Goal: Transaction & Acquisition: Book appointment/travel/reservation

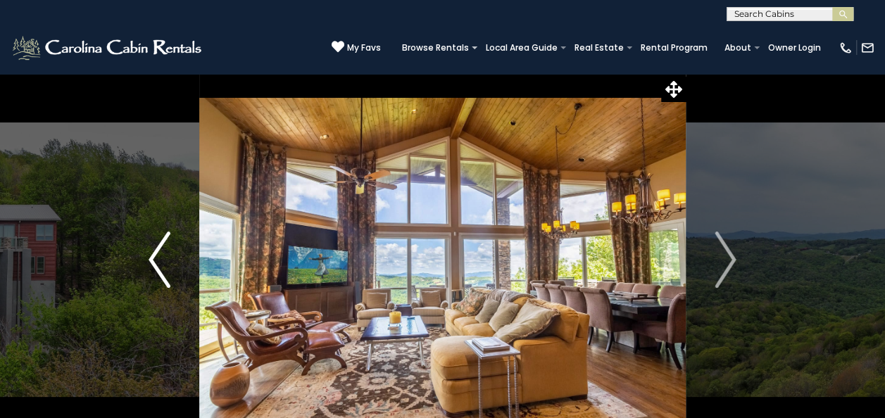
click at [131, 187] on button "Previous" at bounding box center [159, 259] width 79 height 373
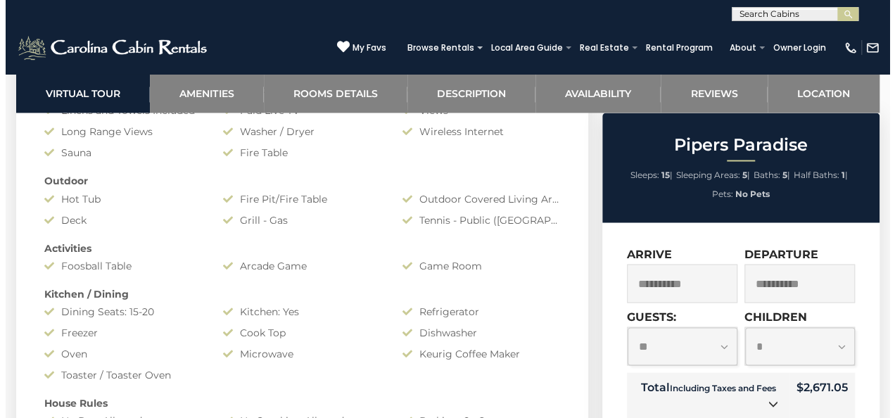
scroll to position [1135, 0]
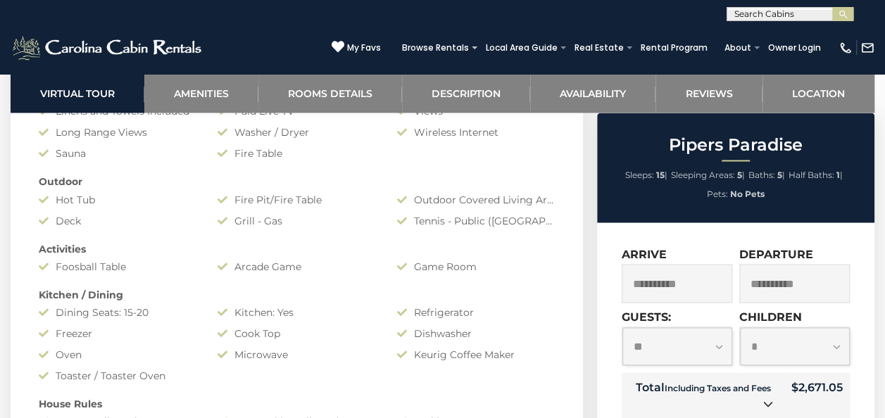
click at [751, 411] on td "Total Including Taxes and Fees" at bounding box center [703, 396] width 163 height 49
click at [767, 405] on icon at bounding box center [768, 403] width 10 height 10
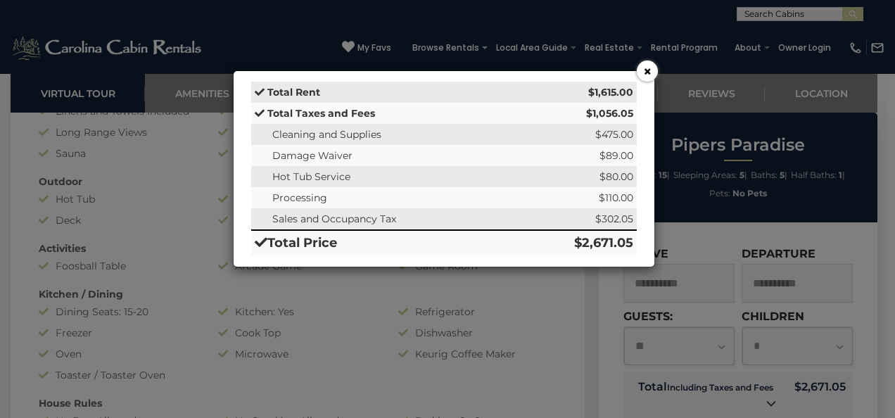
click at [732, 272] on div "× Total Rent $1,615.00 Total Taxes and Fees $1,056.05 Cleaning and Supplies $47…" at bounding box center [447, 209] width 895 height 418
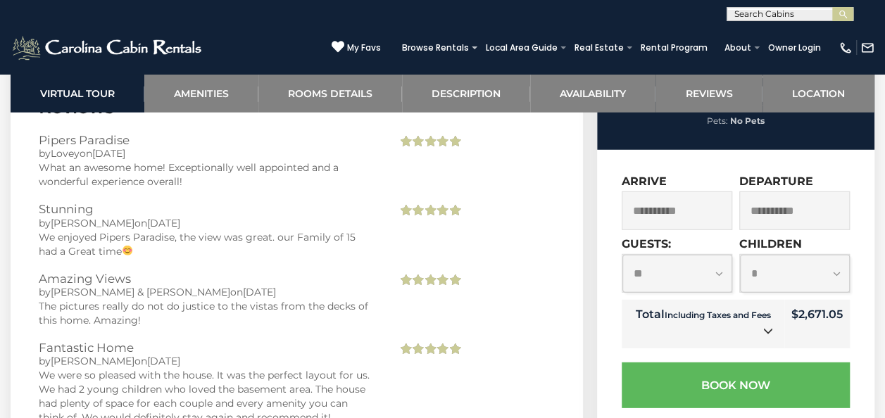
scroll to position [4512, 0]
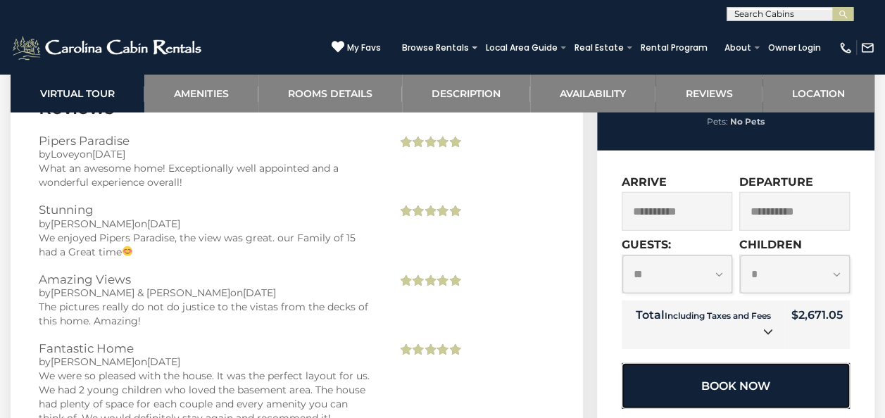
click at [760, 363] on button "Book Now" at bounding box center [736, 386] width 228 height 46
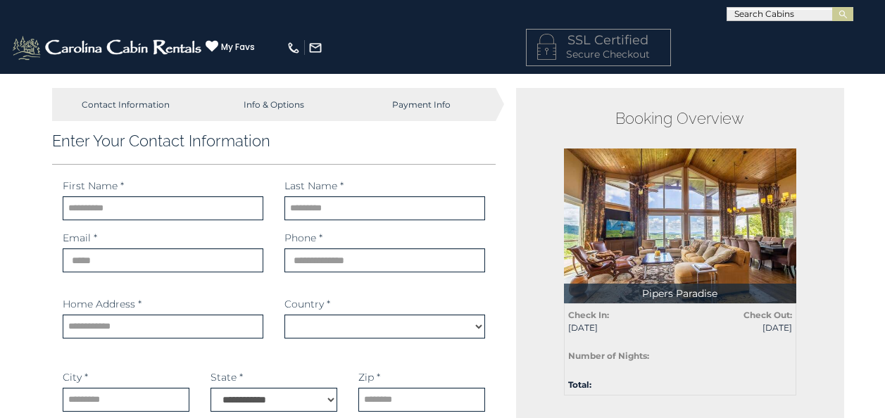
select select "*********"
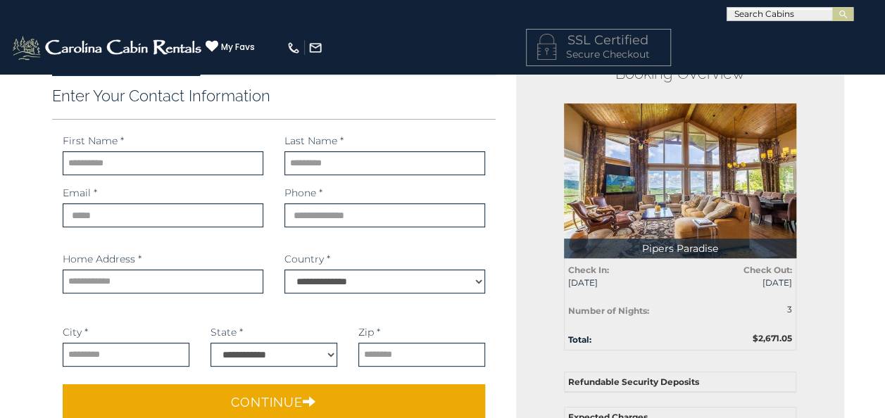
scroll to position [45, 0]
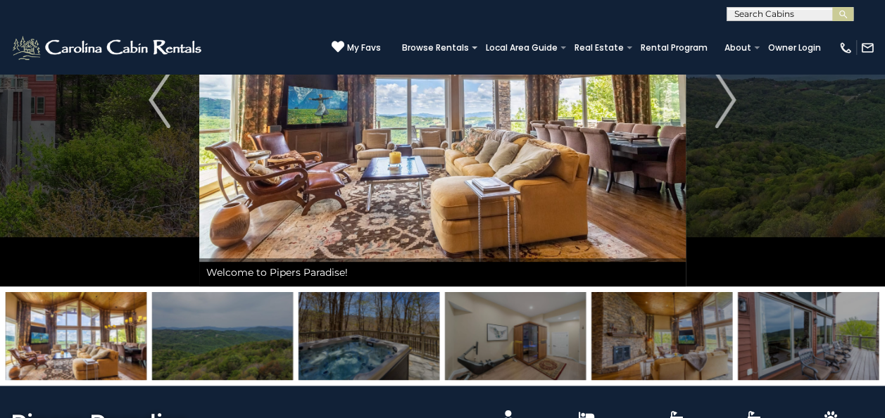
click at [753, 11] on input "text" at bounding box center [788, 17] width 123 height 14
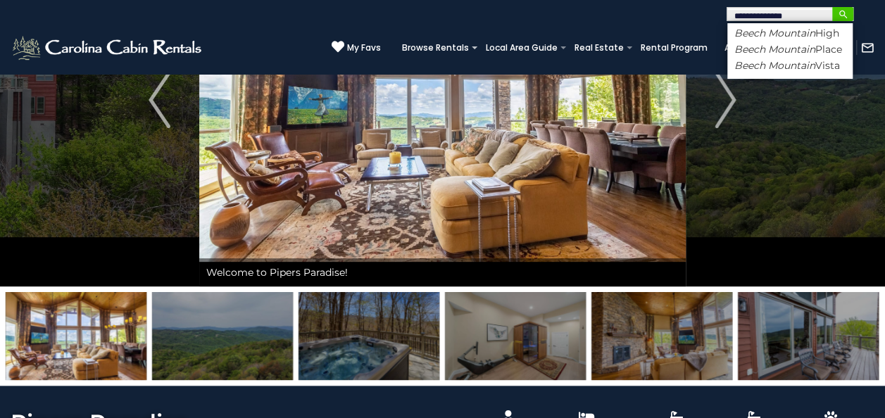
type input "**********"
click at [841, 13] on img "submit" at bounding box center [843, 14] width 11 height 11
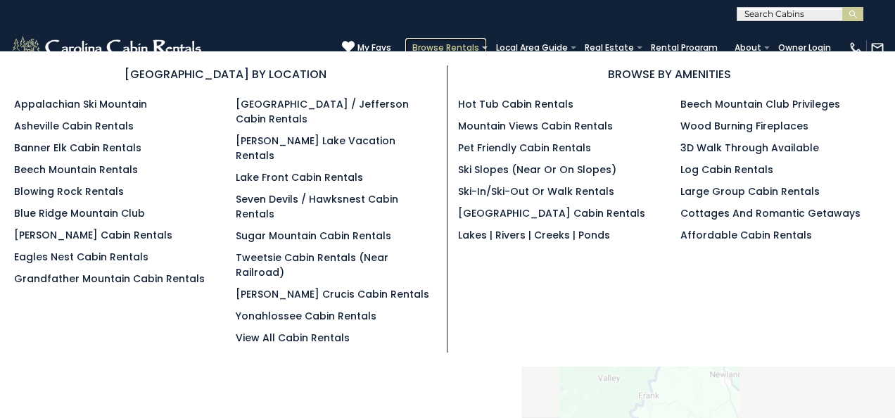
drag, startPoint x: 0, startPoint y: 0, endPoint x: 468, endPoint y: 48, distance: 470.6
click at [468, 48] on link "Browse Rentals" at bounding box center [445, 48] width 81 height 20
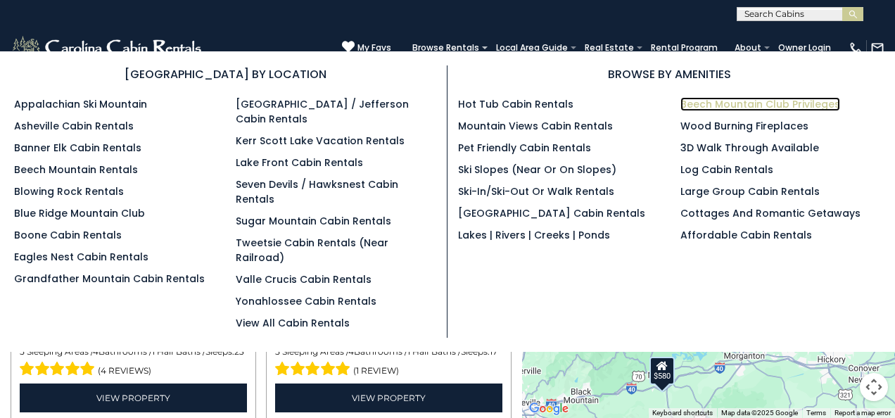
click at [703, 100] on link "Beech Mountain Club Privileges" at bounding box center [761, 104] width 160 height 14
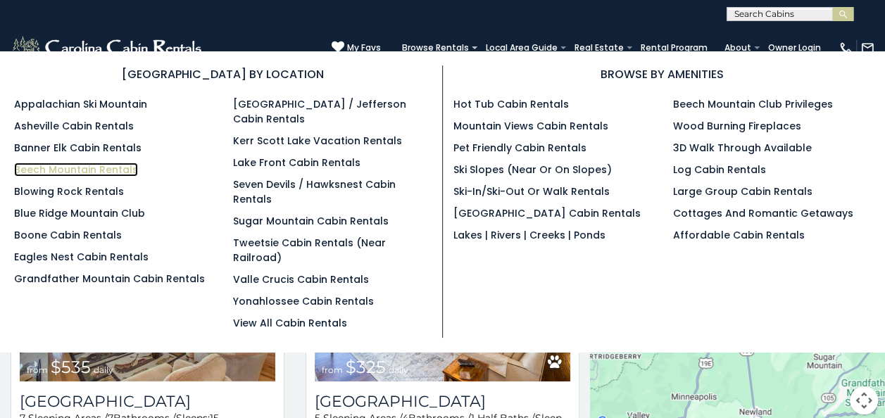
click at [49, 166] on link "Beech Mountain Rentals" at bounding box center [76, 170] width 124 height 14
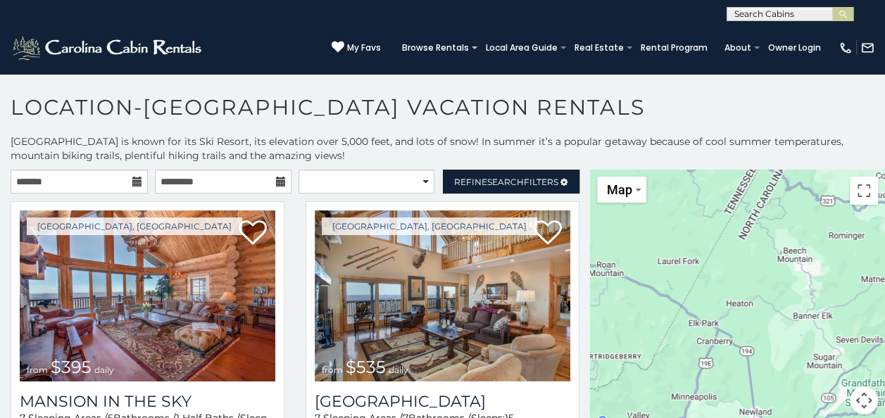
click at [132, 186] on icon at bounding box center [137, 182] width 10 height 10
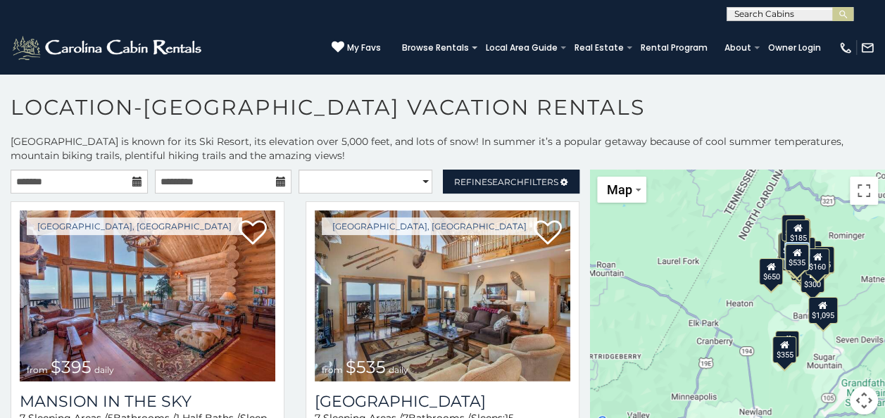
click at [132, 180] on icon at bounding box center [137, 182] width 10 height 10
click at [107, 176] on input "text" at bounding box center [79, 182] width 137 height 24
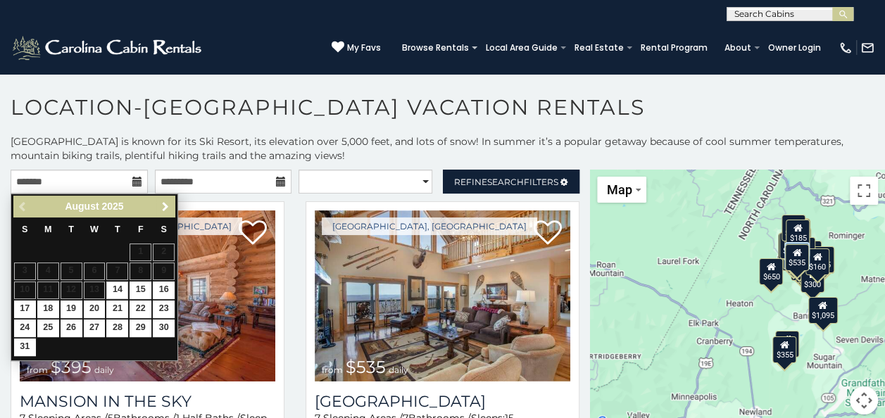
click at [172, 207] on link "Next" at bounding box center [165, 207] width 18 height 18
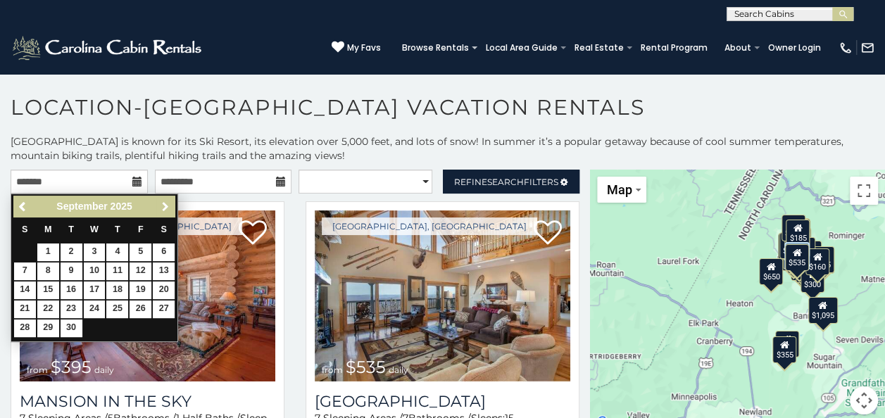
click at [172, 207] on link "Next" at bounding box center [165, 207] width 18 height 18
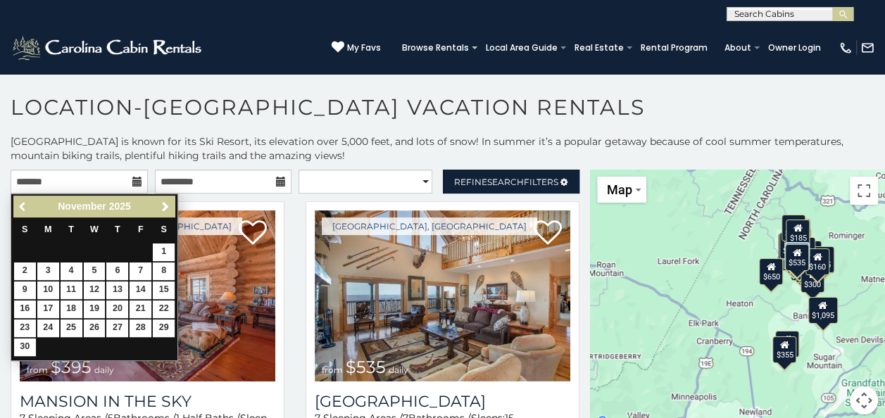
click at [18, 203] on span "Previous" at bounding box center [23, 206] width 11 height 11
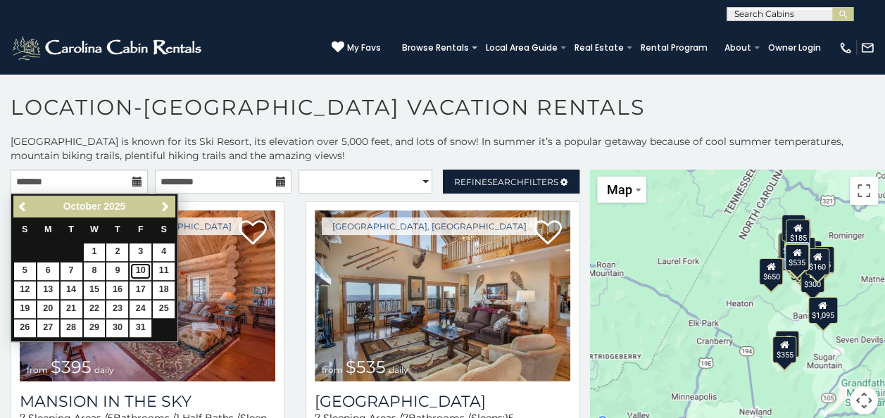
click at [142, 268] on link "10" at bounding box center [141, 272] width 22 height 18
type input "**********"
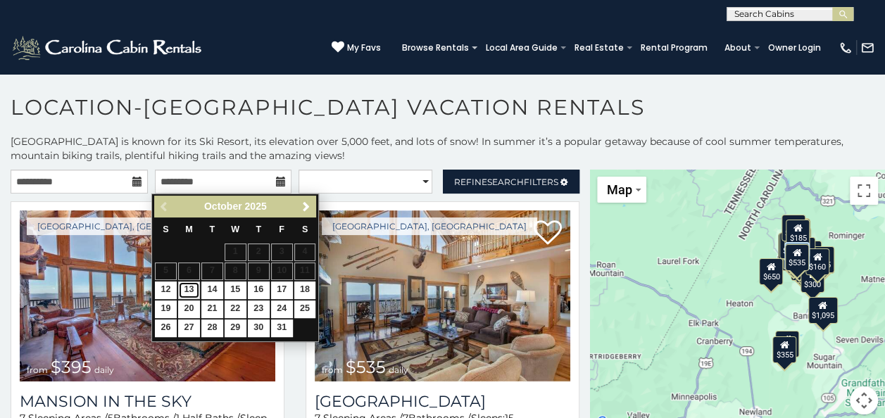
click at [191, 287] on link "13" at bounding box center [189, 291] width 22 height 18
type input "**********"
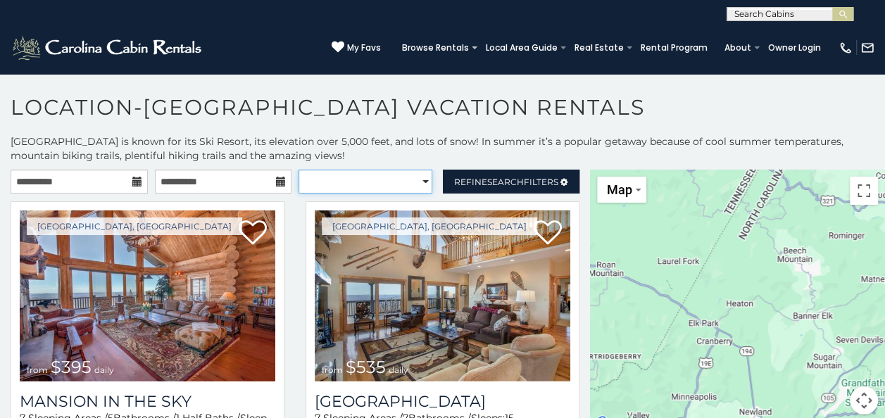
click at [382, 180] on select "**********" at bounding box center [365, 182] width 134 height 24
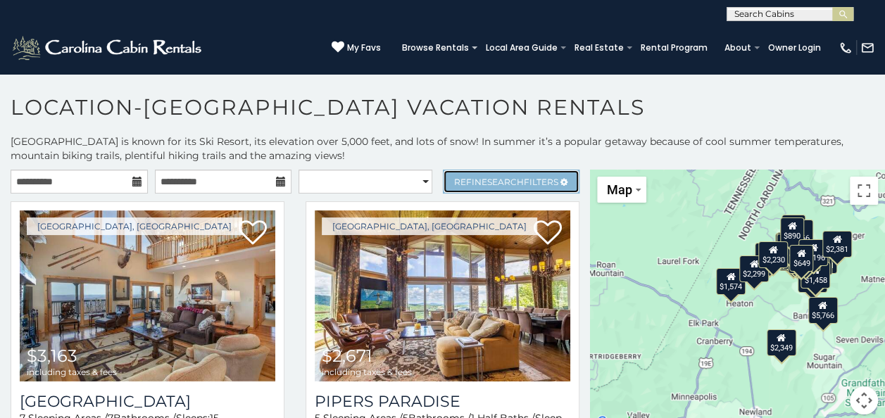
click at [489, 177] on span "Search" at bounding box center [505, 182] width 37 height 11
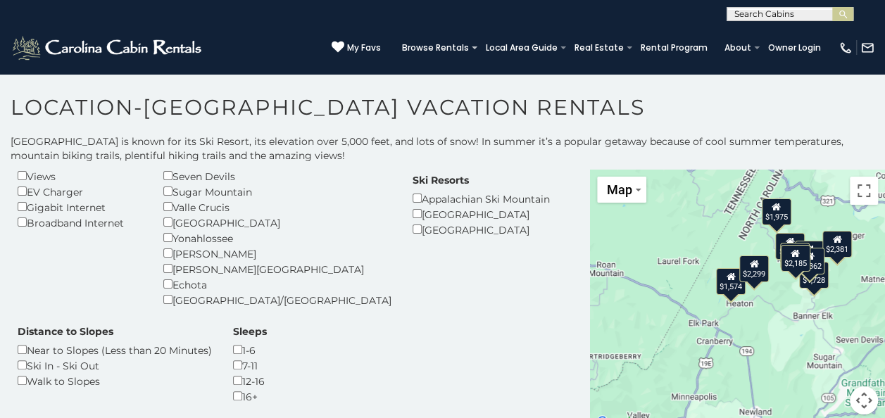
scroll to position [347, 0]
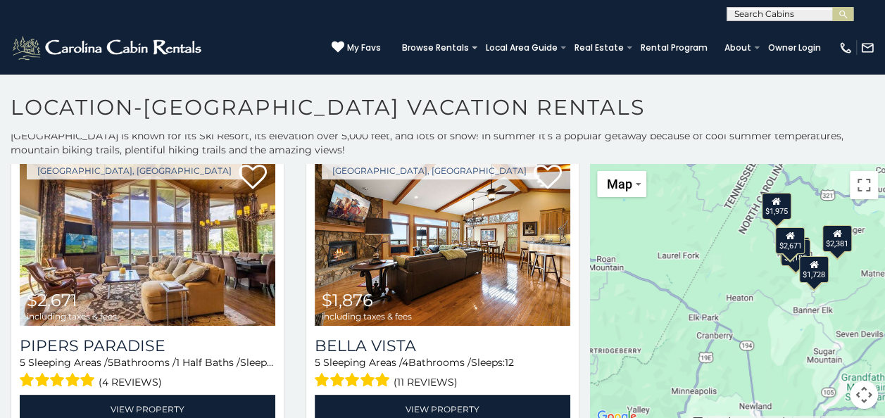
scroll to position [565, 0]
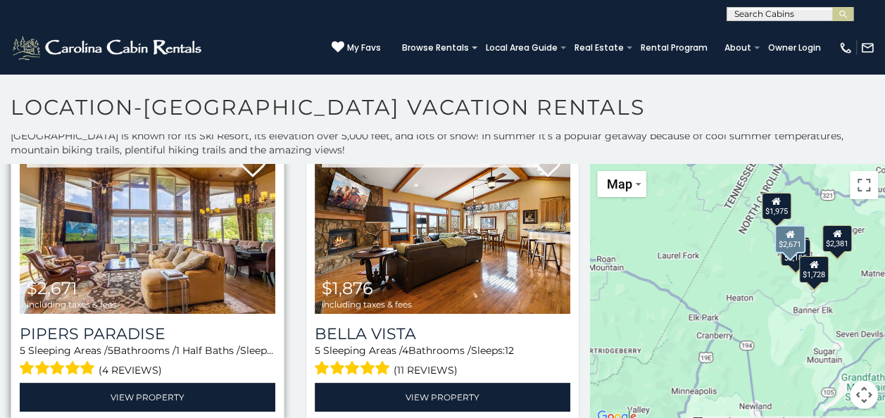
click at [178, 288] on img at bounding box center [148, 228] width 256 height 171
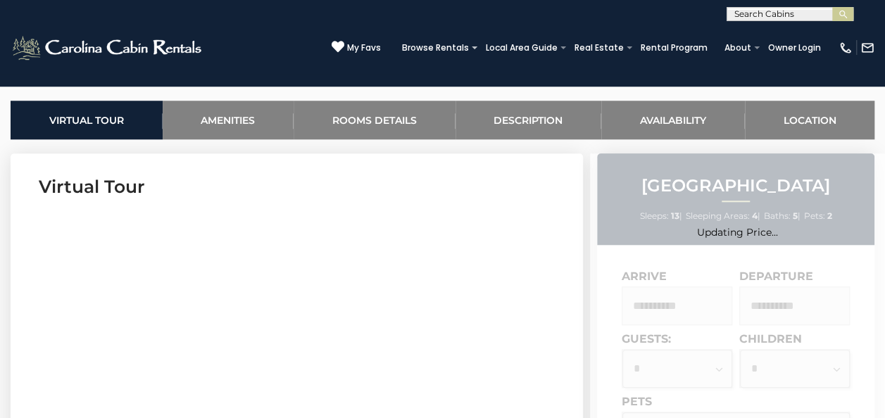
scroll to position [531, 0]
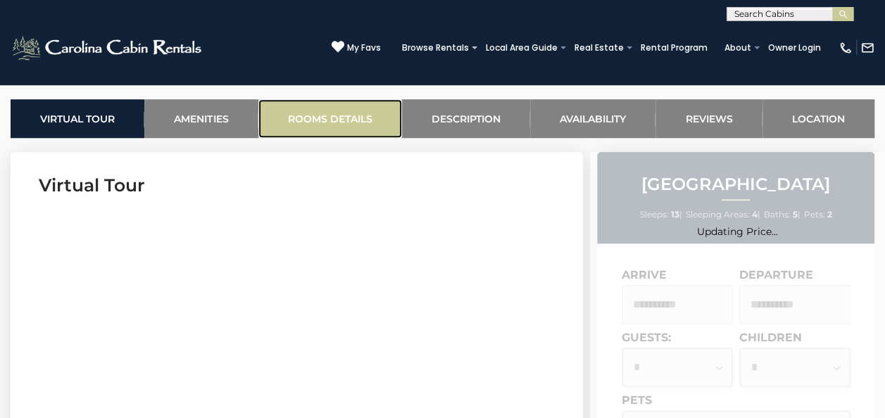
click at [370, 127] on link "Rooms Details" at bounding box center [330, 118] width 144 height 39
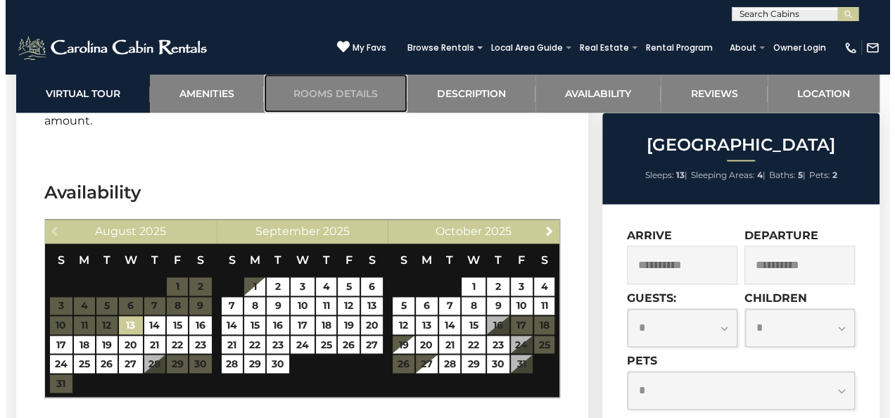
scroll to position [3549, 0]
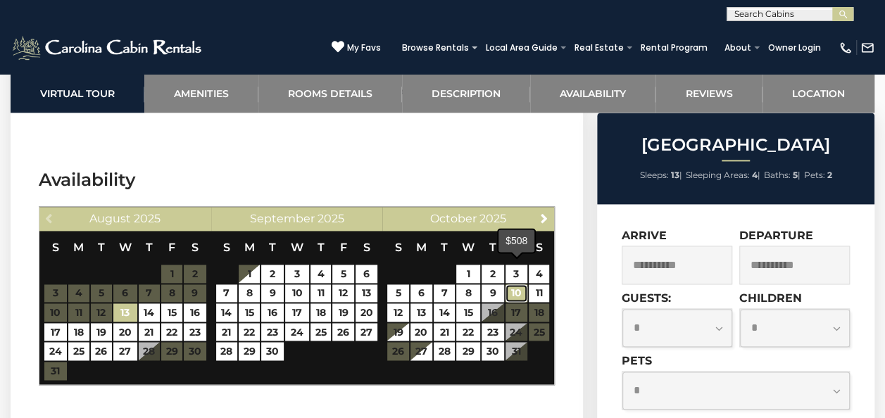
click at [521, 284] on link "10" at bounding box center [516, 293] width 22 height 18
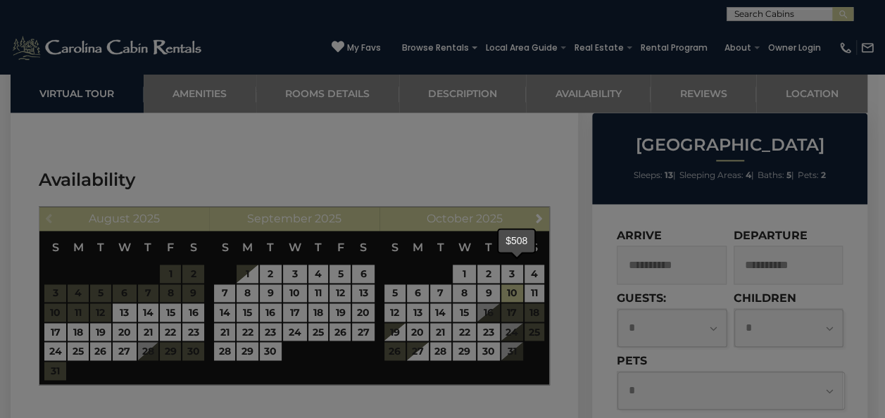
type input "**********"
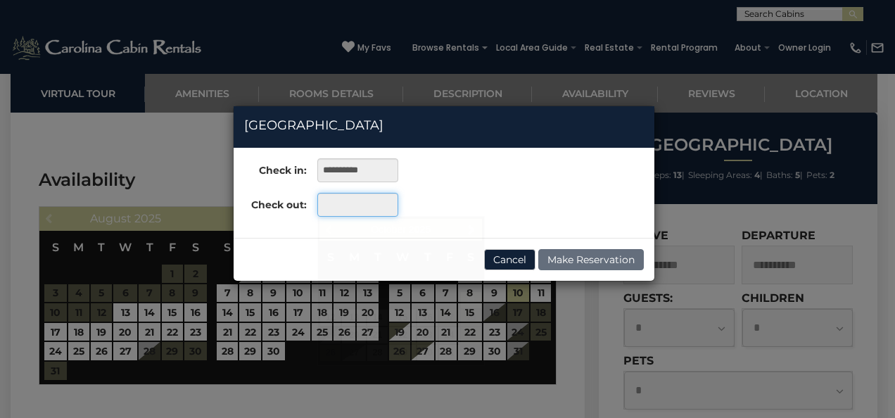
click at [365, 193] on input "text" at bounding box center [357, 205] width 81 height 24
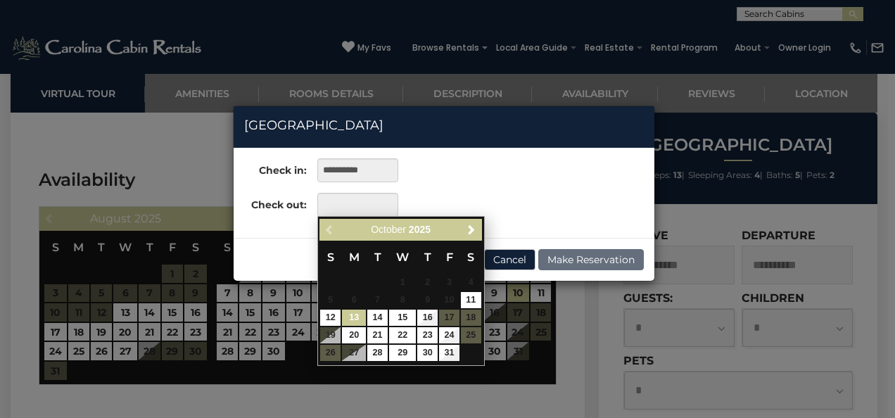
click at [358, 318] on link "13" at bounding box center [354, 318] width 24 height 16
type input "**********"
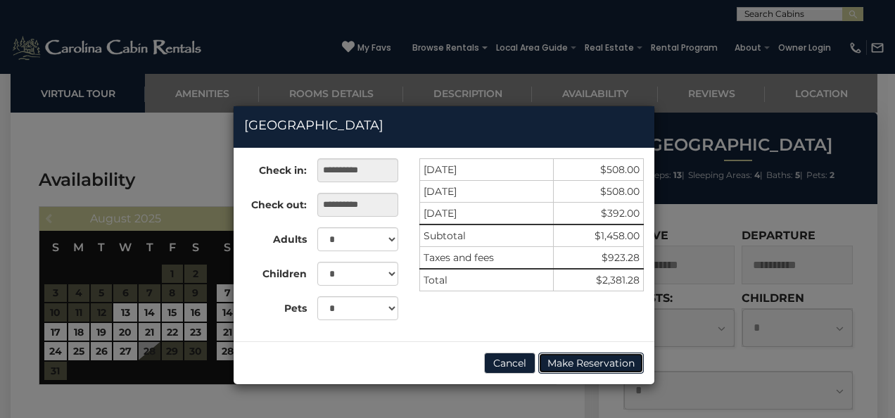
click at [599, 355] on button "Make Reservation" at bounding box center [592, 363] width 106 height 21
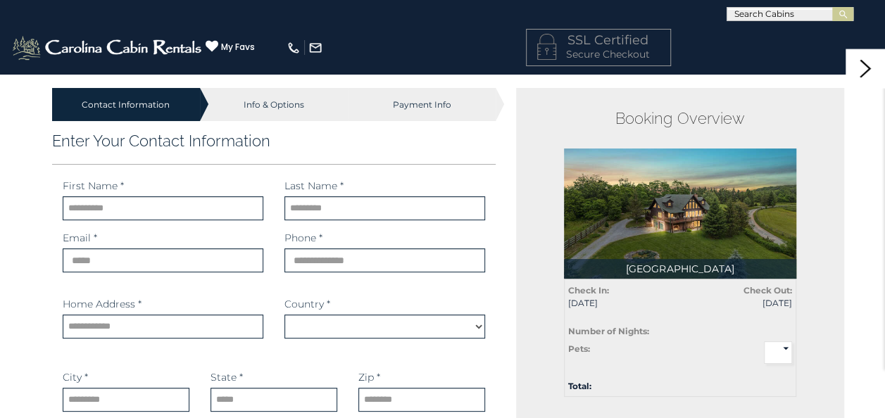
select select "*********"
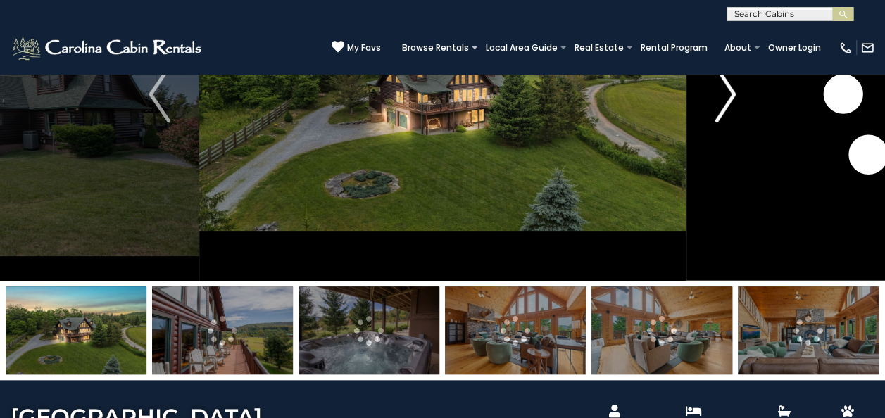
scroll to position [20, 0]
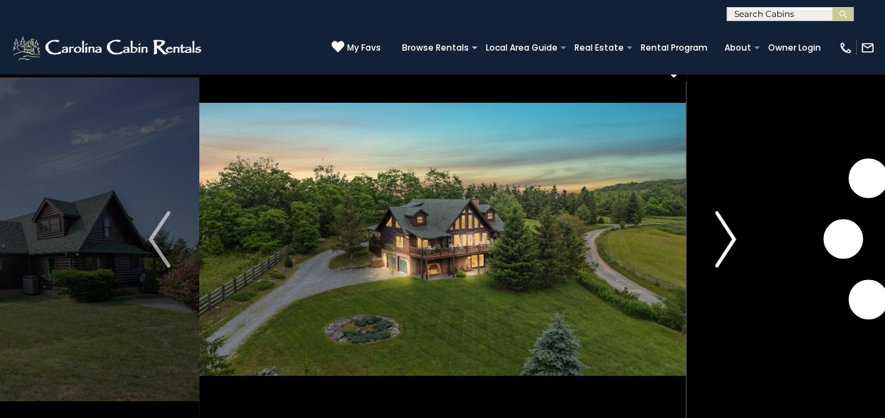
click at [738, 235] on button "Next" at bounding box center [725, 239] width 79 height 373
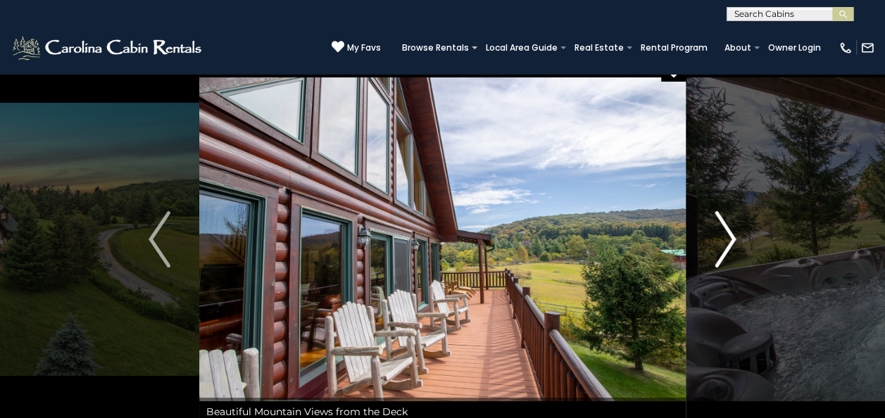
click at [738, 235] on button "Next" at bounding box center [725, 239] width 79 height 373
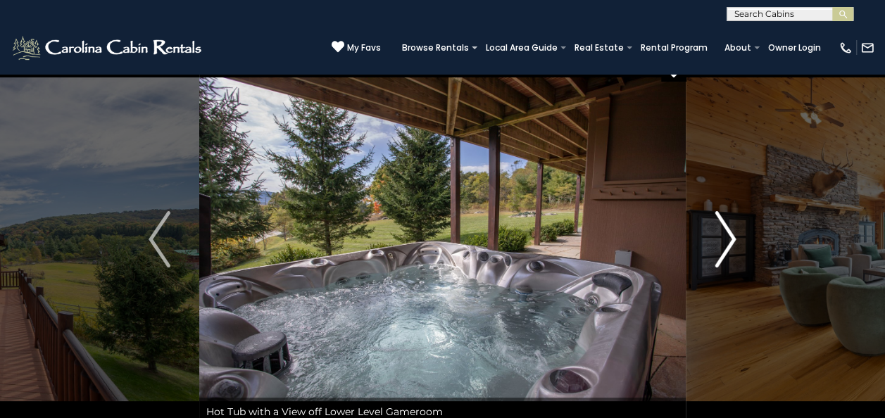
click at [738, 235] on button "Next" at bounding box center [725, 239] width 79 height 373
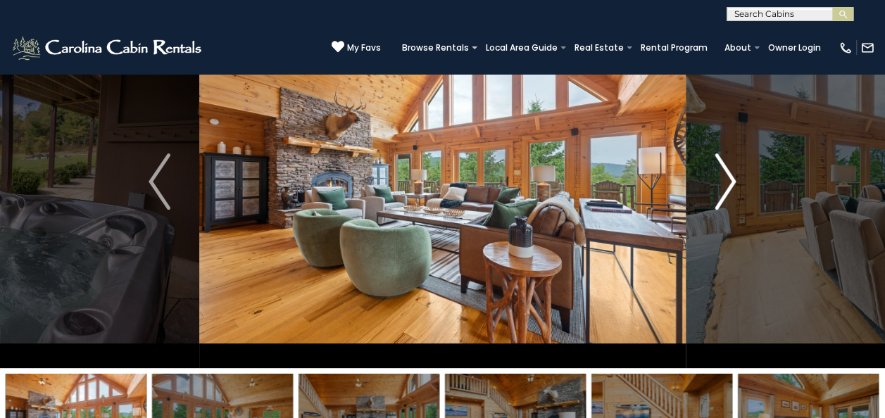
scroll to position [77, 0]
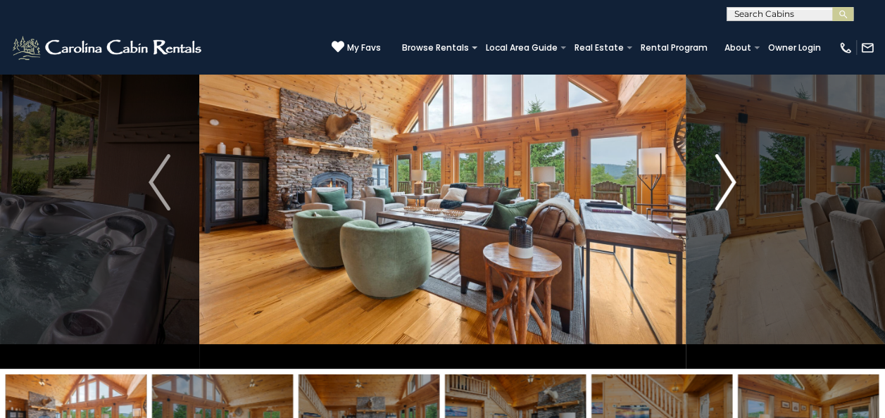
click at [736, 190] on button "Next" at bounding box center [725, 182] width 79 height 373
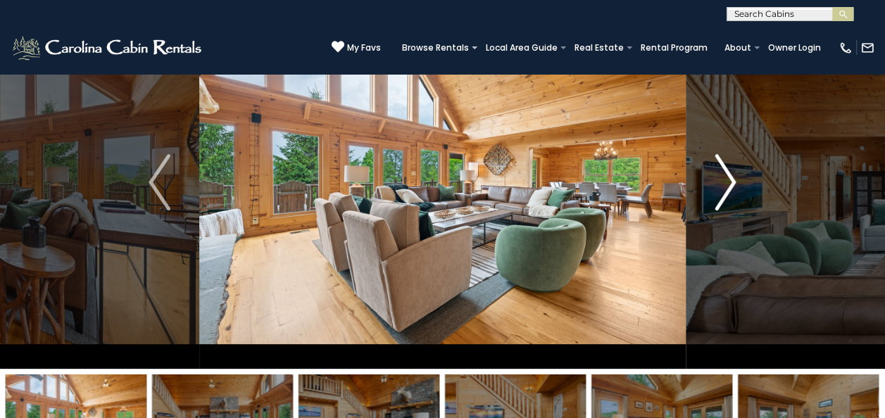
click at [736, 190] on button "Next" at bounding box center [725, 182] width 79 height 373
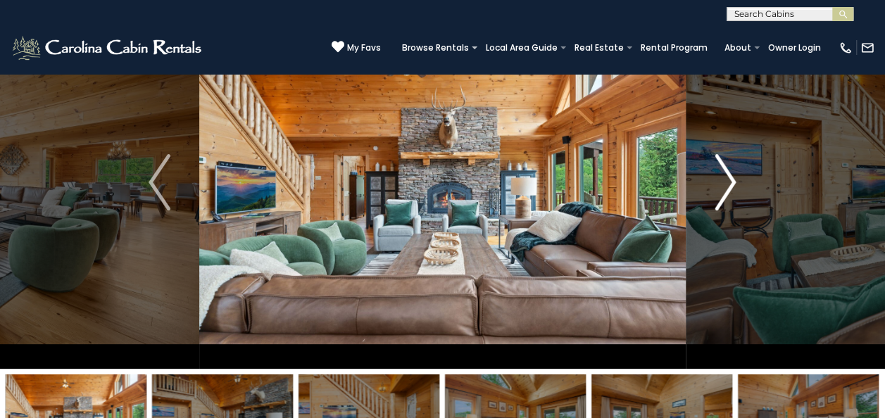
click at [736, 190] on button "Next" at bounding box center [725, 182] width 79 height 373
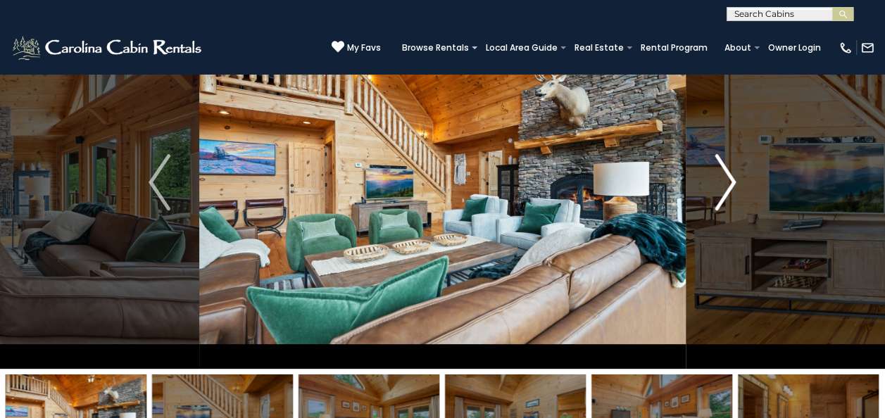
click at [736, 190] on button "Next" at bounding box center [725, 182] width 79 height 373
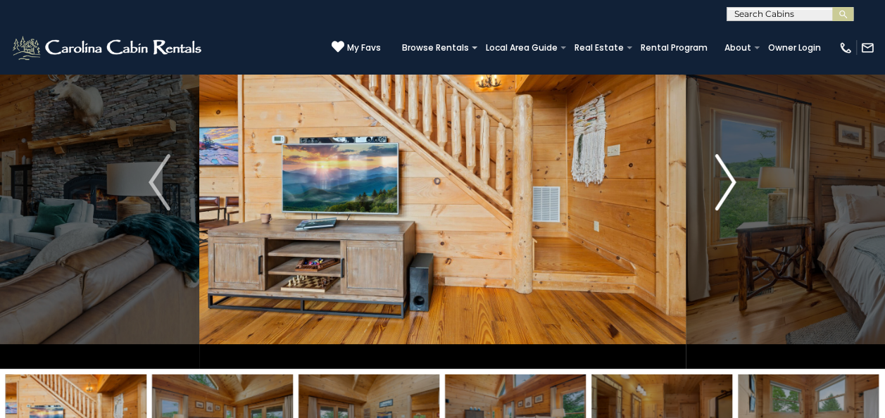
click at [736, 190] on button "Next" at bounding box center [725, 182] width 79 height 373
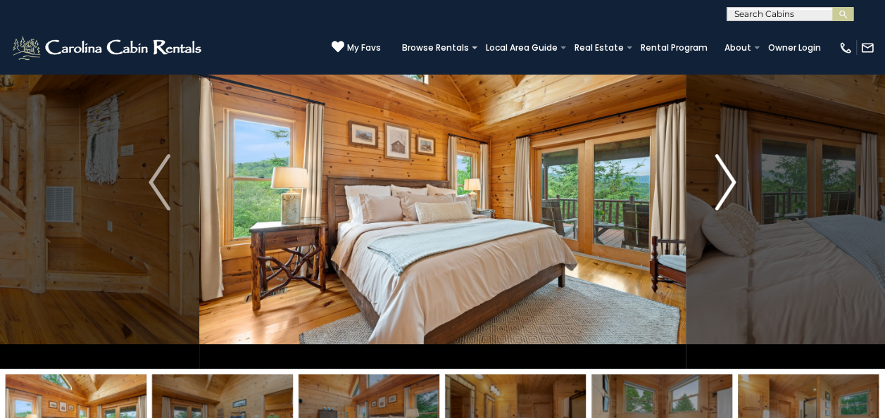
click at [736, 190] on button "Next" at bounding box center [725, 182] width 79 height 373
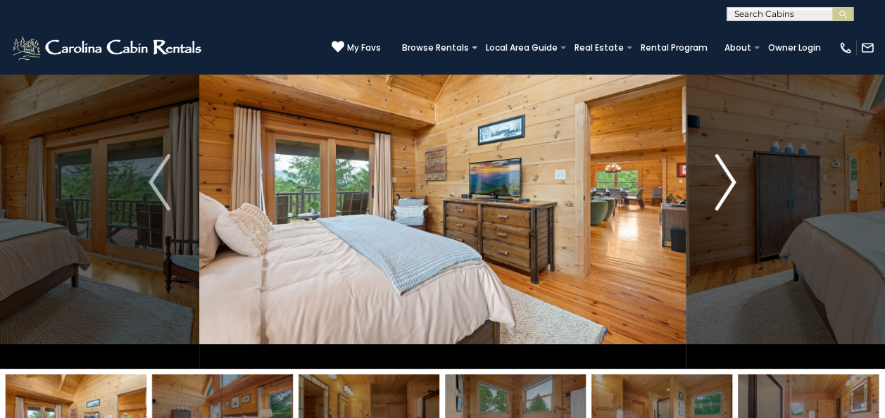
click at [736, 190] on button "Next" at bounding box center [725, 182] width 79 height 373
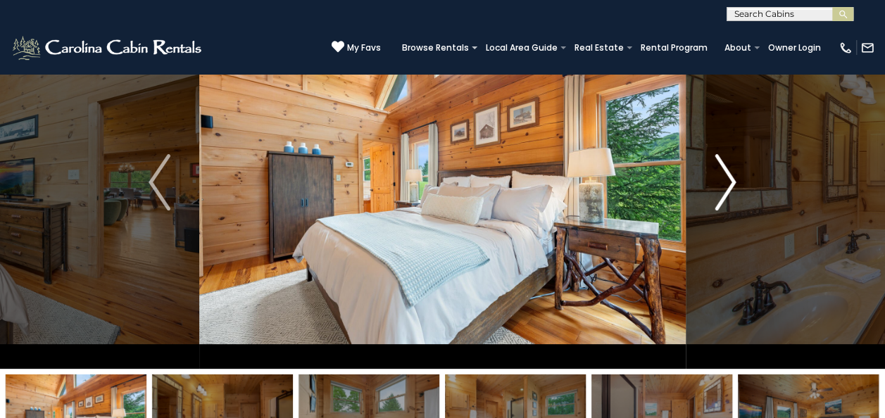
click at [736, 190] on button "Next" at bounding box center [725, 182] width 79 height 373
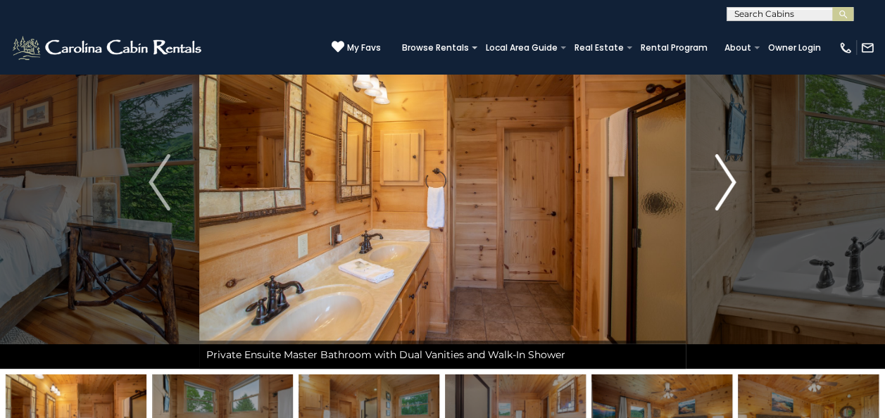
click at [736, 190] on button "Next" at bounding box center [725, 182] width 79 height 373
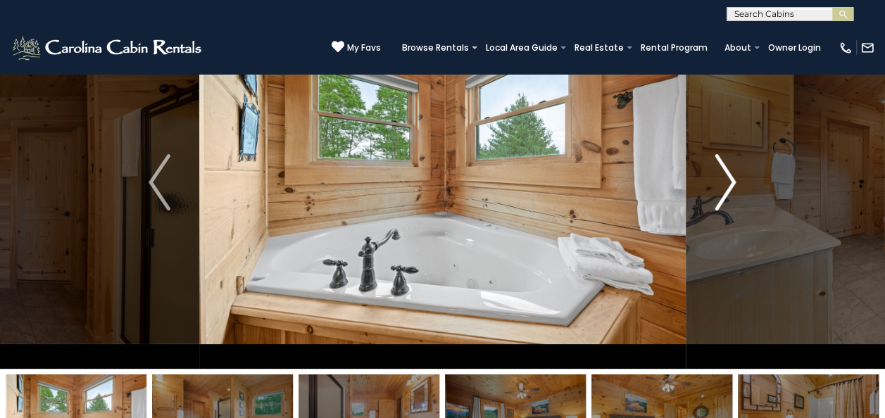
click at [736, 190] on button "Next" at bounding box center [725, 182] width 79 height 373
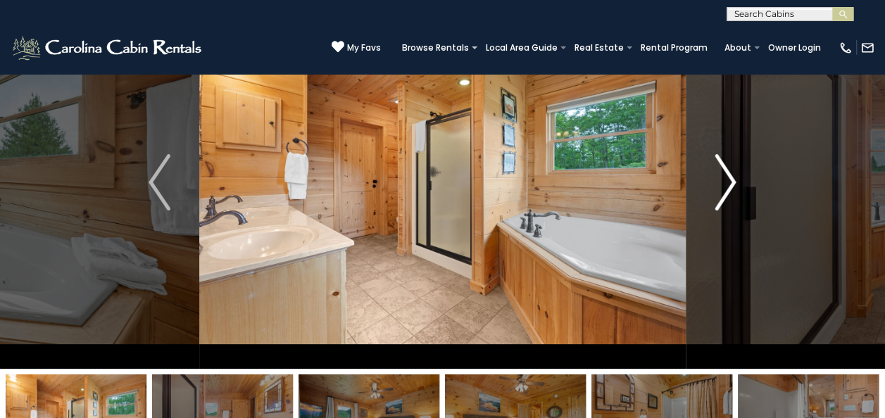
click at [736, 190] on button "Next" at bounding box center [725, 182] width 79 height 373
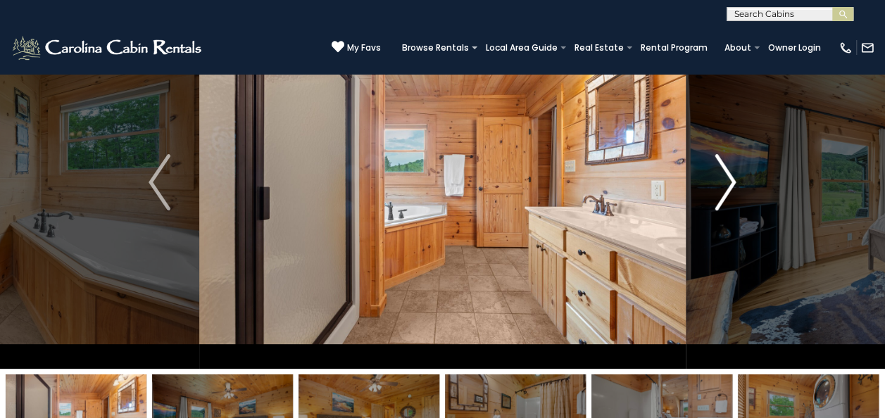
click at [736, 190] on button "Next" at bounding box center [725, 182] width 79 height 373
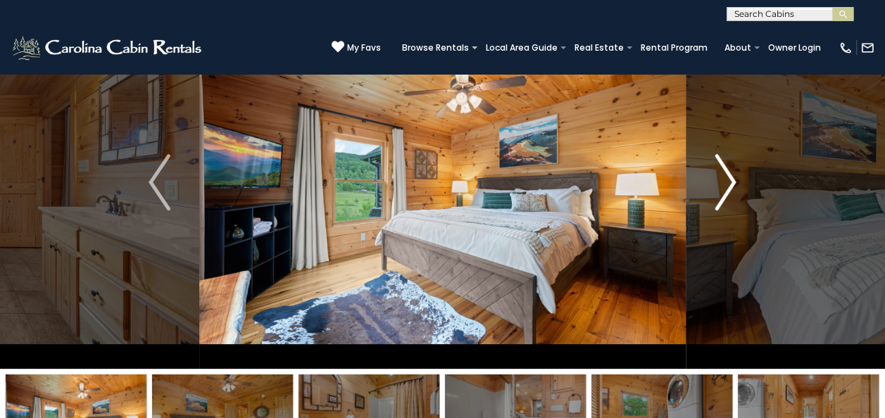
click at [736, 190] on button "Next" at bounding box center [725, 182] width 79 height 373
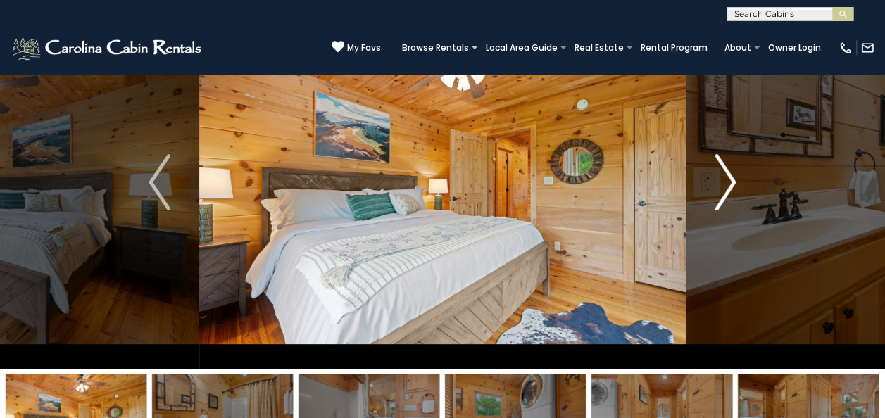
click at [736, 190] on button "Next" at bounding box center [725, 182] width 79 height 373
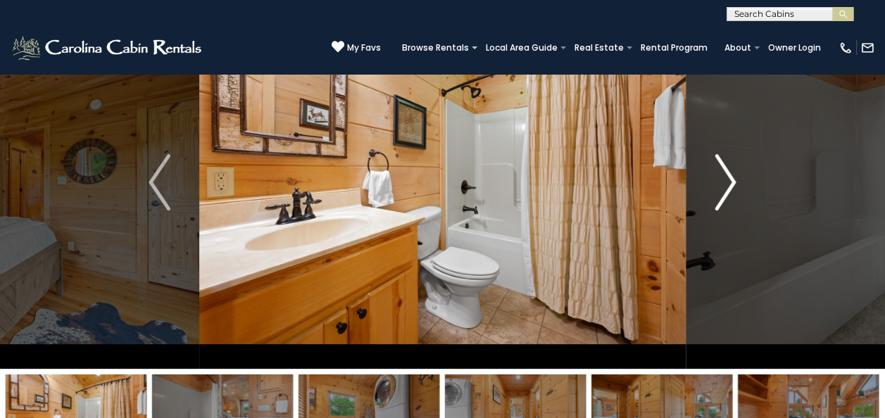
click at [736, 190] on button "Next" at bounding box center [725, 182] width 79 height 373
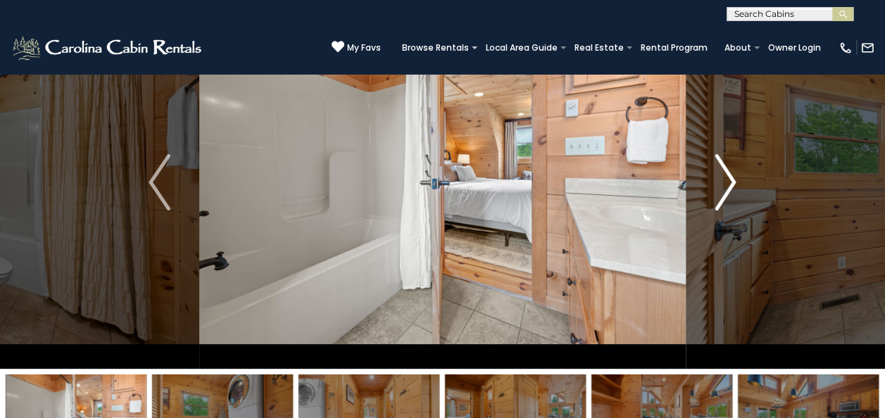
click at [736, 190] on button "Next" at bounding box center [725, 182] width 79 height 373
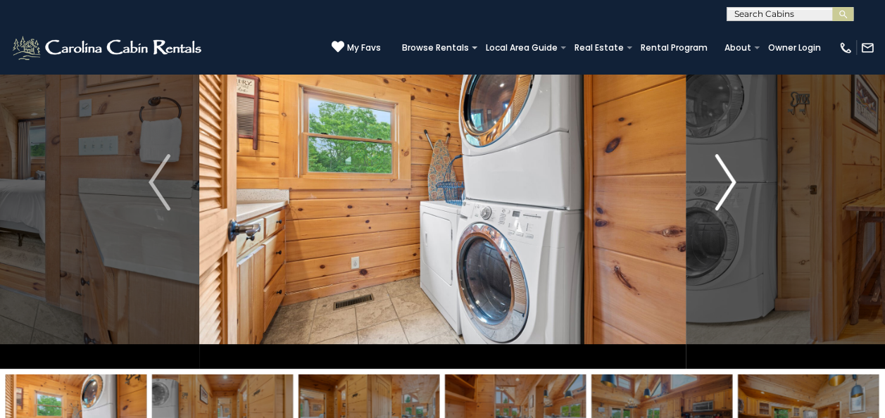
click at [736, 190] on button "Next" at bounding box center [725, 182] width 79 height 373
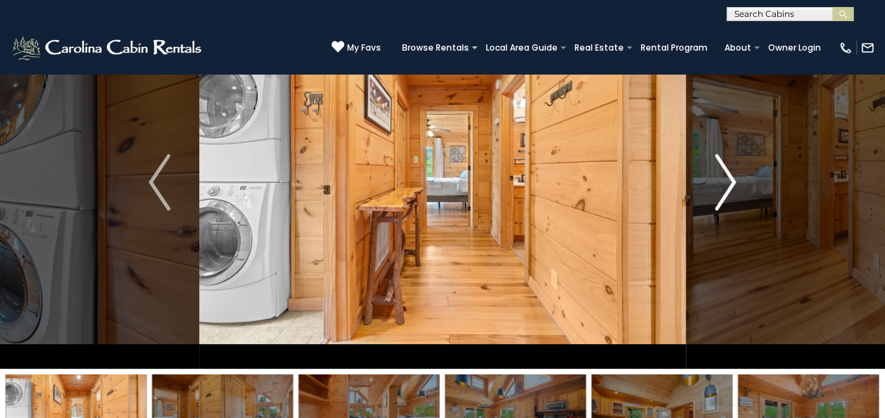
click at [736, 190] on button "Next" at bounding box center [725, 182] width 79 height 373
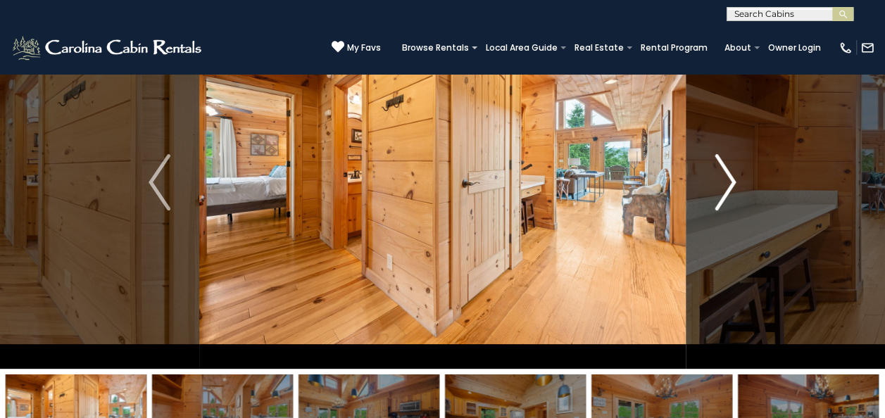
click at [736, 190] on button "Next" at bounding box center [725, 182] width 79 height 373
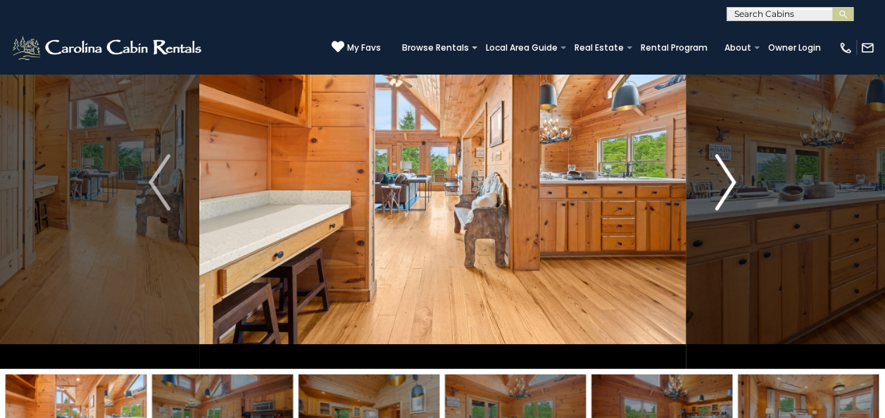
click at [736, 190] on button "Next" at bounding box center [725, 182] width 79 height 373
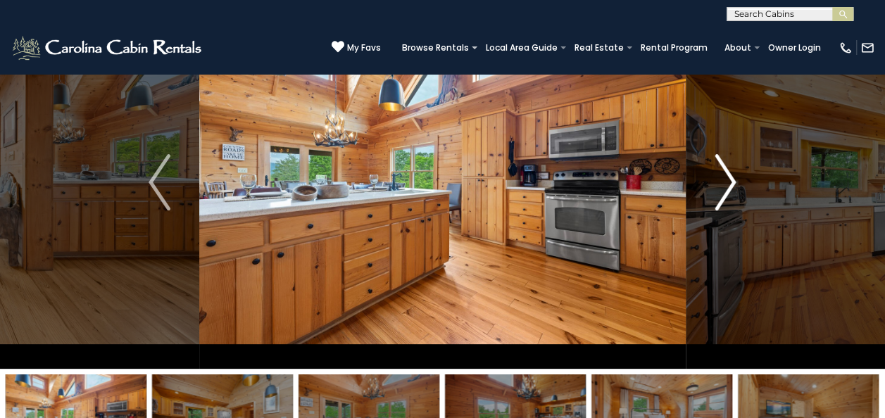
click at [736, 190] on button "Next" at bounding box center [725, 182] width 79 height 373
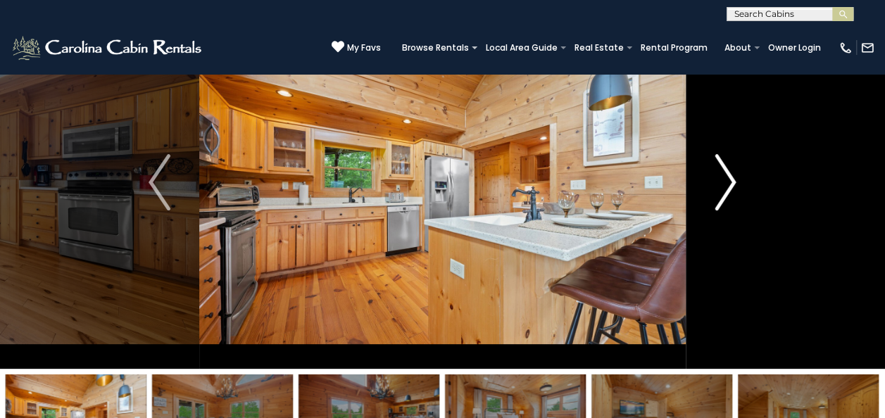
click at [736, 190] on button "Next" at bounding box center [725, 182] width 79 height 373
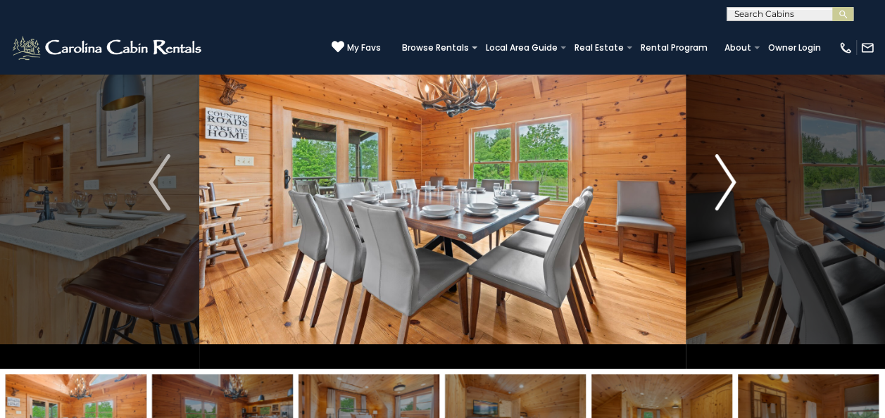
click at [736, 190] on button "Next" at bounding box center [725, 182] width 79 height 373
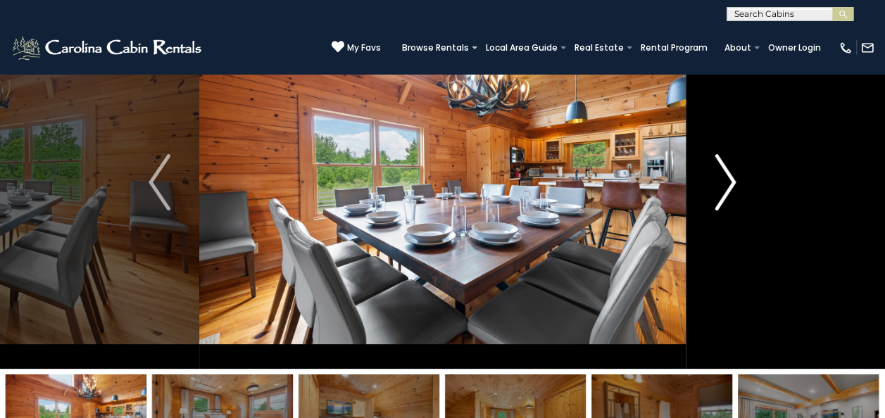
click at [736, 190] on button "Next" at bounding box center [725, 182] width 79 height 373
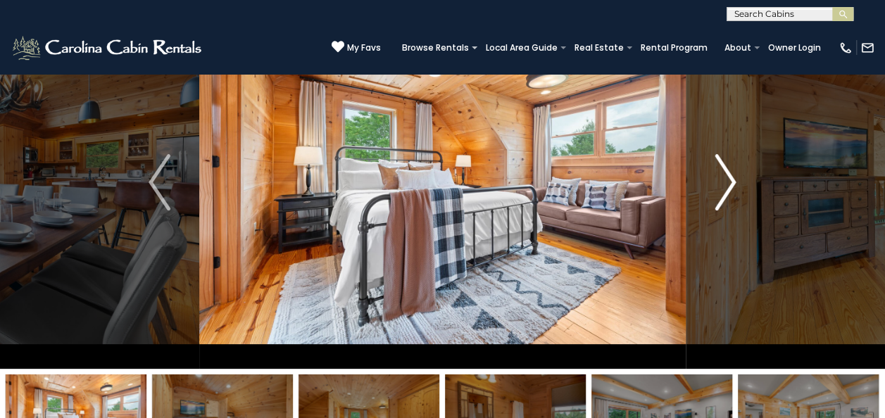
click at [736, 190] on button "Next" at bounding box center [725, 182] width 79 height 373
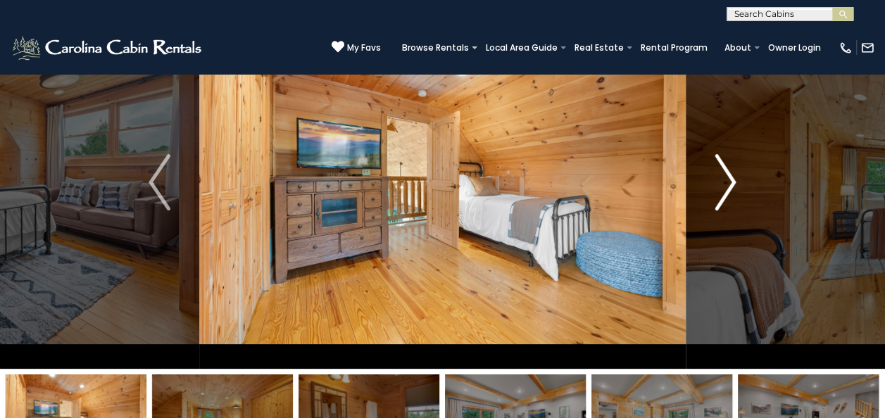
click at [736, 190] on button "Next" at bounding box center [725, 182] width 79 height 373
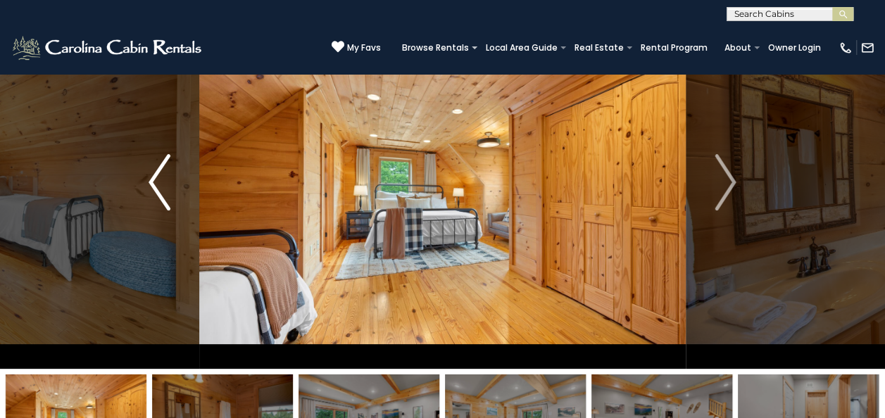
click at [162, 182] on img "Previous" at bounding box center [159, 182] width 21 height 56
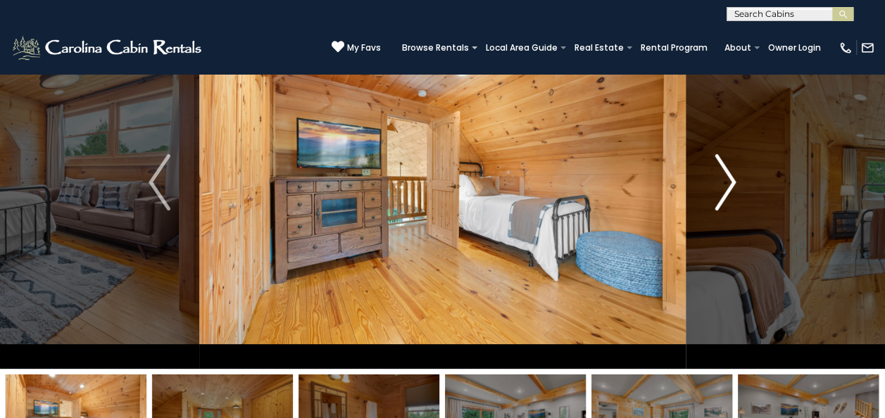
click at [734, 184] on img "Next" at bounding box center [725, 182] width 21 height 56
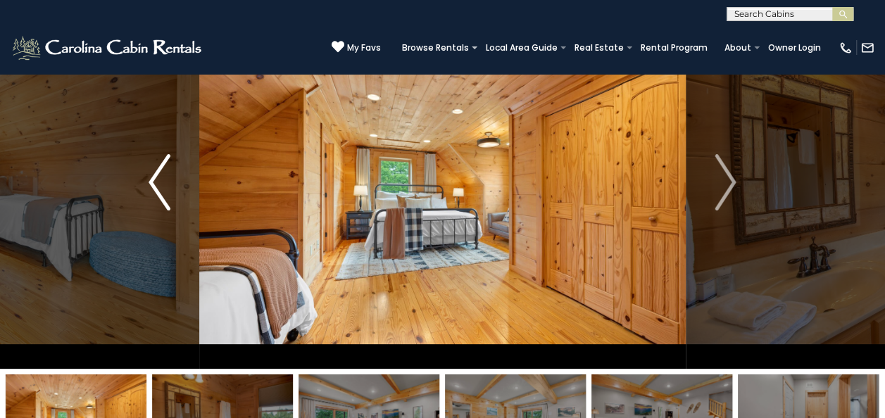
click at [149, 182] on img "Previous" at bounding box center [159, 182] width 21 height 56
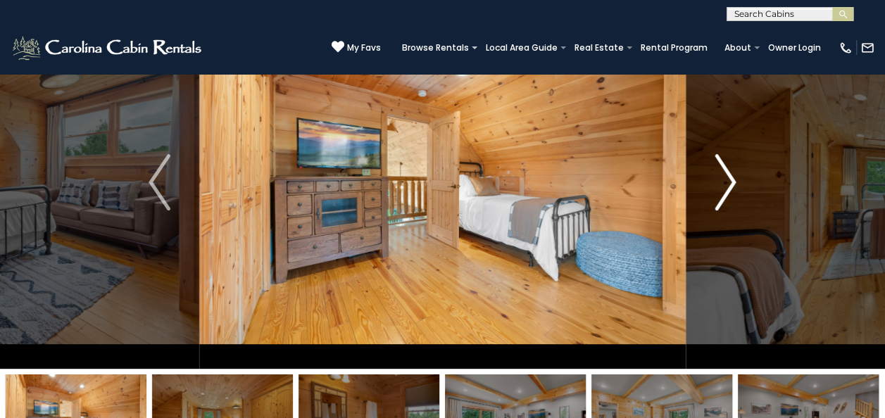
click at [721, 193] on img "Next" at bounding box center [725, 182] width 21 height 56
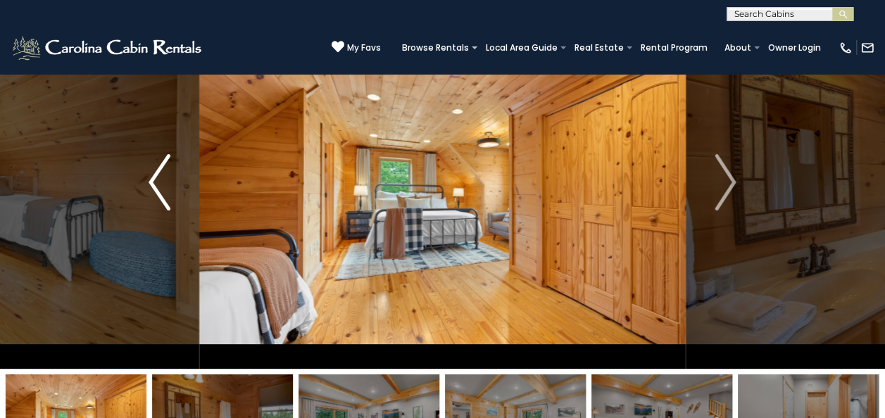
click at [157, 177] on img "Previous" at bounding box center [159, 182] width 21 height 56
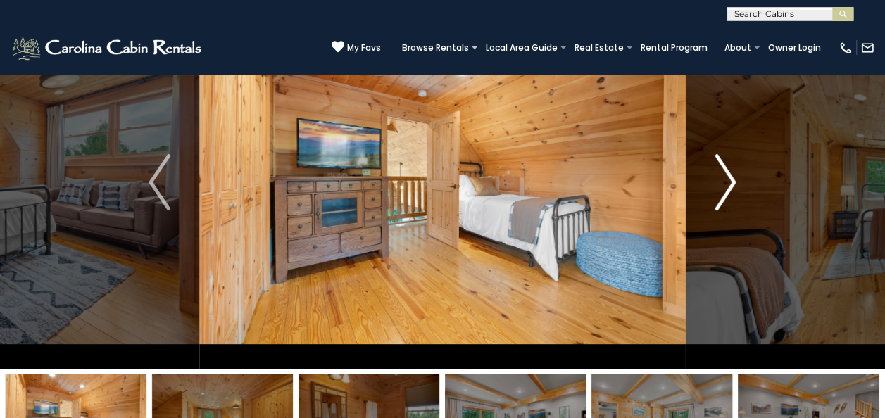
click at [729, 184] on img "Next" at bounding box center [725, 182] width 21 height 56
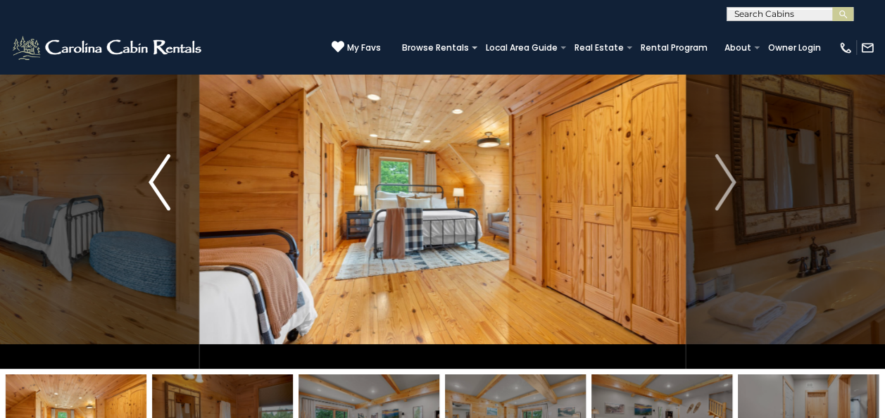
click at [149, 172] on img "Previous" at bounding box center [159, 182] width 21 height 56
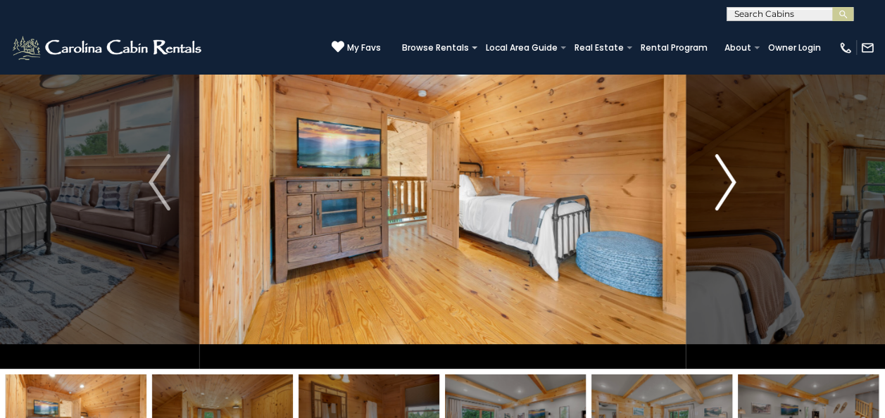
click at [736, 190] on button "Next" at bounding box center [725, 182] width 79 height 373
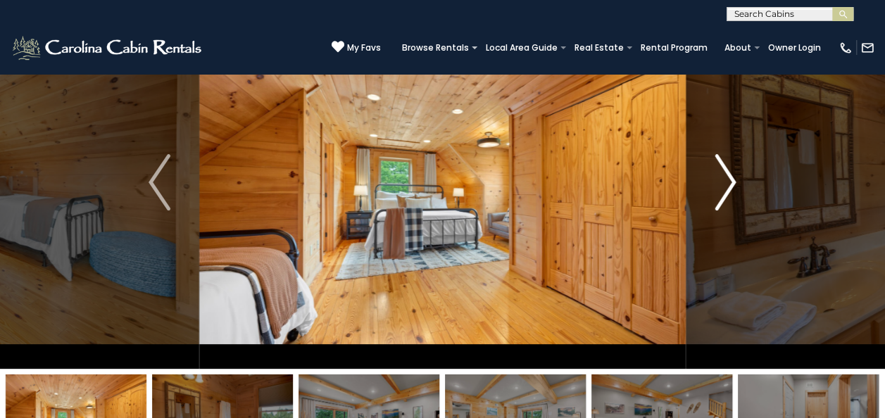
click at [736, 190] on button "Next" at bounding box center [725, 182] width 79 height 373
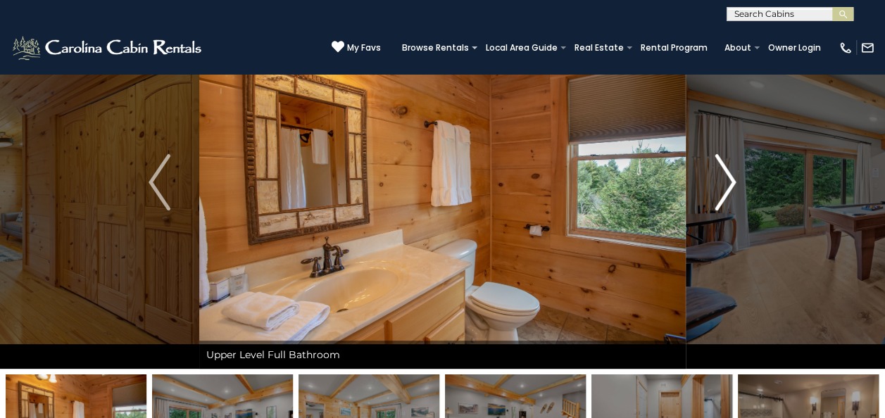
click at [736, 190] on button "Next" at bounding box center [725, 182] width 79 height 373
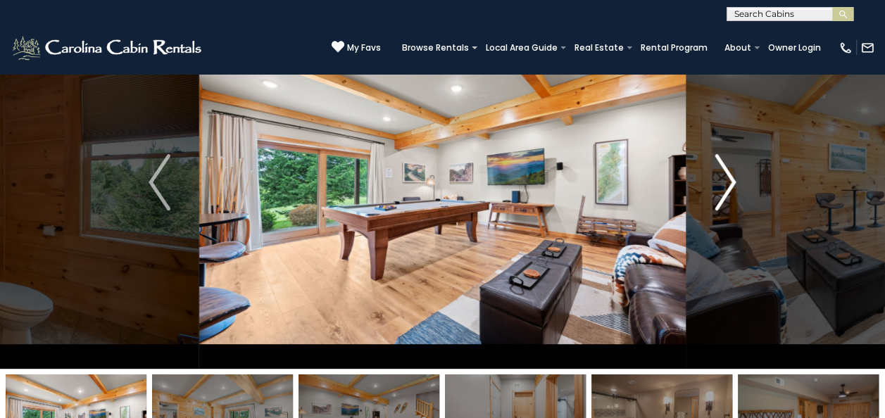
click at [729, 189] on img "Next" at bounding box center [725, 182] width 21 height 56
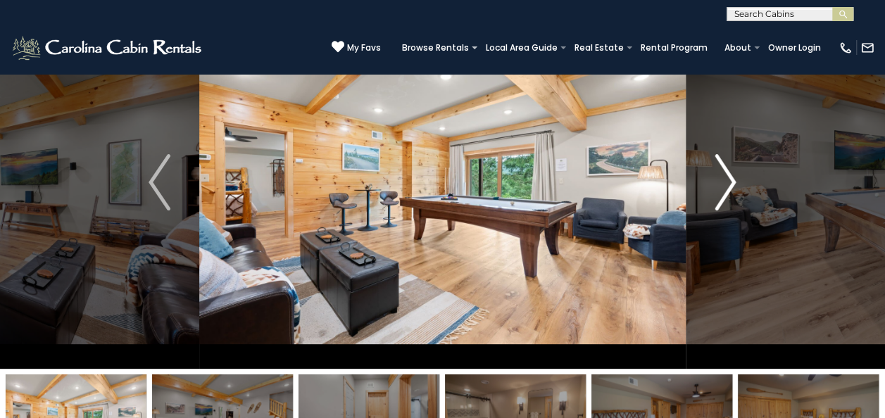
click at [729, 189] on img "Next" at bounding box center [725, 182] width 21 height 56
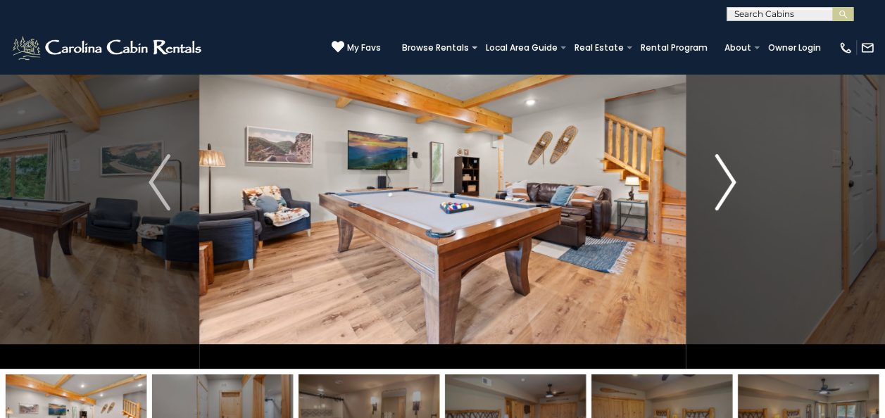
click at [729, 189] on img "Next" at bounding box center [725, 182] width 21 height 56
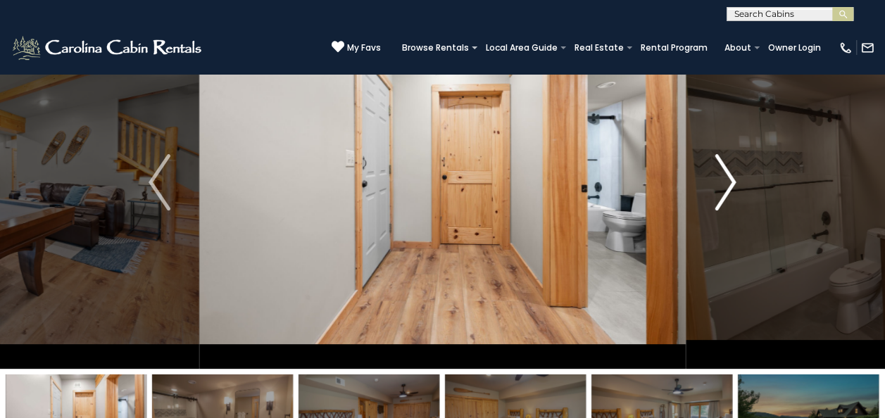
click at [729, 189] on img "Next" at bounding box center [725, 182] width 21 height 56
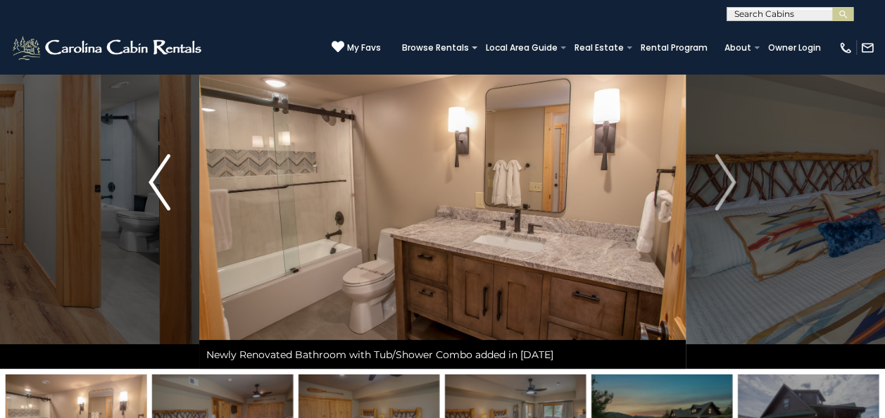
click at [144, 187] on button "Previous" at bounding box center [159, 182] width 79 height 373
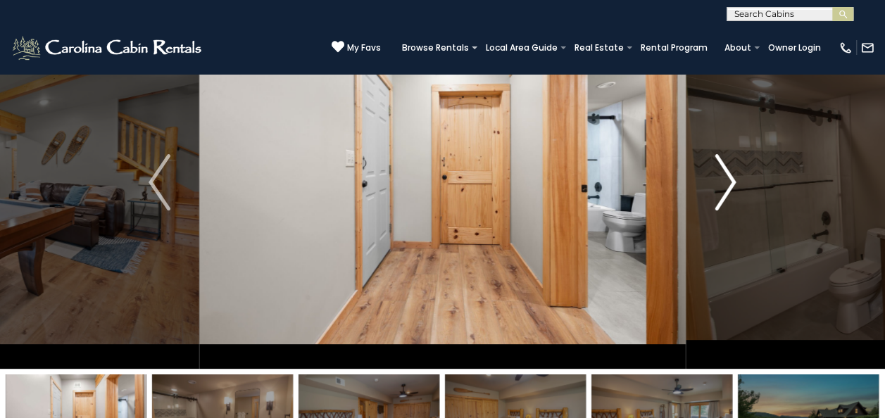
click at [736, 172] on button "Next" at bounding box center [725, 182] width 79 height 373
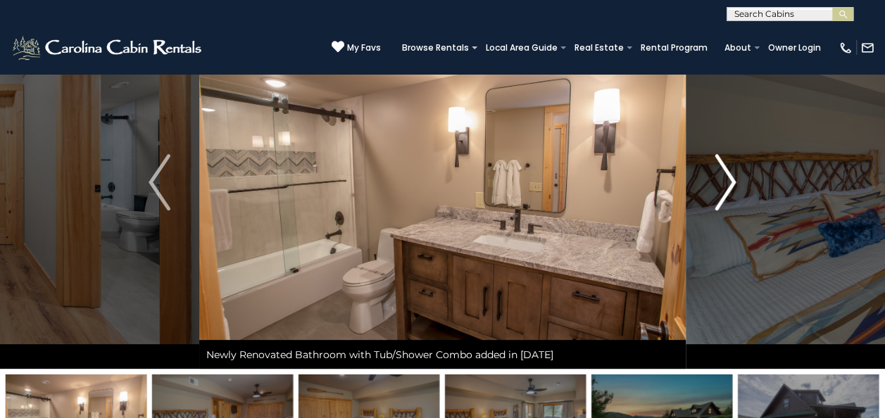
click at [736, 172] on button "Next" at bounding box center [725, 182] width 79 height 373
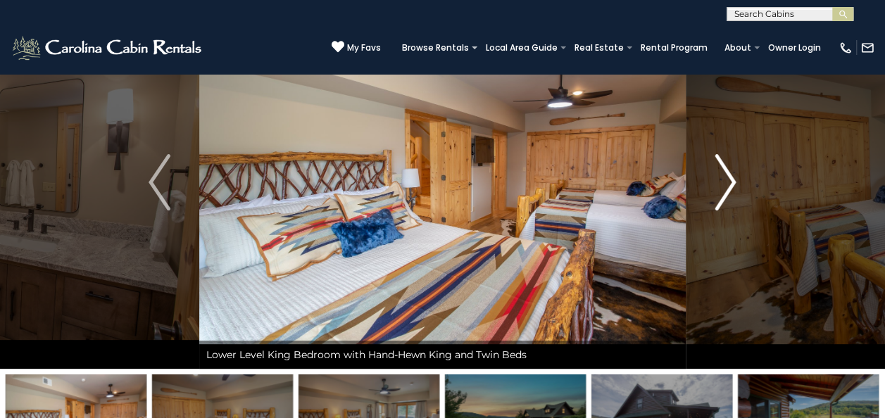
click at [736, 172] on button "Next" at bounding box center [725, 182] width 79 height 373
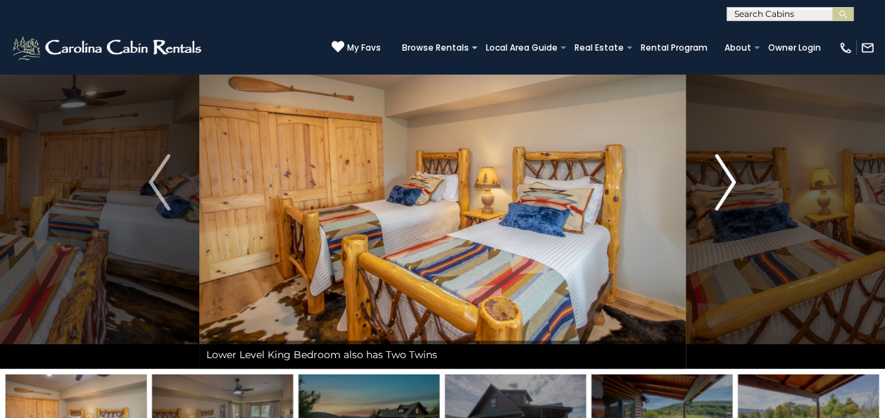
click at [736, 172] on button "Next" at bounding box center [725, 182] width 79 height 373
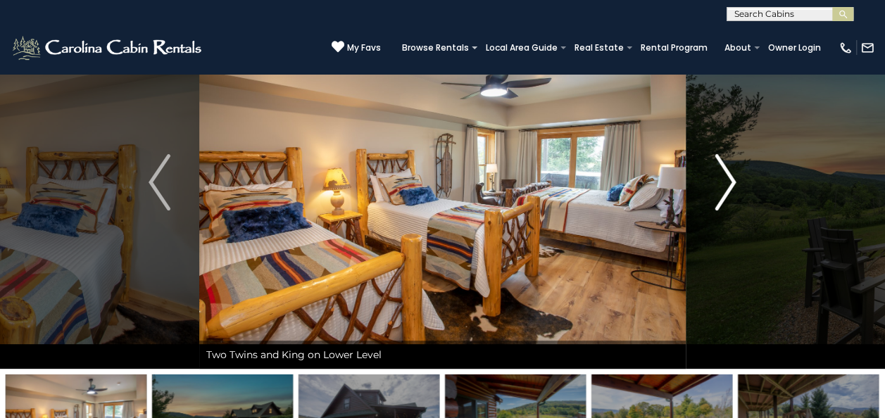
click at [736, 172] on button "Next" at bounding box center [725, 182] width 79 height 373
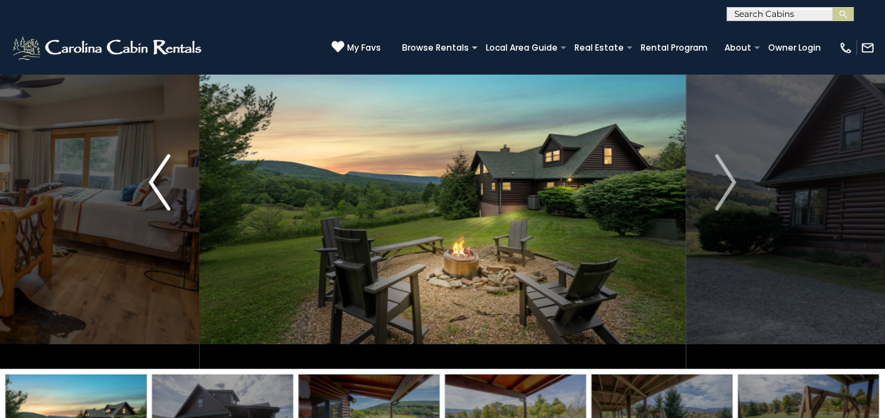
click at [156, 187] on img "Previous" at bounding box center [159, 182] width 21 height 56
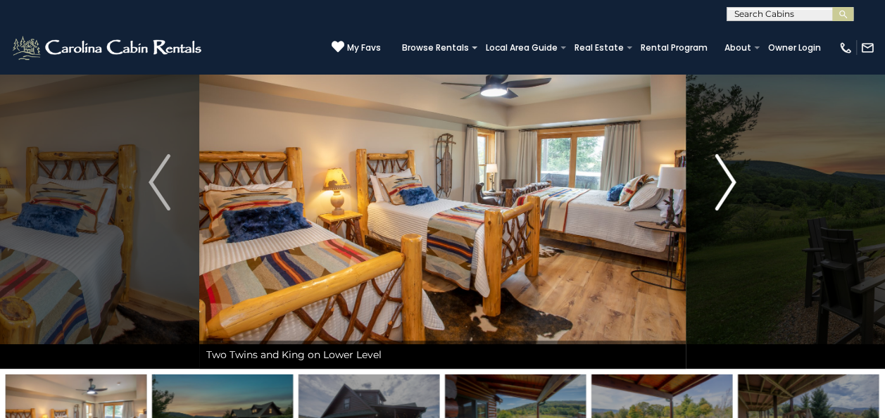
click at [726, 179] on img "Next" at bounding box center [725, 182] width 21 height 56
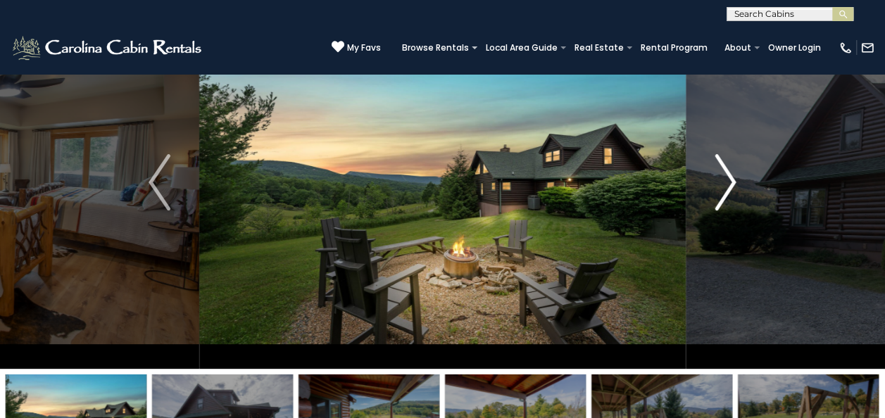
click at [726, 179] on img "Next" at bounding box center [725, 182] width 21 height 56
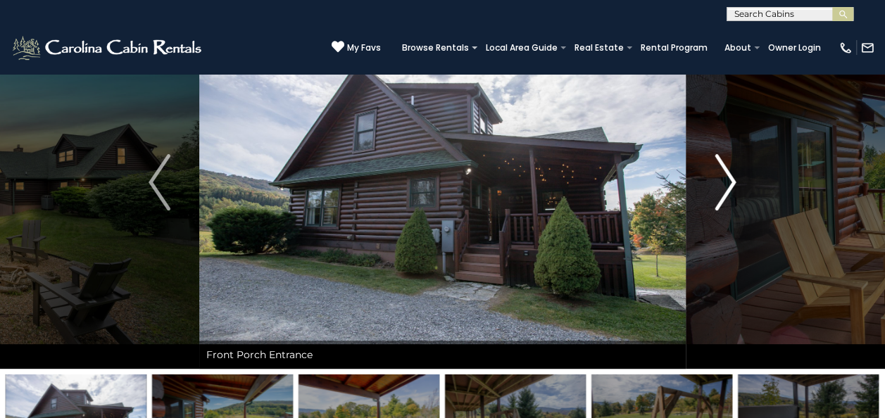
click at [726, 179] on img "Next" at bounding box center [725, 182] width 21 height 56
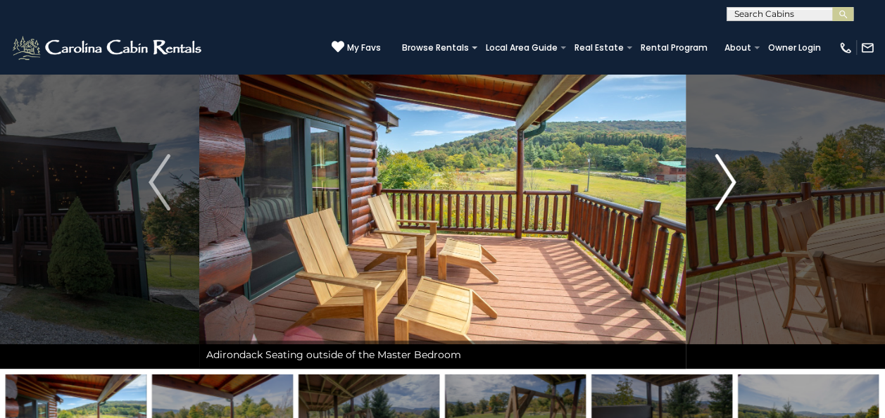
click at [726, 179] on img "Next" at bounding box center [725, 182] width 21 height 56
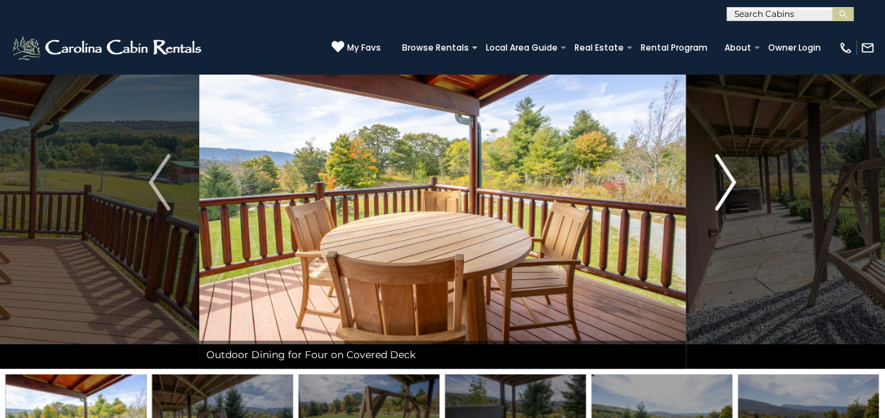
click at [726, 179] on img "Next" at bounding box center [725, 182] width 21 height 56
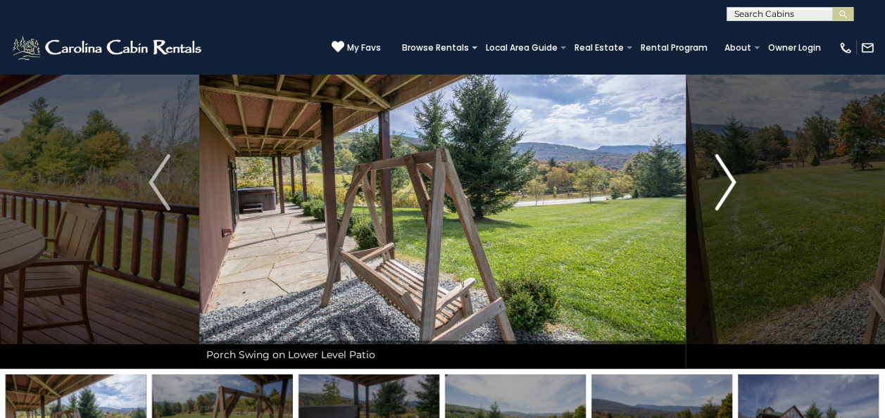
click at [726, 179] on img "Next" at bounding box center [725, 182] width 21 height 56
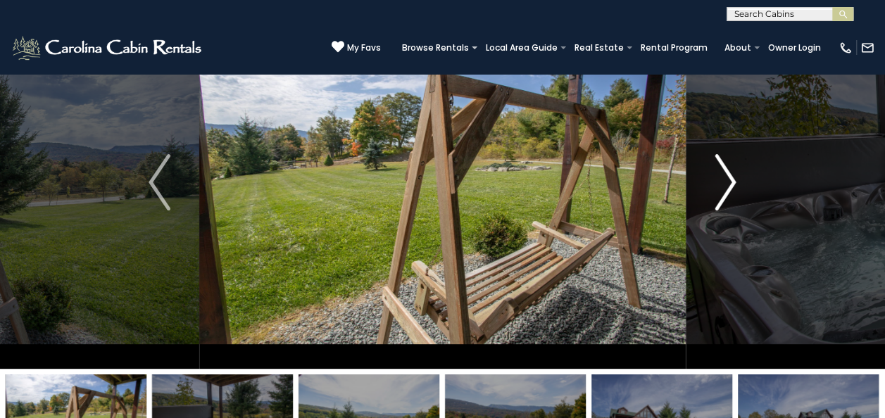
click at [726, 179] on img "Next" at bounding box center [725, 182] width 21 height 56
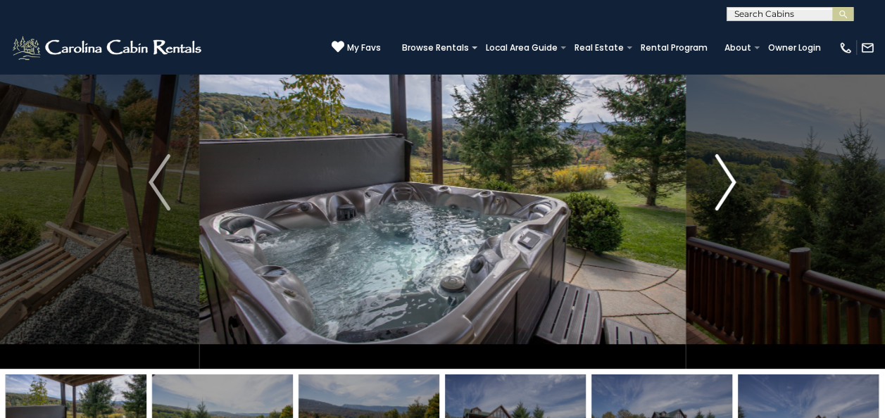
click at [726, 179] on img "Next" at bounding box center [725, 182] width 21 height 56
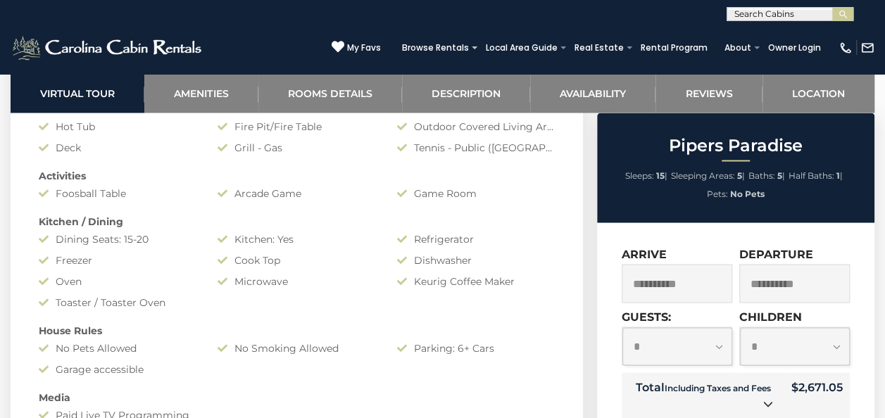
scroll to position [1211, 0]
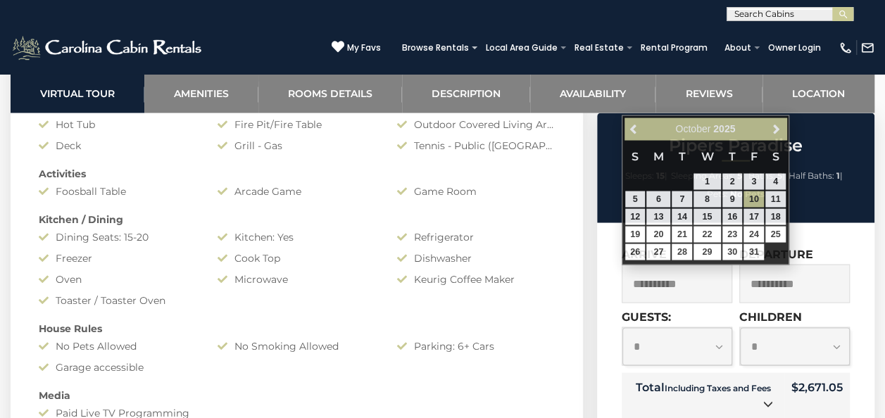
click at [690, 294] on input "**********" at bounding box center [677, 283] width 111 height 39
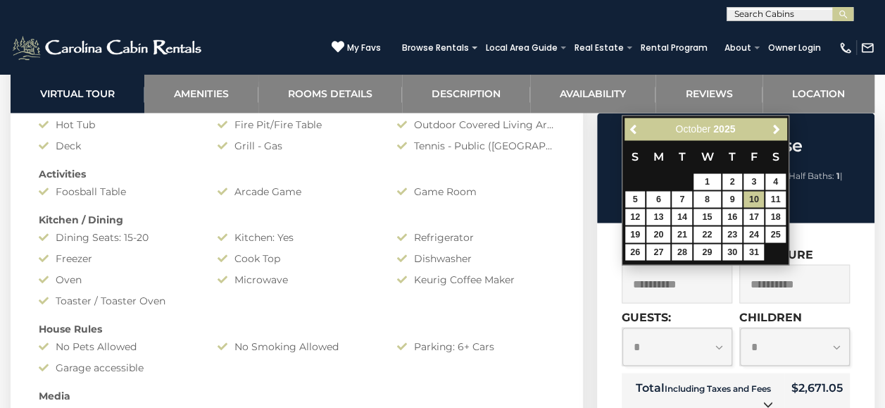
click at [672, 346] on select "**********" at bounding box center [677, 346] width 110 height 38
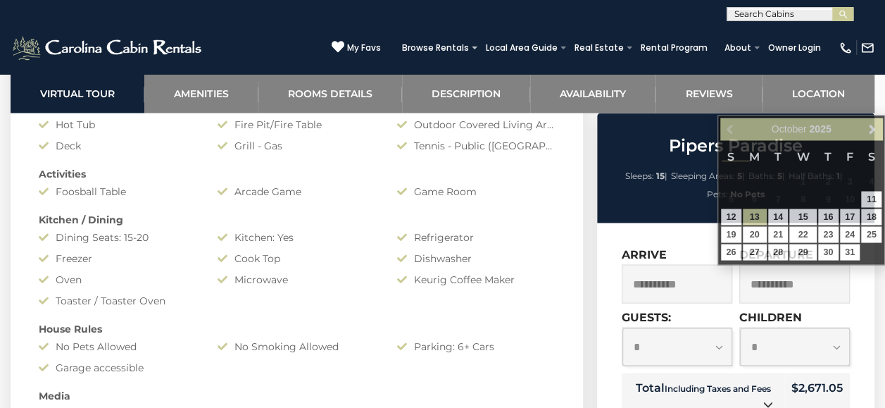
click at [712, 336] on select "**********" at bounding box center [677, 346] width 110 height 38
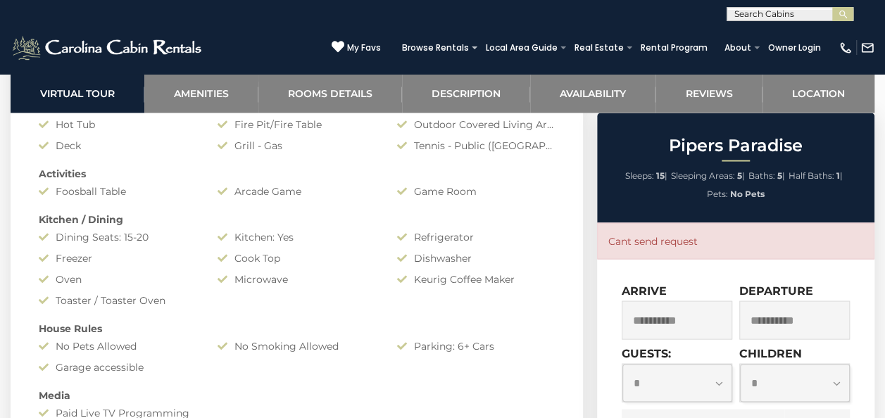
click at [622, 364] on select "**********" at bounding box center [677, 383] width 110 height 38
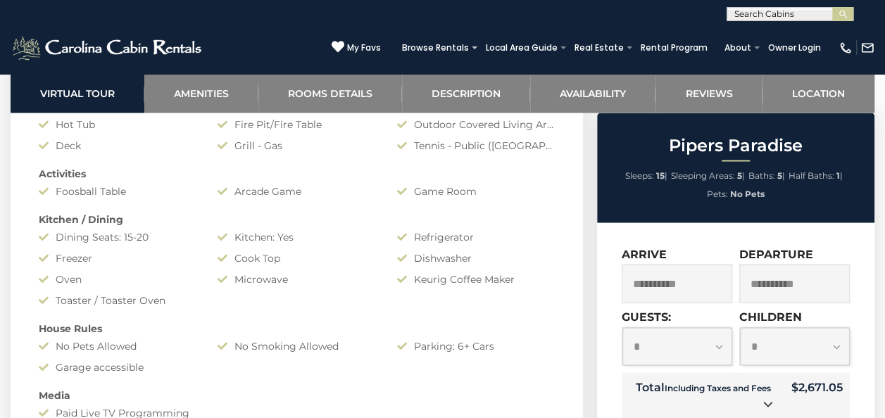
click at [712, 348] on select "**********" at bounding box center [677, 346] width 110 height 38
select select "**"
click at [622, 327] on select "**********" at bounding box center [677, 346] width 110 height 38
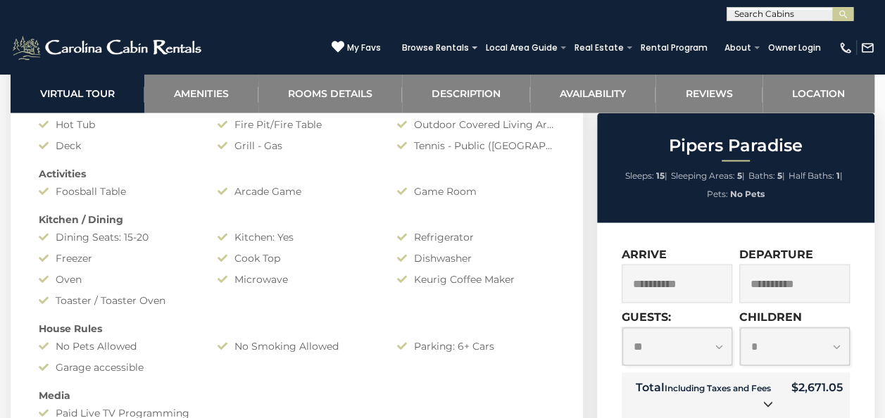
click at [836, 355] on select "**********" at bounding box center [795, 346] width 110 height 38
select select "*"
click at [740, 327] on select "**********" at bounding box center [795, 346] width 110 height 38
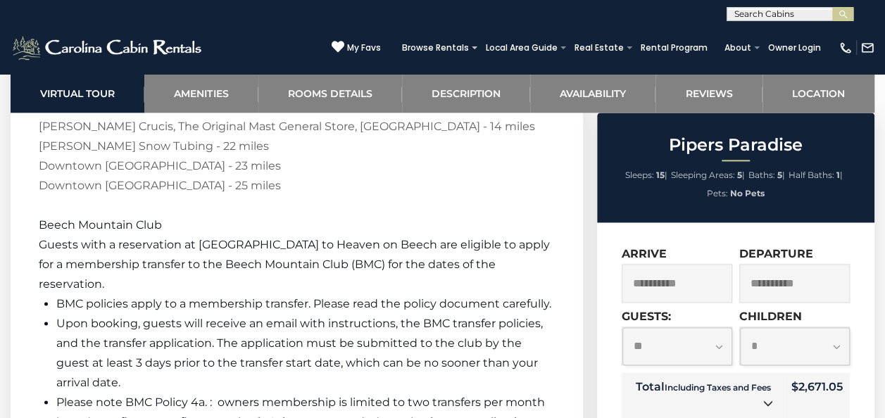
scroll to position [4042, 0]
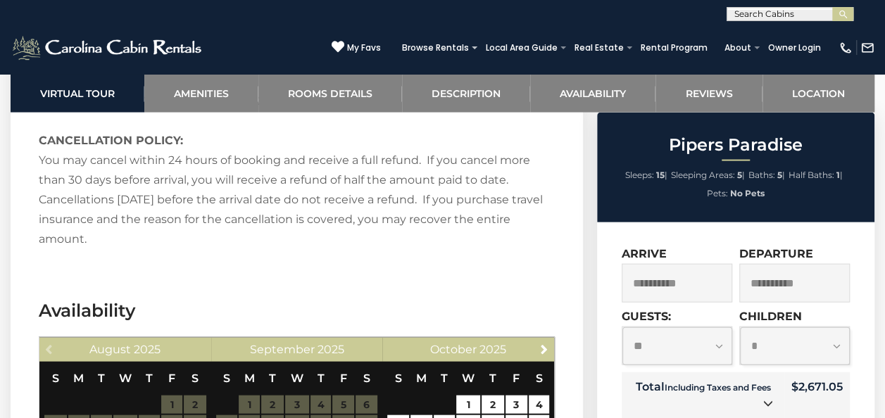
click at [768, 407] on icon at bounding box center [768, 403] width 10 height 10
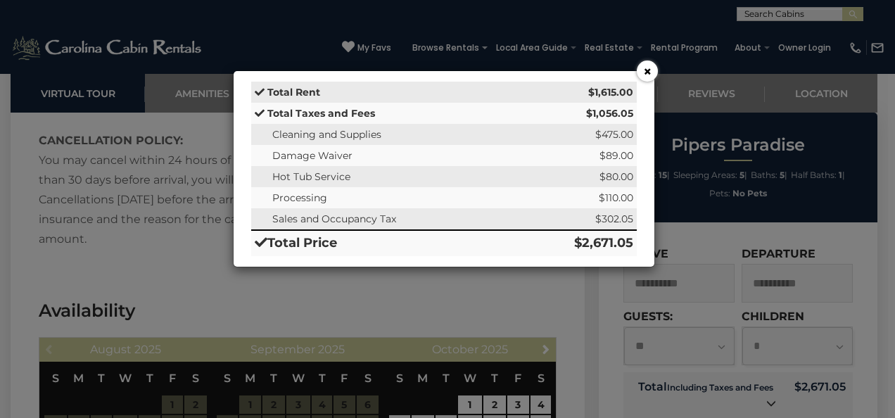
click at [650, 67] on button "×" at bounding box center [647, 71] width 21 height 21
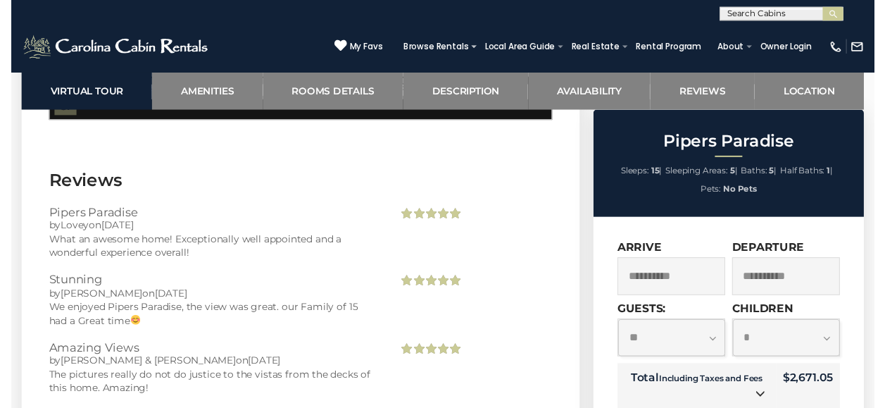
scroll to position [4434, 0]
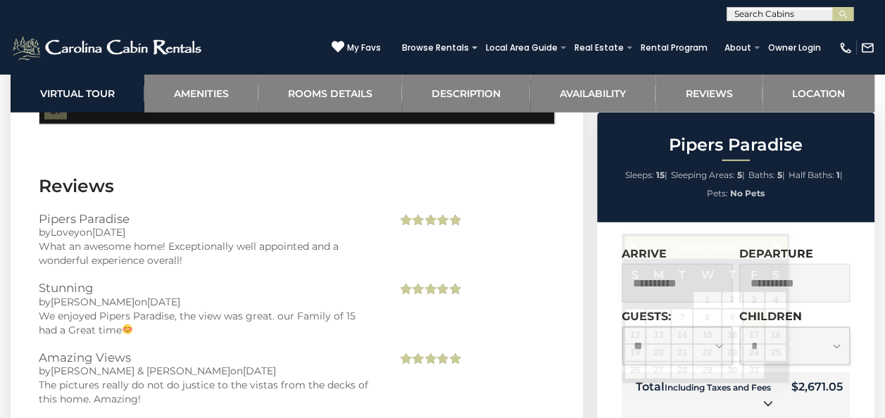
click at [704, 264] on input "**********" at bounding box center [677, 283] width 111 height 39
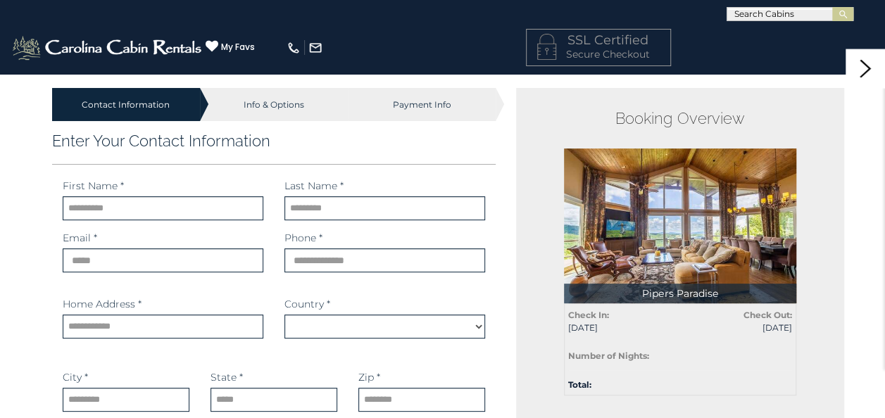
click at [179, 222] on div "First Name * First name is required. Last Name * Last name is required." at bounding box center [274, 205] width 444 height 52
click at [177, 214] on input "text" at bounding box center [163, 208] width 201 height 24
type input "******"
type input "********"
type input "**********"
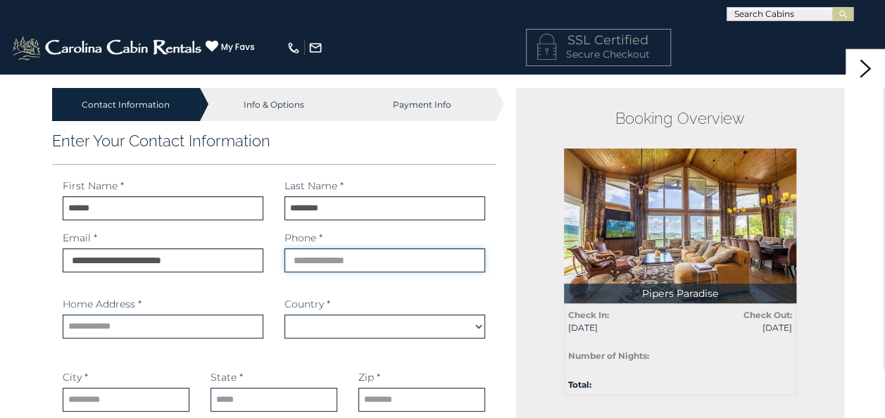
type input "**********"
type input "*******"
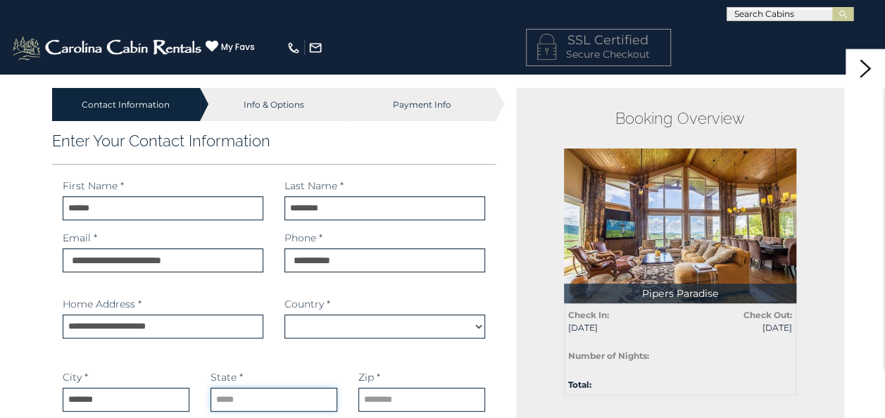
type input "**********"
type input "*****"
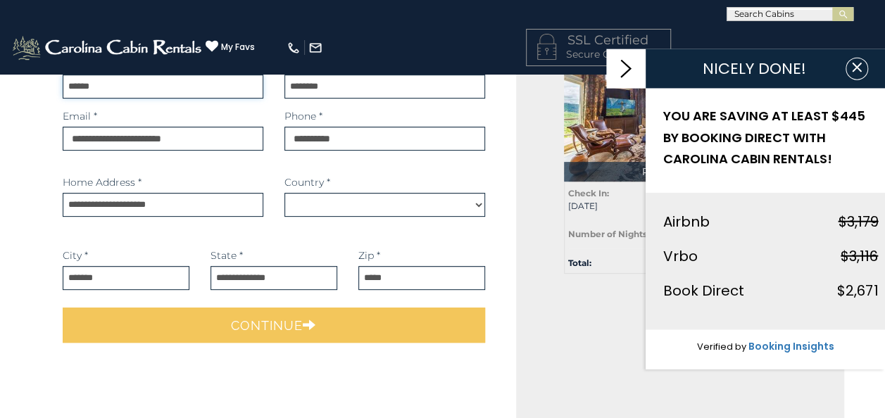
scroll to position [122, 0]
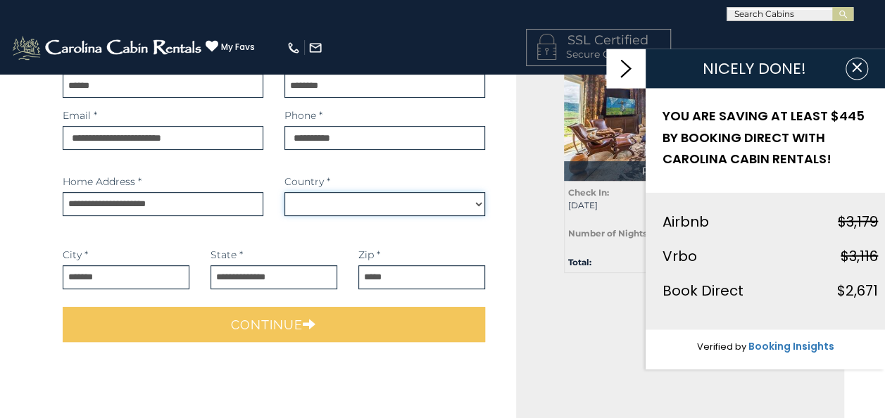
click at [349, 207] on select "*******" at bounding box center [384, 204] width 201 height 24
click at [284, 192] on select "*******" at bounding box center [384, 204] width 201 height 24
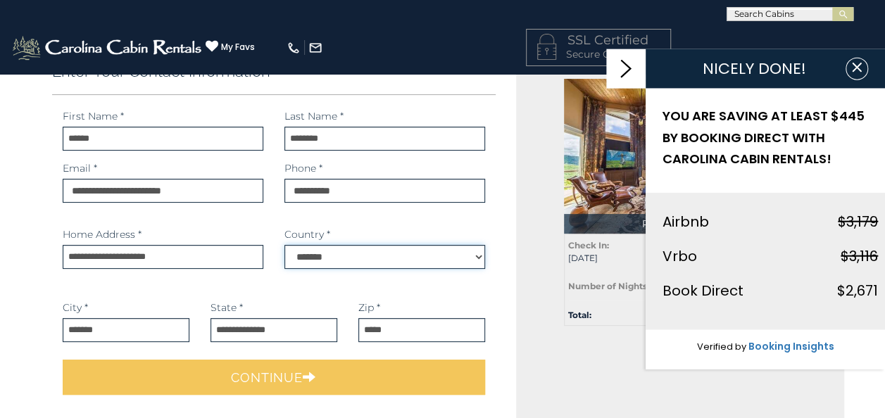
scroll to position [69, 0]
click at [379, 258] on select "*******" at bounding box center [384, 258] width 201 height 24
click at [230, 256] on input "**********" at bounding box center [163, 258] width 201 height 24
select select "*"
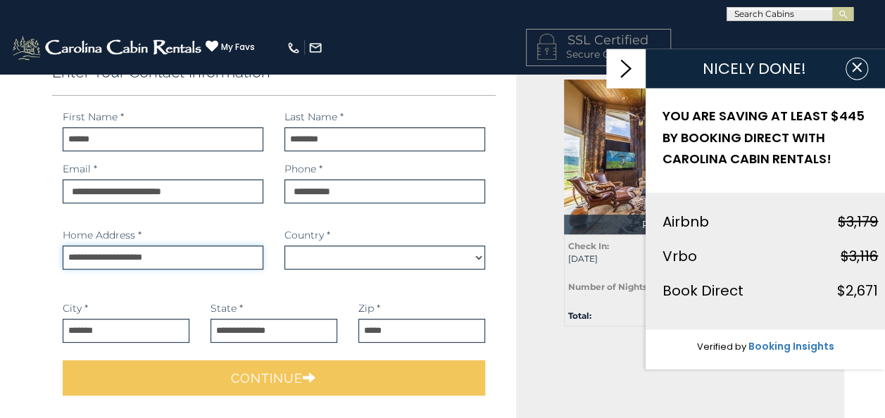
type input "**********"
click at [196, 213] on div "**********" at bounding box center [274, 188] width 444 height 52
click at [410, 334] on input "*****" at bounding box center [421, 331] width 127 height 24
type input "*****"
click at [301, 327] on input "**********" at bounding box center [273, 331] width 127 height 24
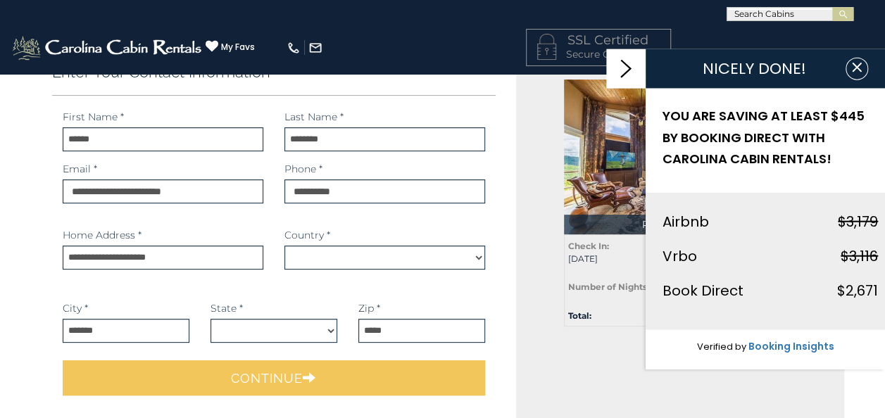
select select "*********"
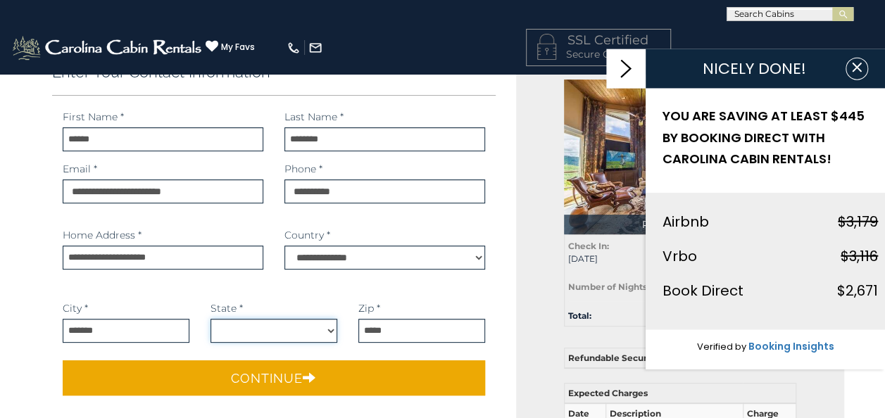
drag, startPoint x: 301, startPoint y: 327, endPoint x: 289, endPoint y: 327, distance: 12.7
click at [289, 327] on select "**********" at bounding box center [273, 331] width 127 height 24
select select "**"
click at [210, 319] on select "**********" at bounding box center [273, 331] width 127 height 24
click at [139, 329] on input "*******" at bounding box center [126, 331] width 127 height 24
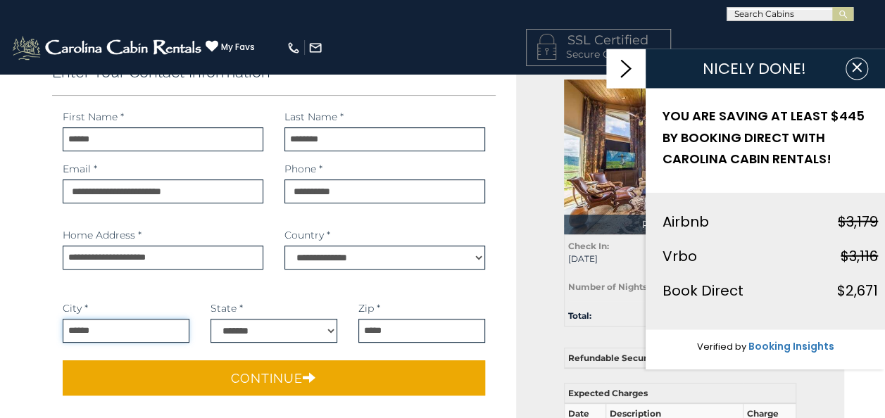
type input "*******"
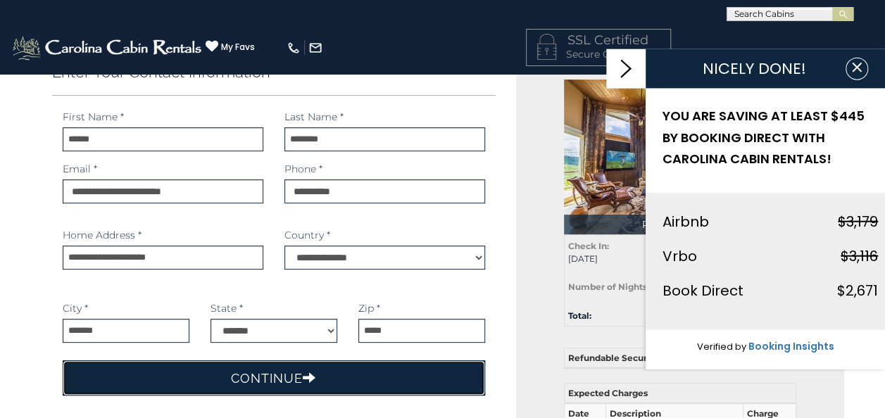
click at [239, 380] on button "Continue" at bounding box center [274, 377] width 423 height 35
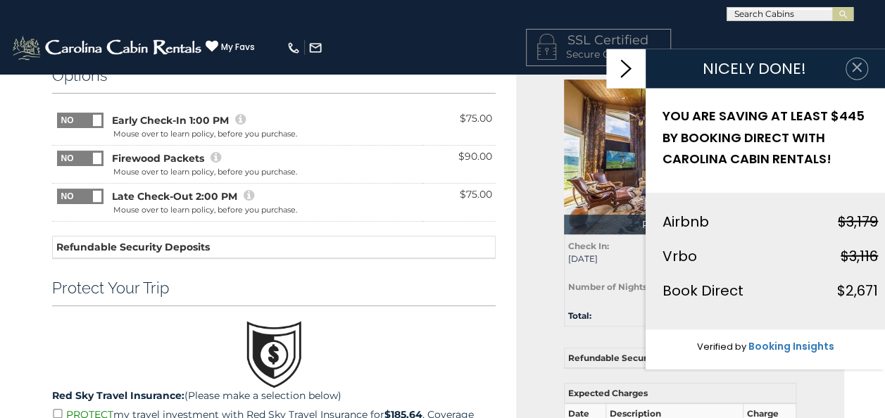
click at [856, 69] on icon "button" at bounding box center [857, 68] width 14 height 14
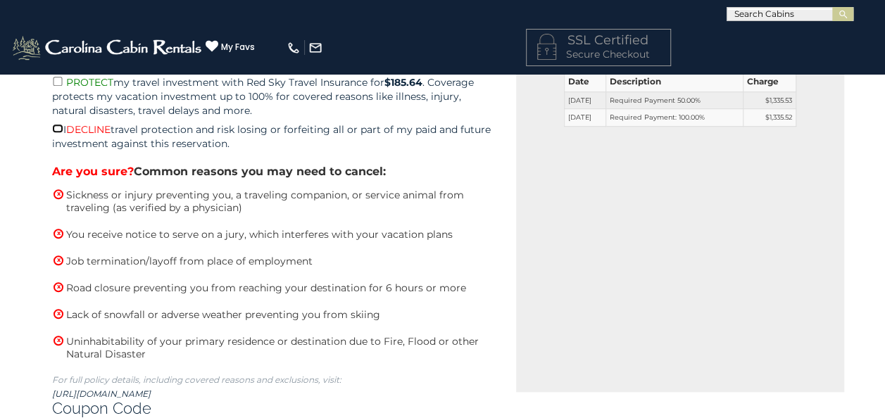
scroll to position [557, 0]
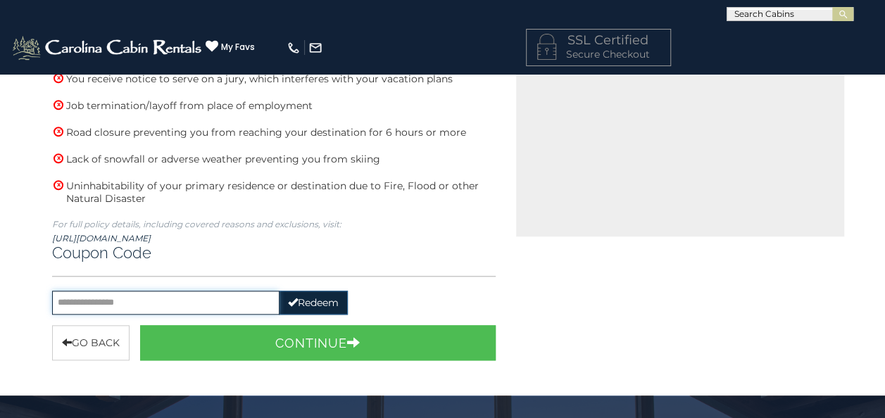
click at [199, 294] on input "text" at bounding box center [165, 303] width 227 height 24
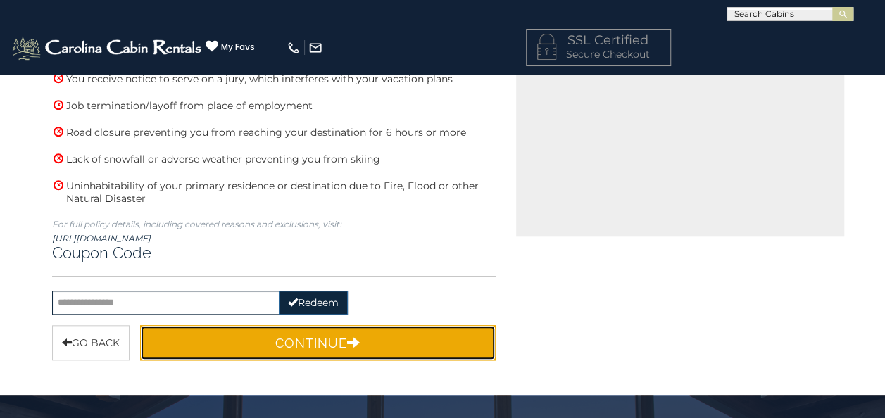
click at [348, 339] on icon "button" at bounding box center [353, 342] width 13 height 13
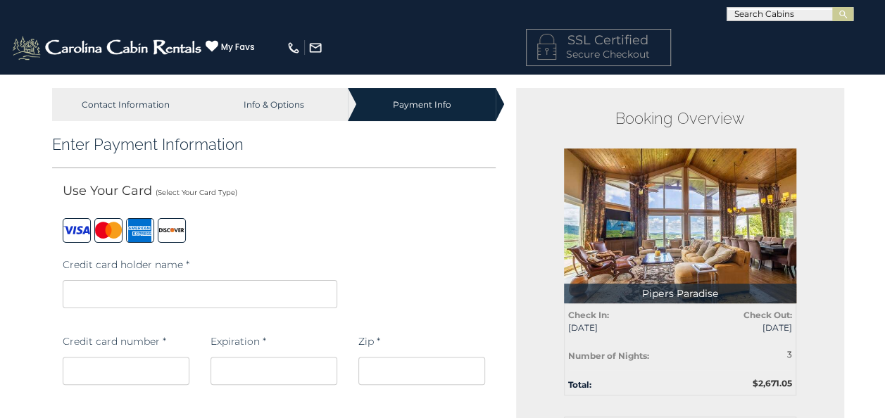
scroll to position [78, 0]
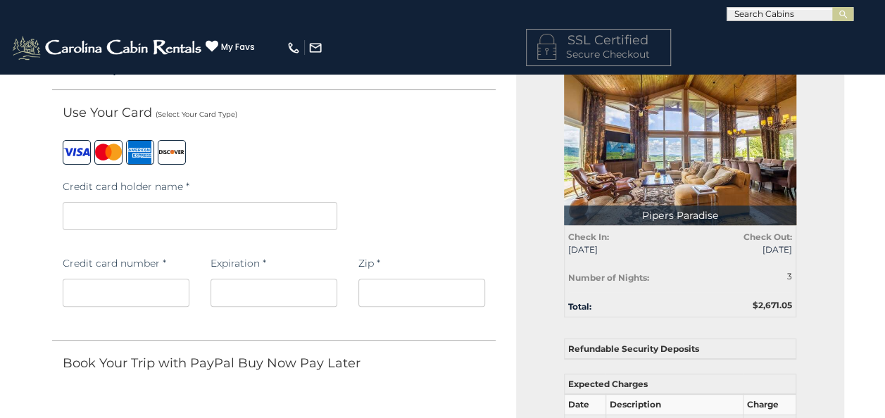
click at [132, 206] on iframe at bounding box center [200, 216] width 275 height 28
click at [437, 201] on div "Credit card holder name *" at bounding box center [274, 210] width 444 height 77
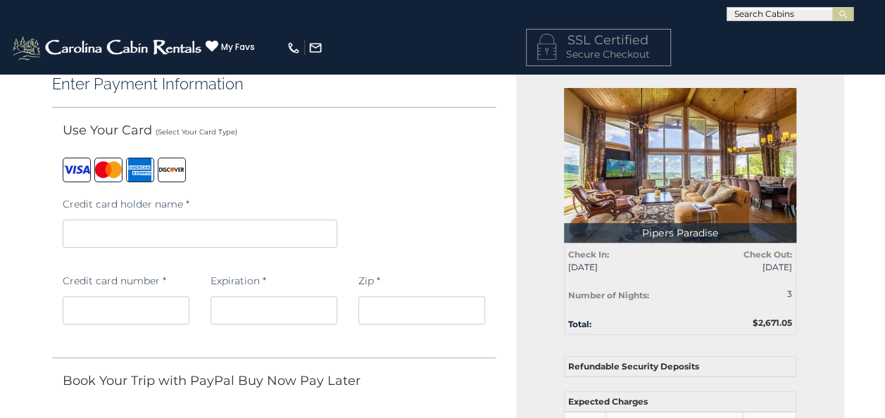
scroll to position [149, 0]
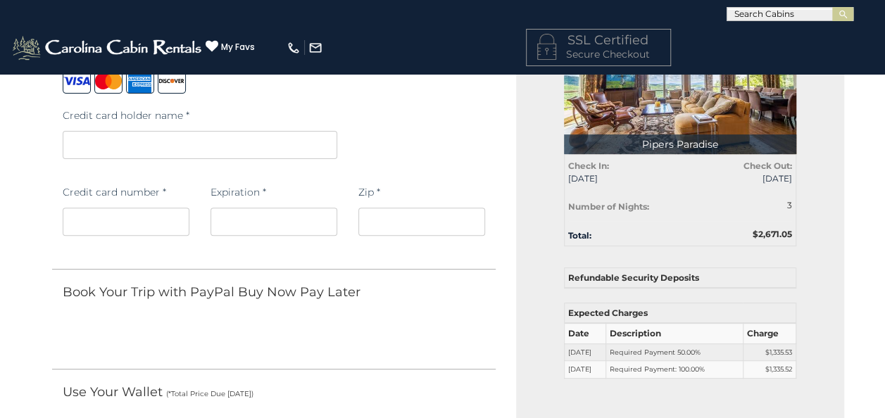
click at [619, 275] on th "Refundable Security Deposits" at bounding box center [680, 278] width 232 height 20
click at [741, 273] on th "Refundable Security Deposits" at bounding box center [680, 278] width 232 height 20
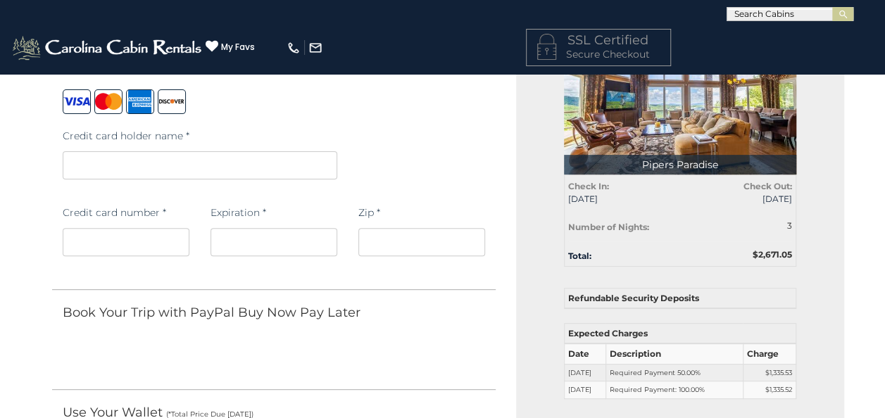
scroll to position [0, 0]
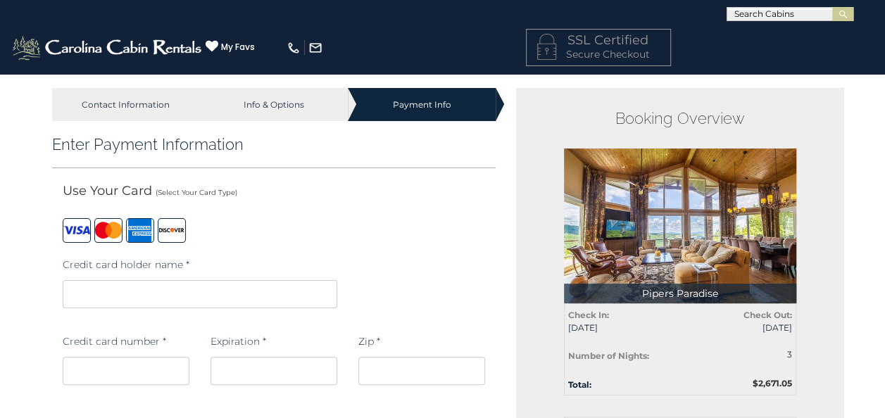
click at [291, 101] on div "Info & Options" at bounding box center [274, 104] width 148 height 33
click at [284, 101] on div "Info & Options" at bounding box center [274, 104] width 148 height 33
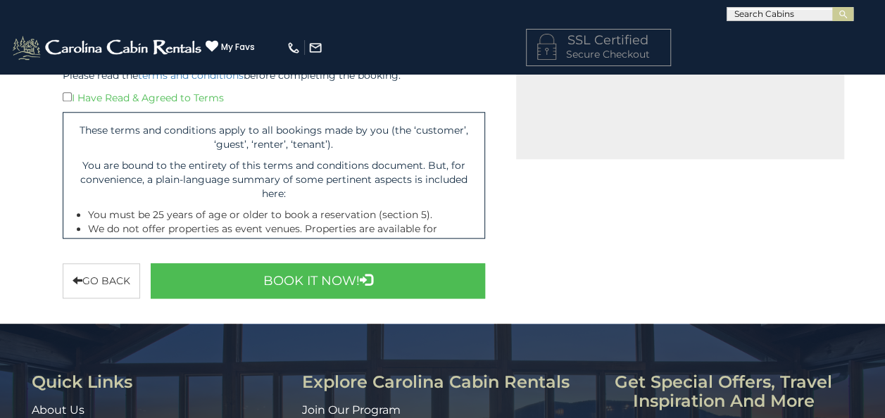
scroll to position [636, 0]
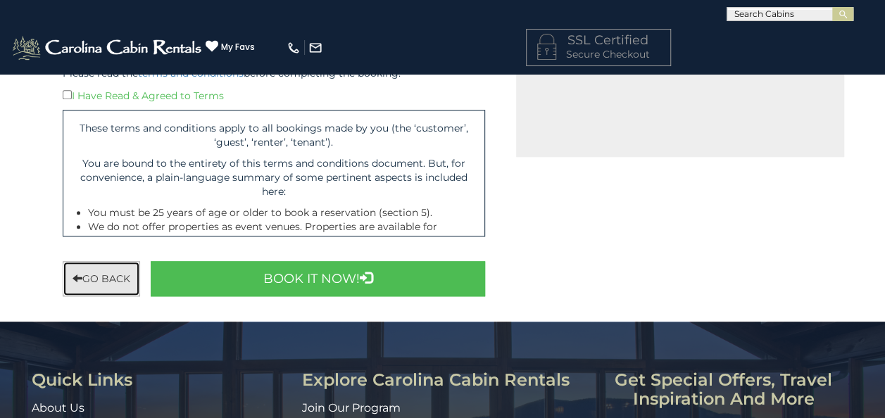
click at [96, 273] on button "Go back" at bounding box center [101, 278] width 77 height 35
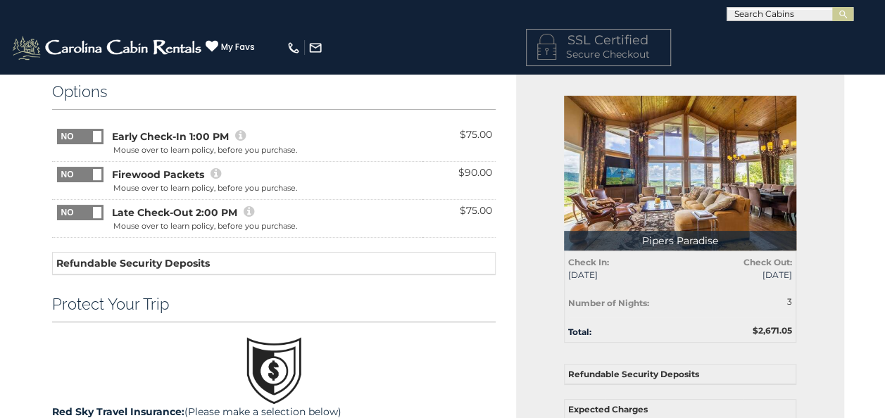
scroll to position [52, 0]
click at [227, 266] on th "Refundable Security Deposits" at bounding box center [273, 264] width 443 height 23
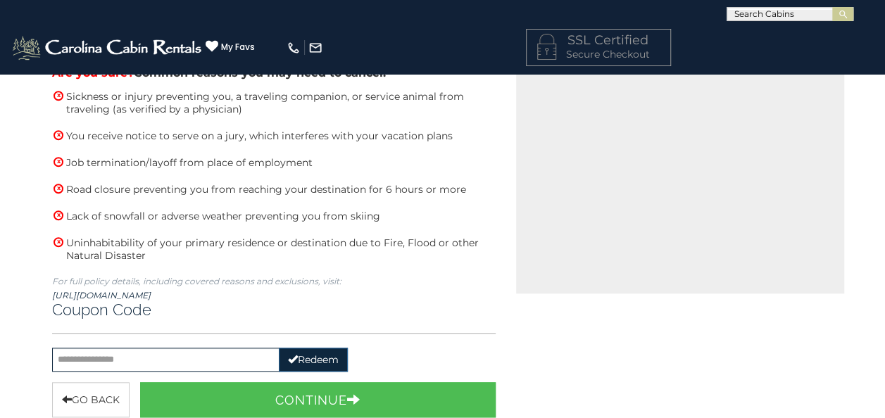
scroll to position [571, 0]
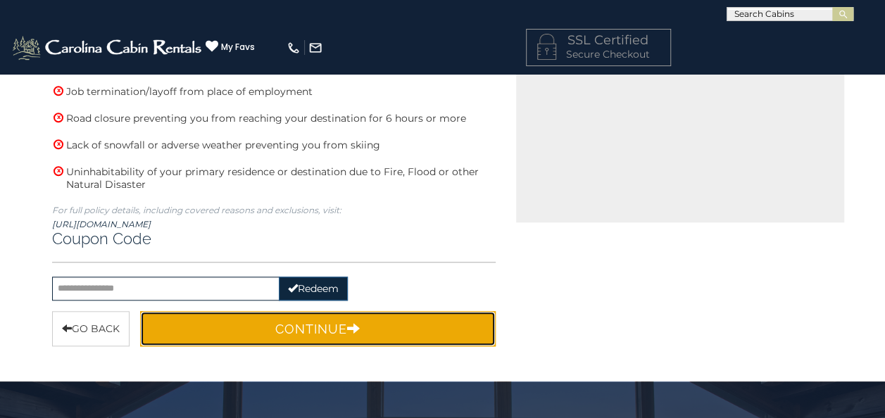
click at [260, 331] on button "Continue" at bounding box center [318, 328] width 356 height 35
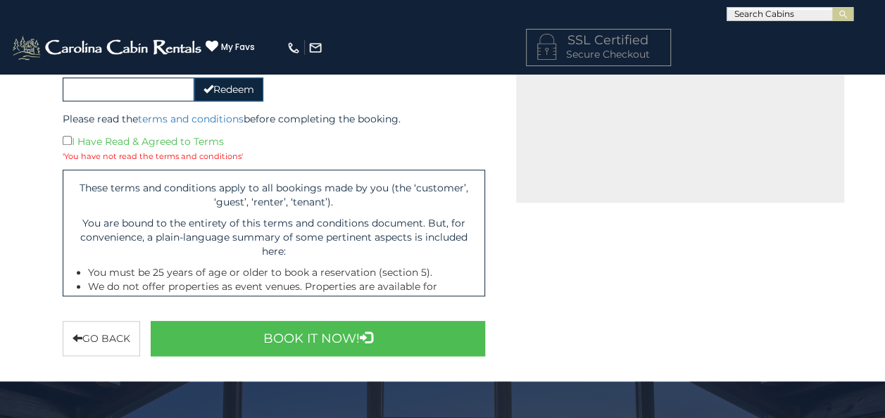
scroll to position [592, 0]
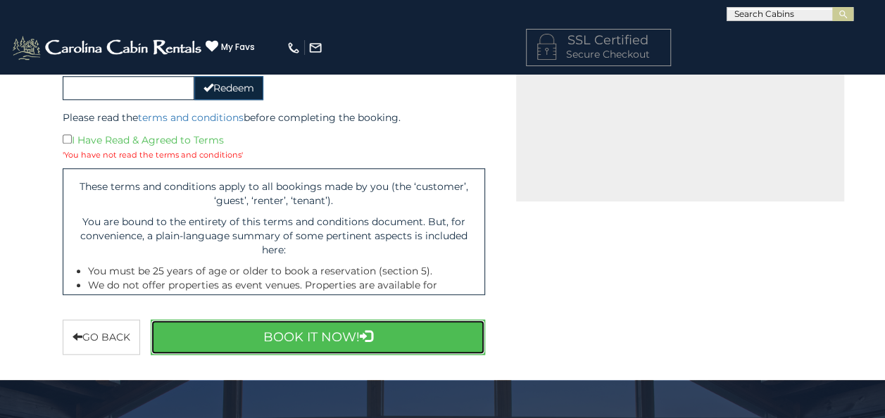
click at [260, 331] on button "Book It Now!" at bounding box center [318, 337] width 335 height 35
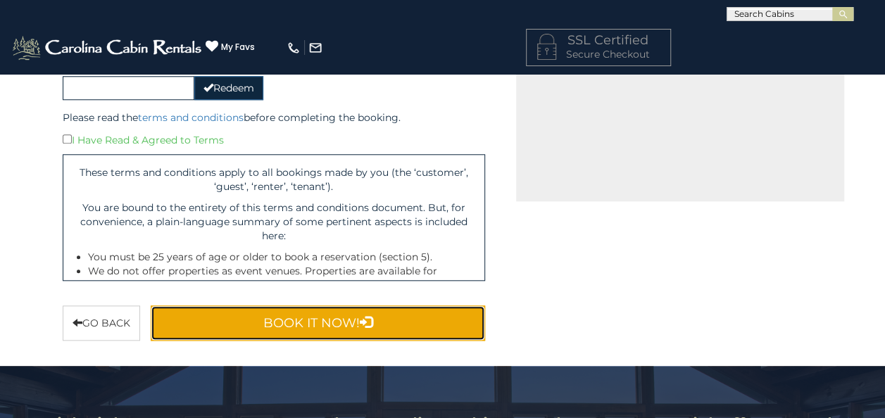
click at [306, 329] on button "Book It Now!" at bounding box center [318, 323] width 335 height 35
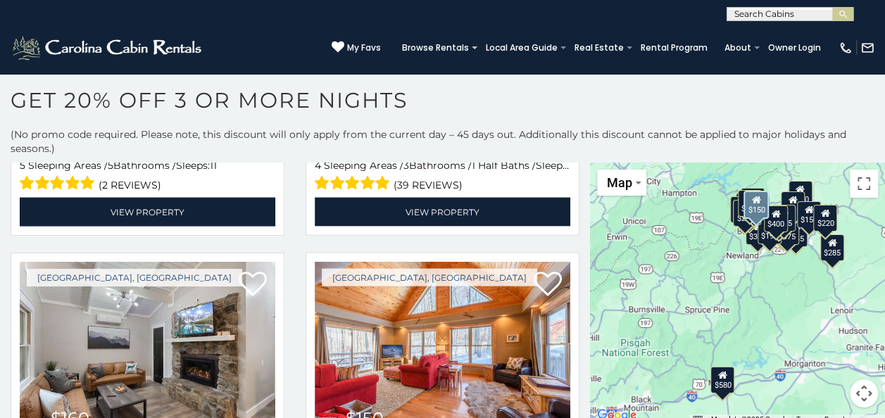
scroll to position [1602, 0]
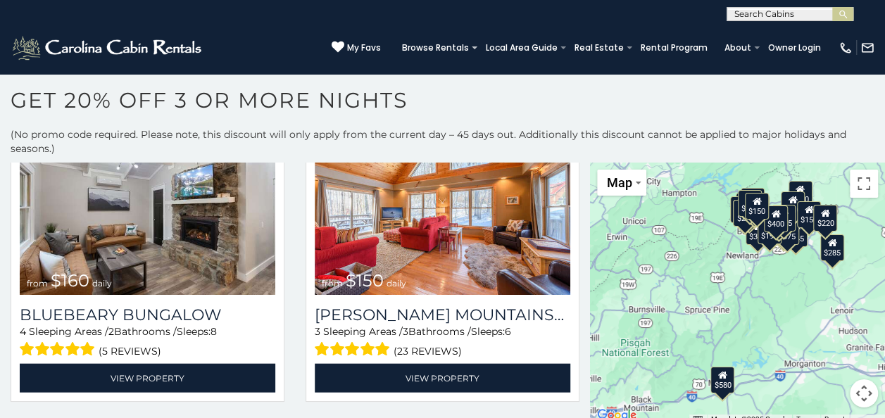
click at [525, 87] on h1 "Get 20% off 3 or More Nights" at bounding box center [442, 107] width 885 height 40
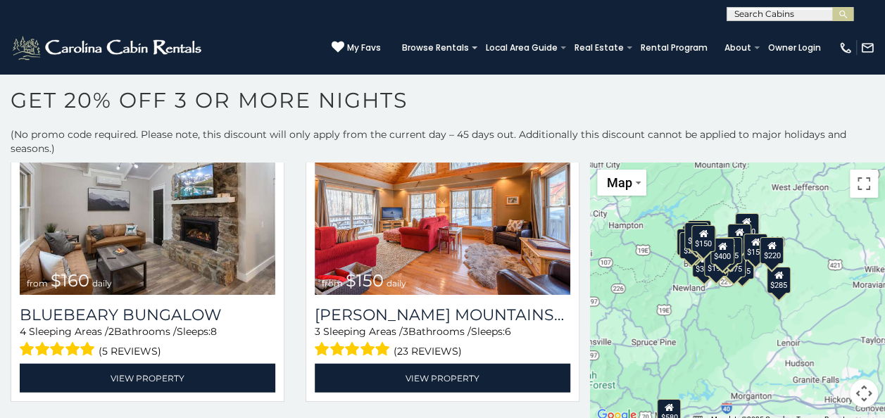
drag, startPoint x: 725, startPoint y: 302, endPoint x: 707, endPoint y: 311, distance: 20.5
click at [707, 311] on div "$580 $424 $270 $230 $230 $245 $375 $400 $230 $290 $160 $150 $375 $230 $345 $200…" at bounding box center [737, 294] width 295 height 262
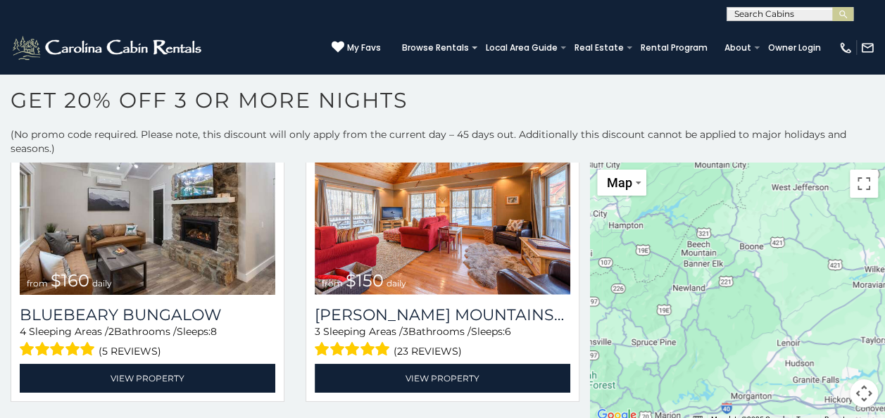
click at [726, 278] on div at bounding box center [737, 294] width 295 height 262
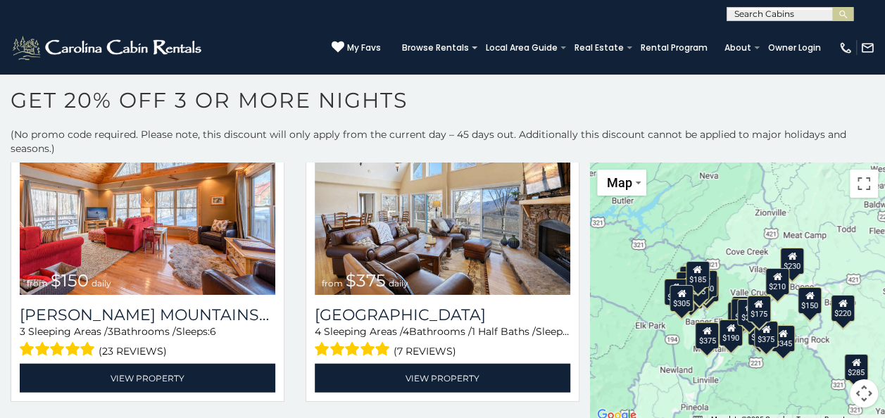
drag, startPoint x: 715, startPoint y: 240, endPoint x: 744, endPoint y: 307, distance: 73.1
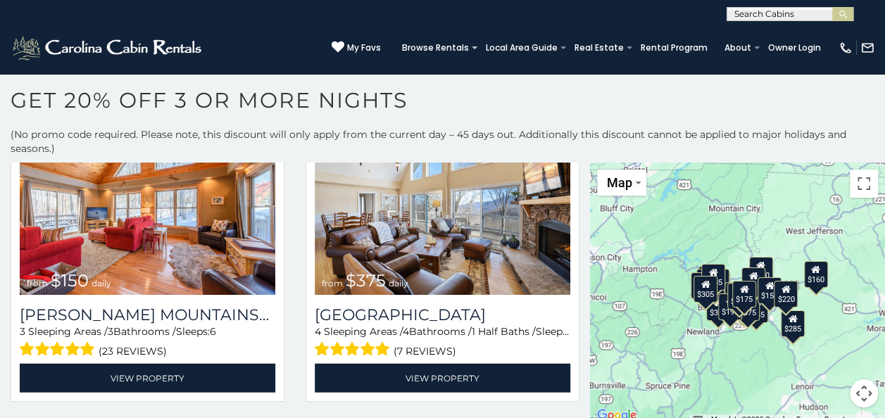
click at [712, 243] on div "$424 $270 $230 $230 $245 $375 $400 $230 $290 $160 $150 $375 $230 $345 $200 $375…" at bounding box center [737, 294] width 295 height 262
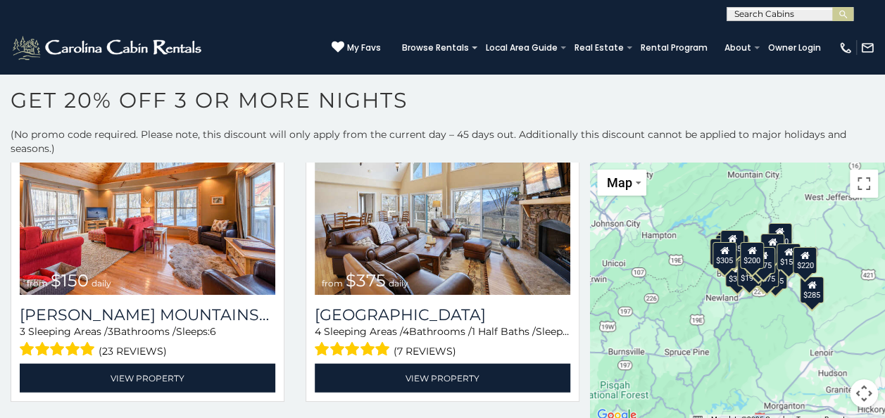
drag, startPoint x: 711, startPoint y: 276, endPoint x: 720, endPoint y: 222, distance: 54.3
click at [720, 222] on div "$424 $270 $230 $230 $245 $375 $400 $230 $290 $160 $150 $375 $230 $345 $200 $375…" at bounding box center [737, 294] width 295 height 262
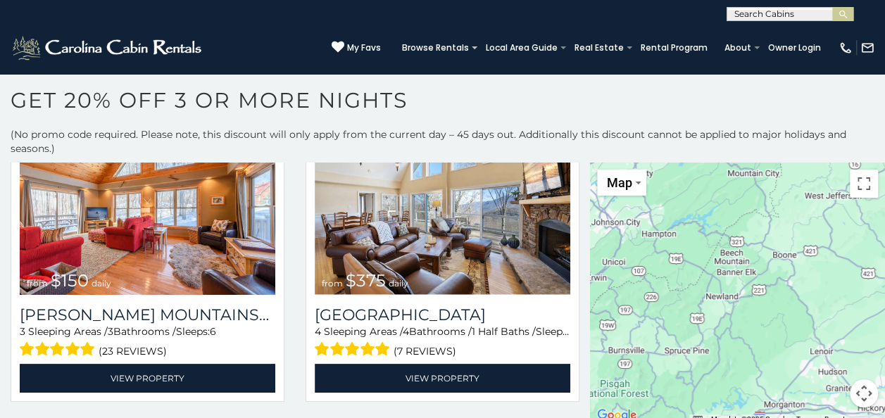
click at [719, 213] on div at bounding box center [737, 294] width 295 height 262
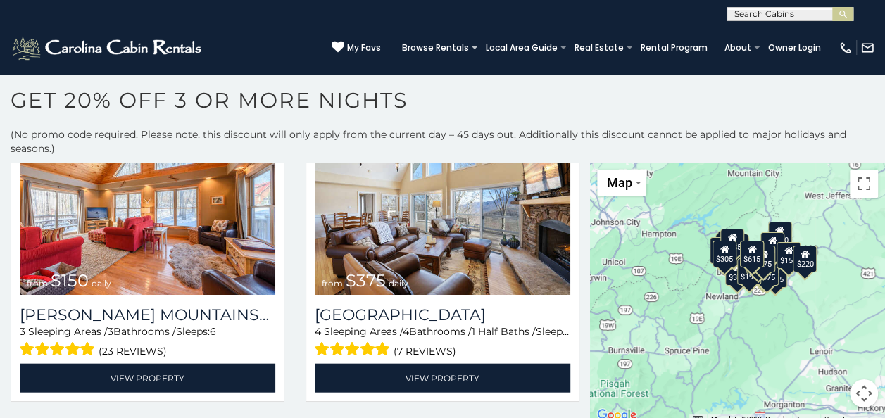
click at [719, 213] on div "$424 $270 $230 $230 $245 $375 $400 $230 $290 $160 $150 $375 $230 $345 $200 $375…" at bounding box center [737, 294] width 295 height 262
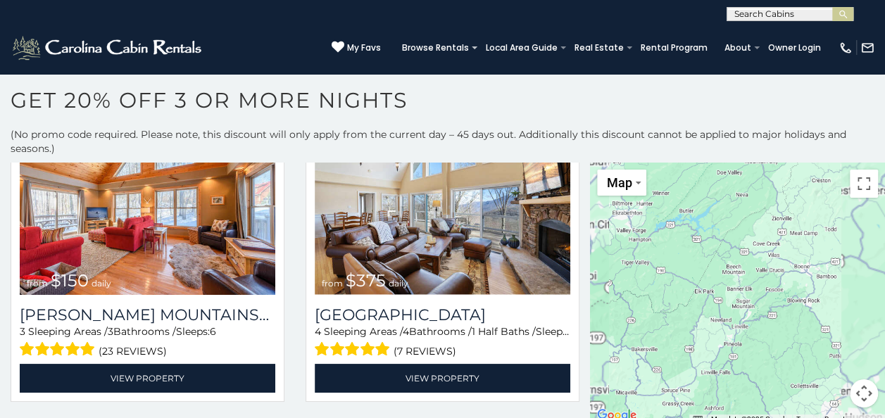
click at [719, 213] on div at bounding box center [737, 294] width 295 height 262
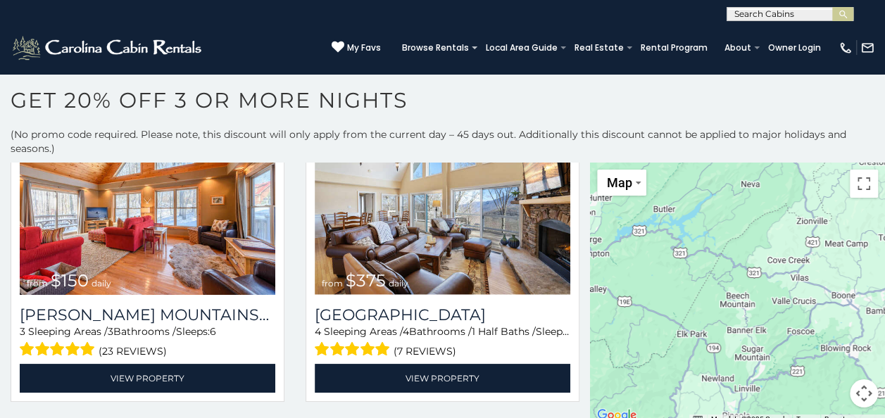
click at [719, 213] on div at bounding box center [737, 294] width 295 height 262
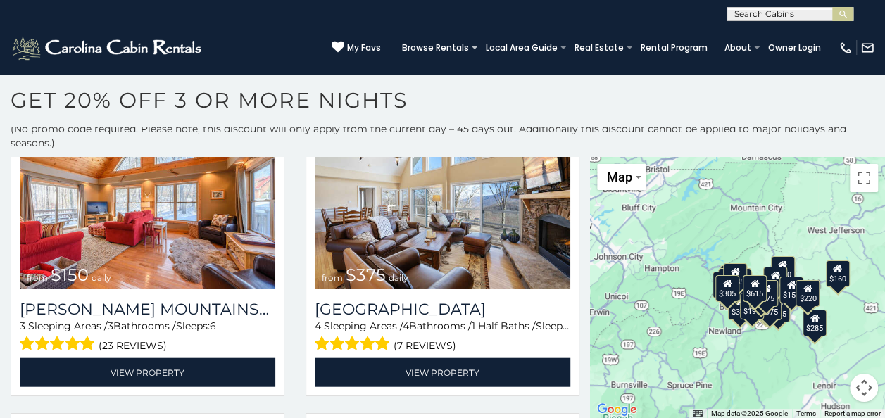
scroll to position [0, 0]
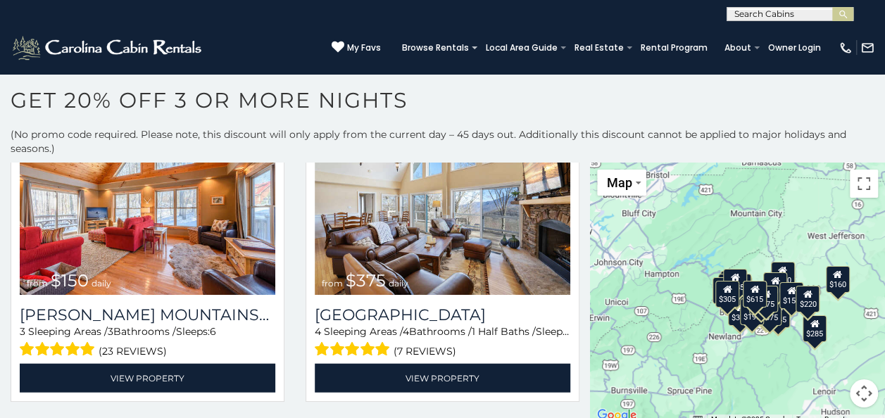
click at [709, 272] on div "$424 $270 $230 $230 $245 $375 $400 $230 $290 $160 $150 $375 $230 $345 $200 $375…" at bounding box center [737, 294] width 295 height 262
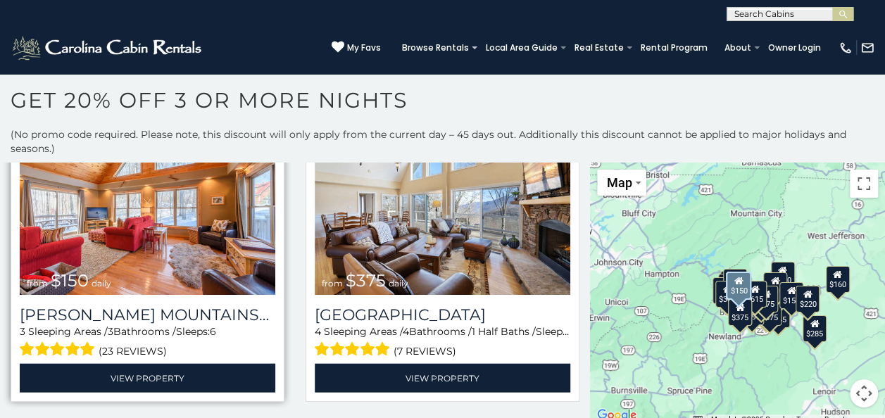
click at [175, 339] on div "(23 reviews)" at bounding box center [148, 350] width 256 height 22
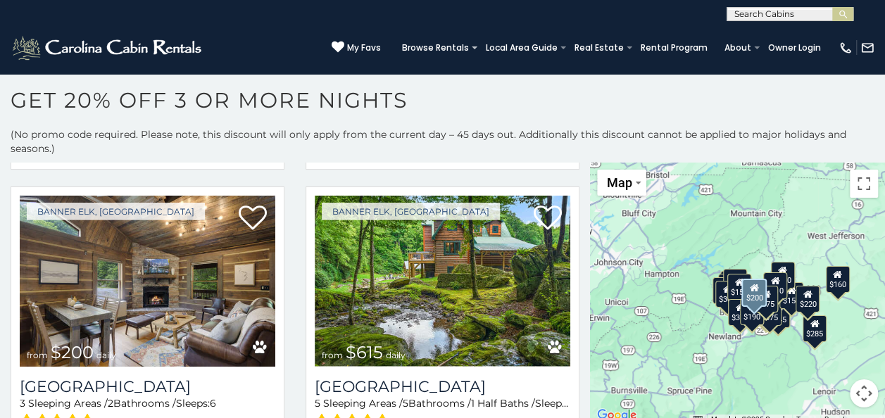
scroll to position [6, 0]
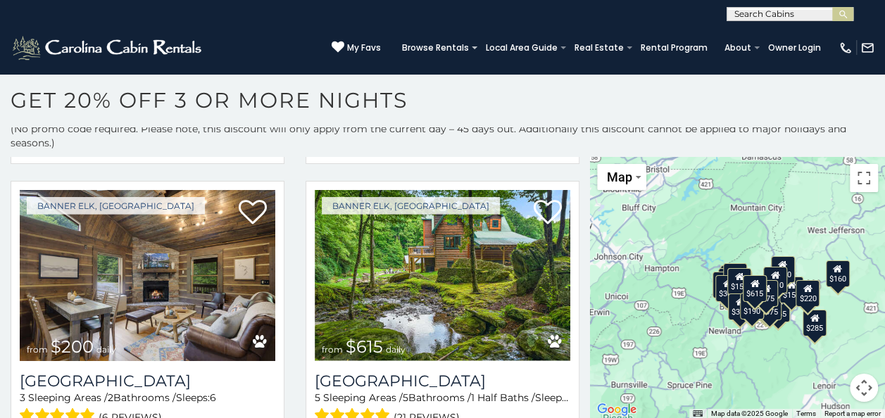
click at [752, 256] on div "$424 $270 $230 $230 $245 $375 $400 $230 $290 $160 $150 $375 $230 $345 $200 $375…" at bounding box center [737, 288] width 295 height 262
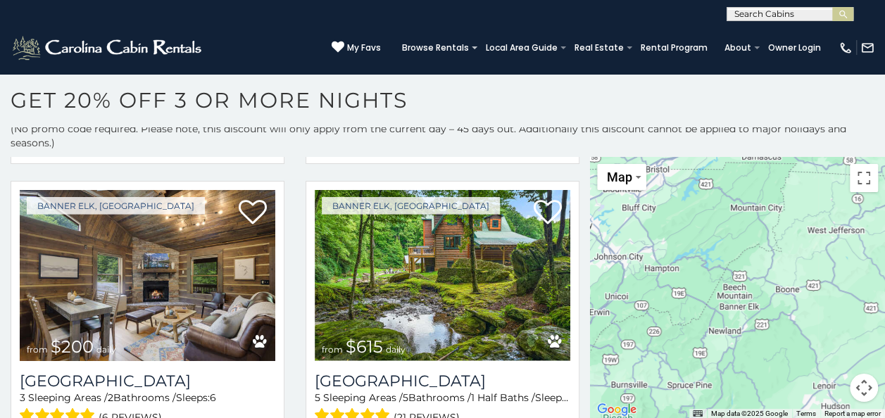
click at [752, 256] on div at bounding box center [737, 288] width 295 height 262
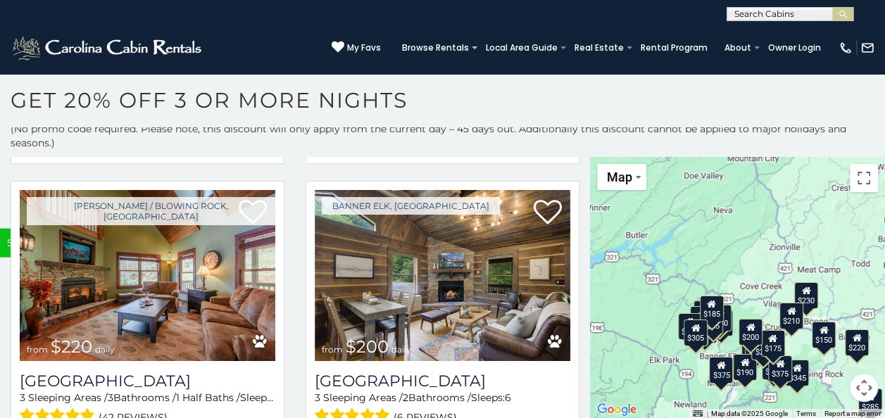
click at [752, 256] on div "$424 $270 $230 $230 $245 $375 $400 $230 $290 $160 $150 $375 $230 $345 $200 $375…" at bounding box center [737, 288] width 295 height 262
click at [731, 273] on div "$424 $270 $230 $230 $245 $375 $400 $230 $290 $160 $150 $375 $230 $345 $200 $375…" at bounding box center [737, 288] width 295 height 262
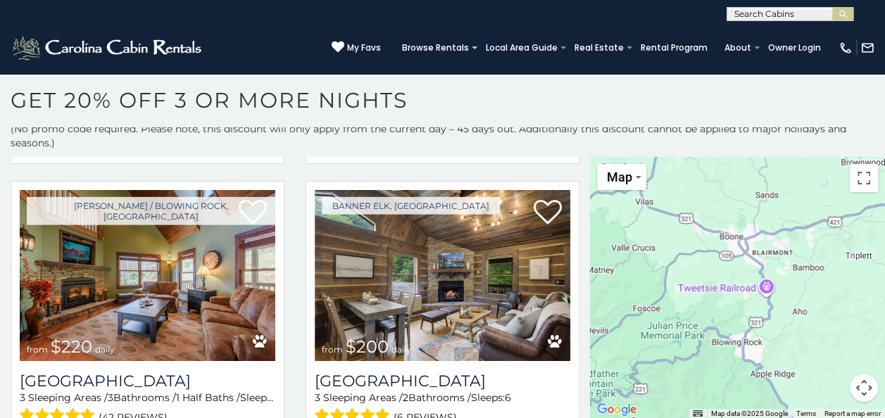
drag, startPoint x: 749, startPoint y: 296, endPoint x: 577, endPoint y: 156, distance: 221.7
click at [577, 157] on main "**********" at bounding box center [442, 157] width 885 height 0
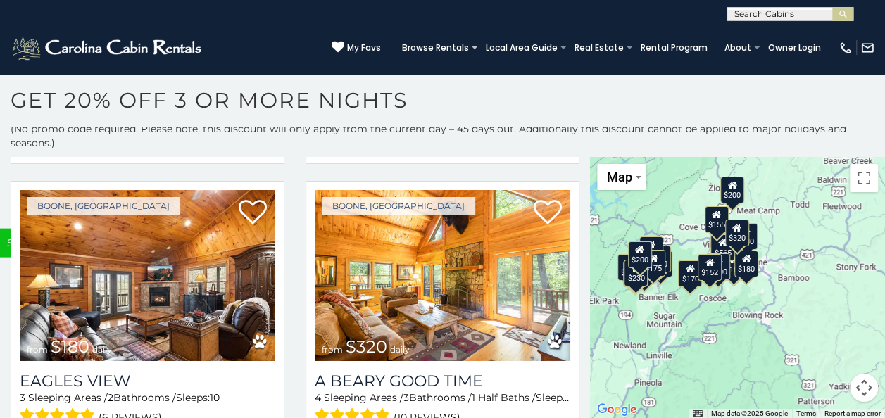
click at [677, 227] on div "$424 $270 $230 $245 $230 $290 $160 $150 $230 $200 $210 $295 $85 $185 $305 $200 …" at bounding box center [737, 288] width 295 height 262
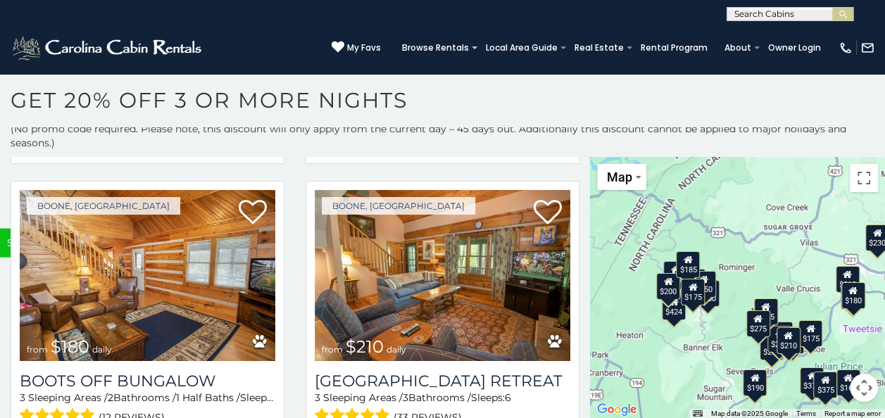
drag, startPoint x: 650, startPoint y: 268, endPoint x: 721, endPoint y: 248, distance: 73.1
click at [721, 248] on div "$424 $270 $230 $245 $375 $400 $230 $290 $160 $150 $230 $200 $375 $210 $150 $199…" at bounding box center [737, 288] width 295 height 262
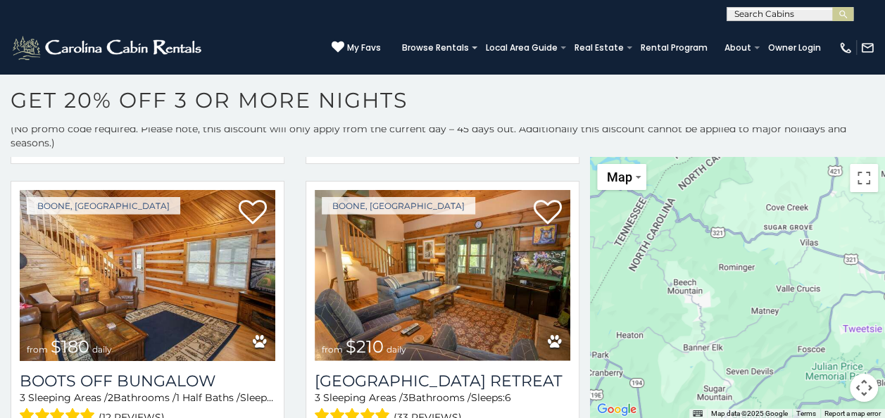
click at [707, 258] on div at bounding box center [737, 288] width 295 height 262
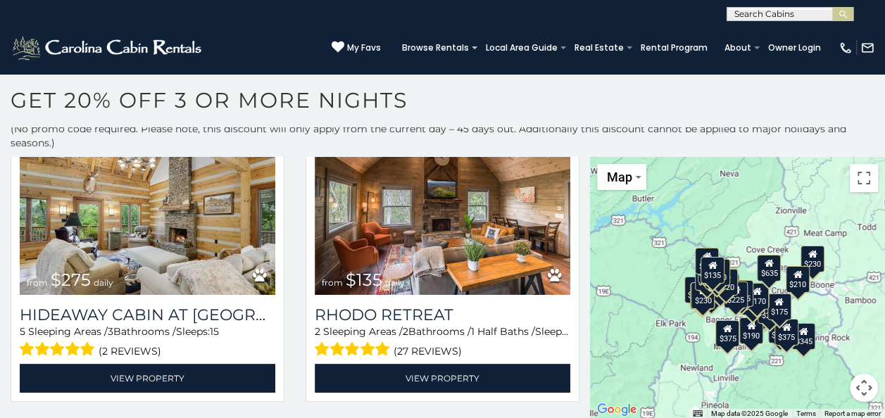
scroll to position [3969, 0]
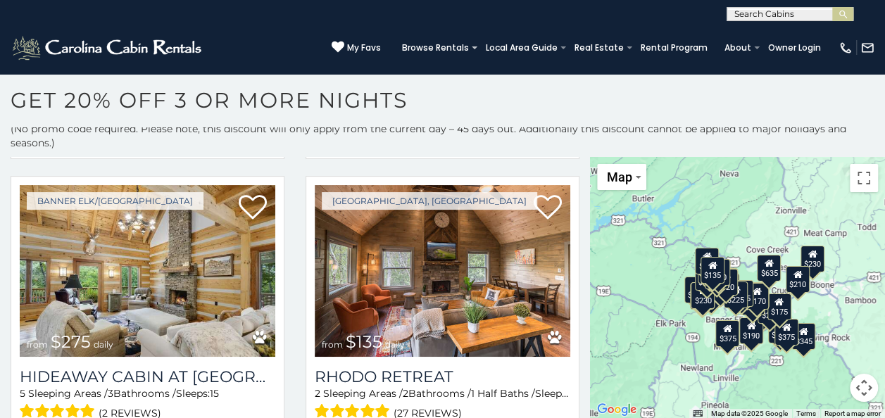
click at [675, 322] on div "$424 $270 $230 $230 $245 $375 $400 $230 $290 $160 $150 $375 $230 $345 $200 $375…" at bounding box center [737, 288] width 295 height 262
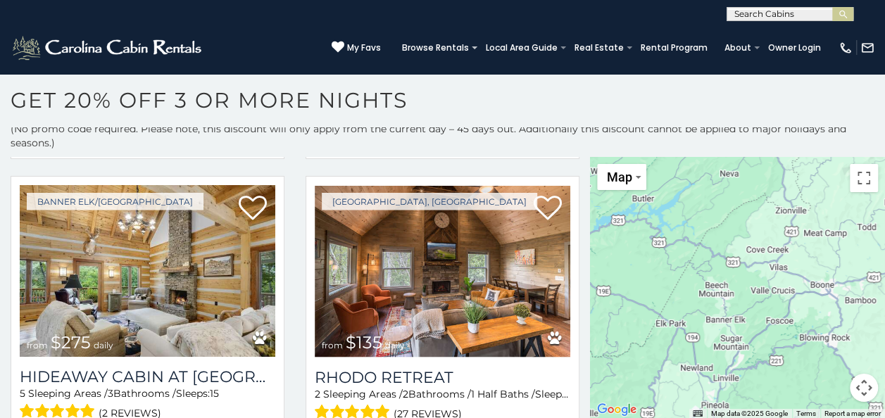
click at [675, 322] on div at bounding box center [737, 288] width 295 height 262
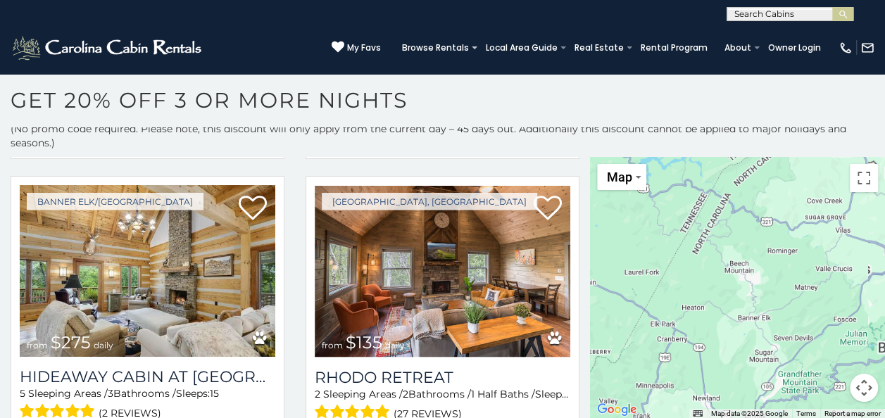
click at [675, 322] on div at bounding box center [737, 288] width 295 height 262
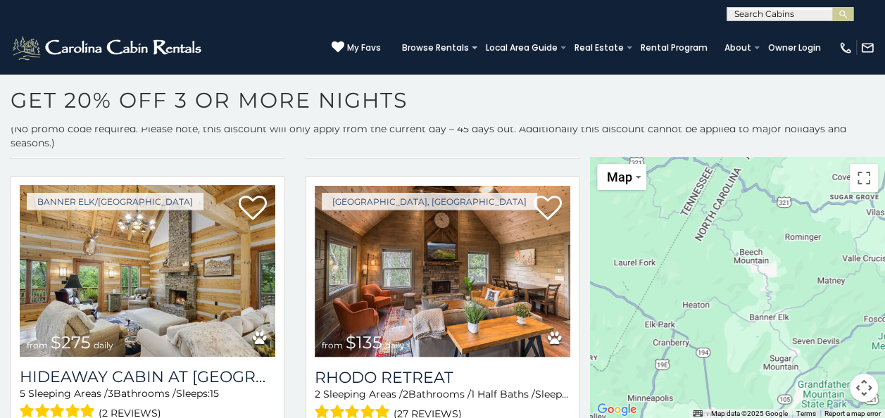
drag, startPoint x: 675, startPoint y: 322, endPoint x: 691, endPoint y: 306, distance: 22.9
click at [677, 319] on div at bounding box center [737, 288] width 295 height 262
drag, startPoint x: 693, startPoint y: 303, endPoint x: 703, endPoint y: 297, distance: 11.4
click at [696, 301] on div at bounding box center [737, 288] width 295 height 262
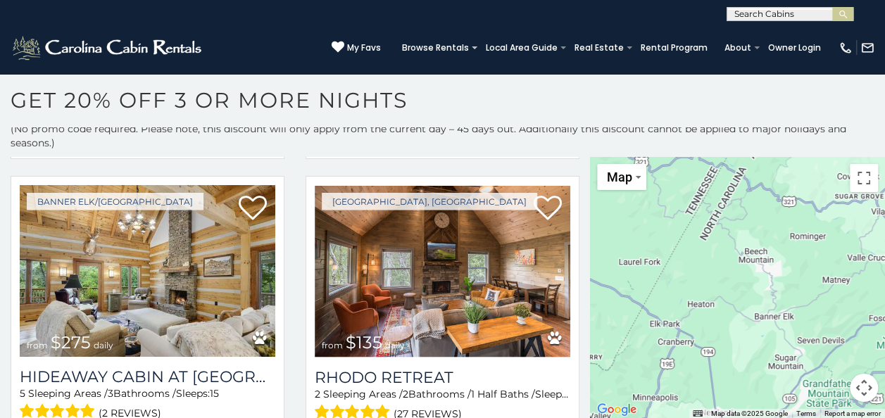
click at [709, 296] on div at bounding box center [737, 288] width 295 height 262
click at [712, 295] on div at bounding box center [737, 288] width 295 height 262
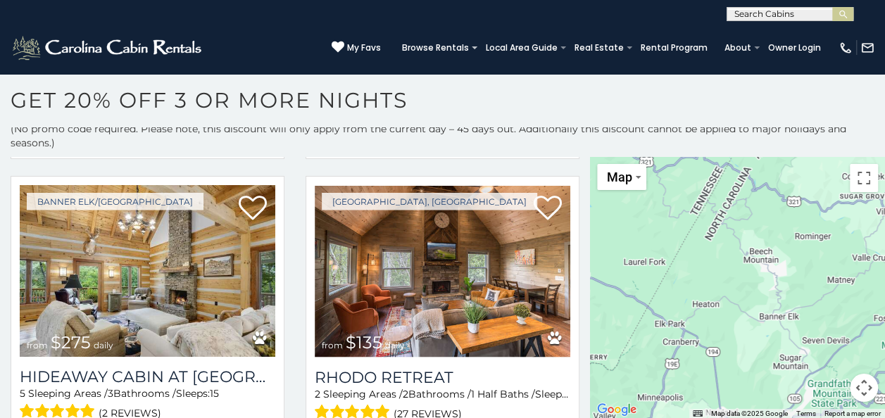
click at [712, 295] on div at bounding box center [737, 288] width 295 height 262
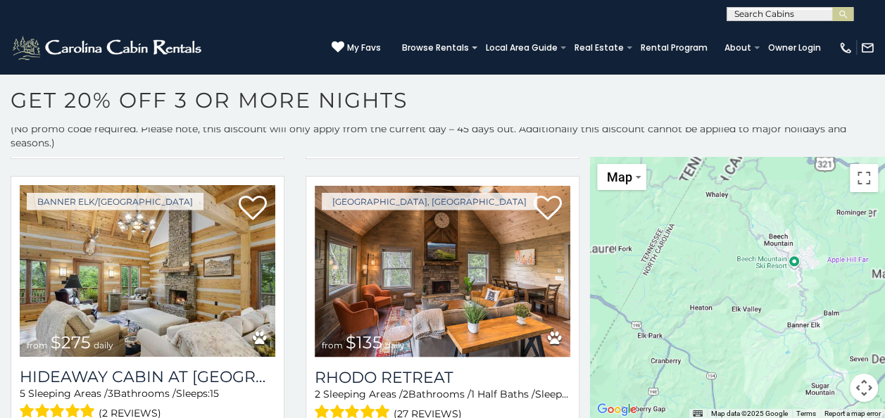
click at [712, 295] on div at bounding box center [737, 288] width 295 height 262
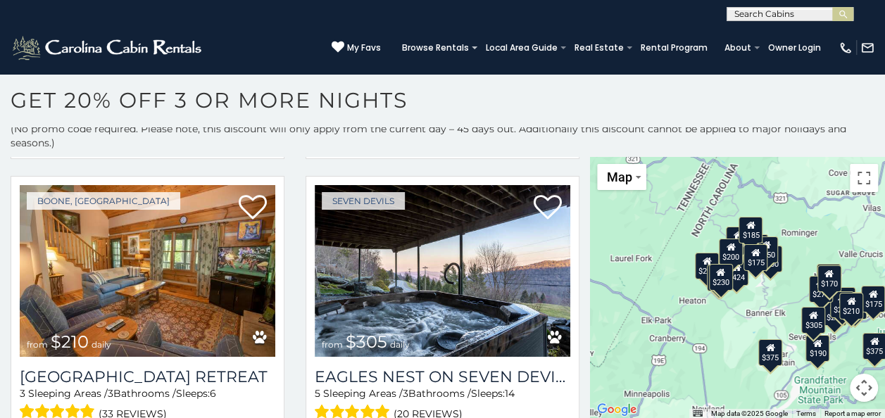
click at [712, 295] on div "$424 $270 $230 $230 $245 $375 $400 $230 $290 $160 $150 $375 $200 $295 $199 $205…" at bounding box center [737, 288] width 295 height 262
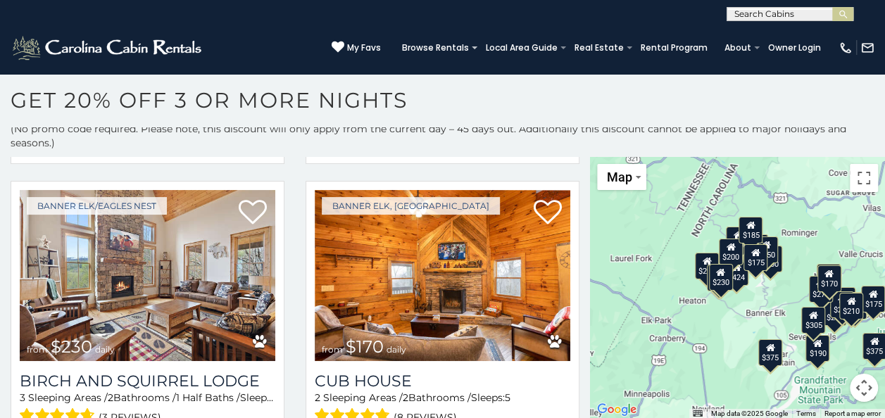
click at [712, 295] on div "$424 $270 $230 $230 $245 $375 $400 $230 $290 $160 $150 $375 $200 $295 $199 $205…" at bounding box center [737, 288] width 295 height 262
click at [708, 301] on div "$424 $270 $230 $230 $245 $375 $400 $230 $290 $160 $150 $375 $200 $295 $199 $205…" at bounding box center [737, 288] width 295 height 262
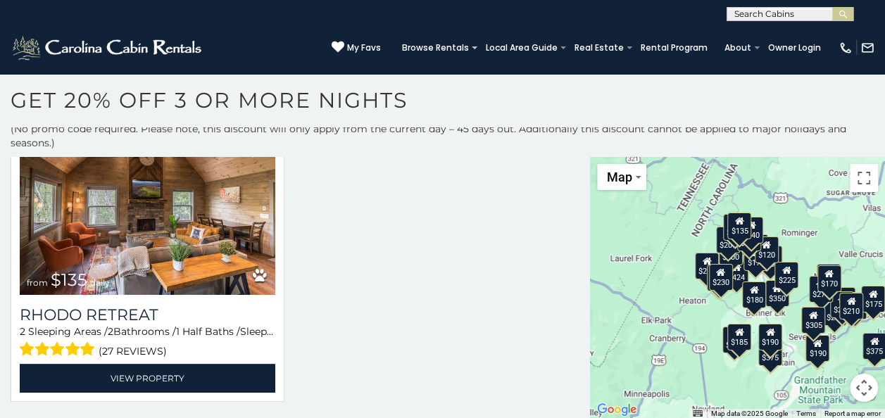
scroll to position [3969, 0]
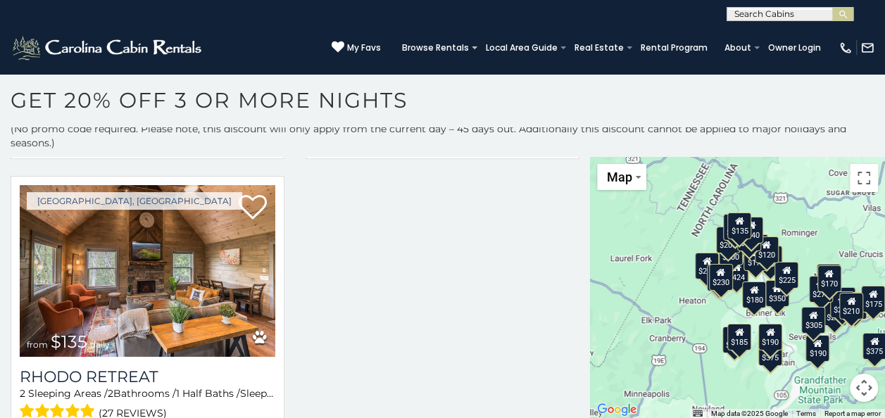
click at [708, 301] on div "$424 $270 $230 $230 $245 $375 $400 $230 $290 $160 $150 $375 $200 $295 $199 $205…" at bounding box center [737, 288] width 295 height 262
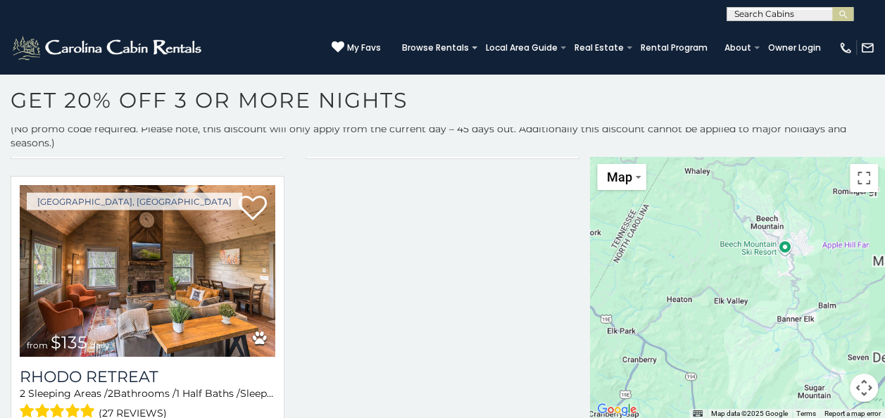
click at [707, 303] on div at bounding box center [737, 288] width 295 height 262
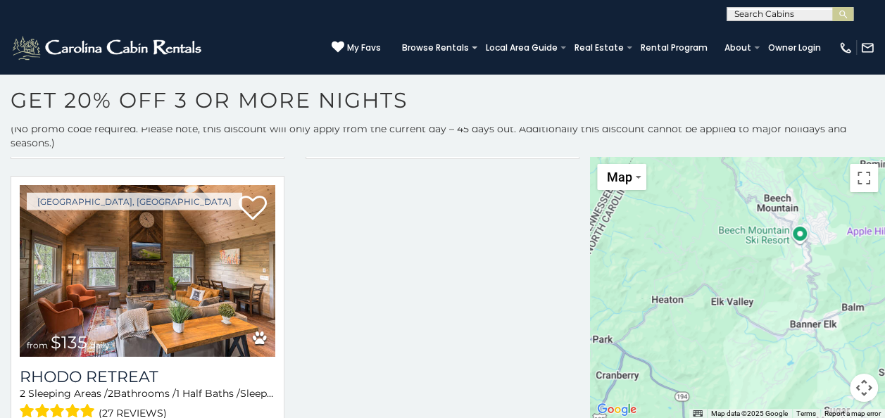
click at [707, 303] on div at bounding box center [737, 288] width 295 height 262
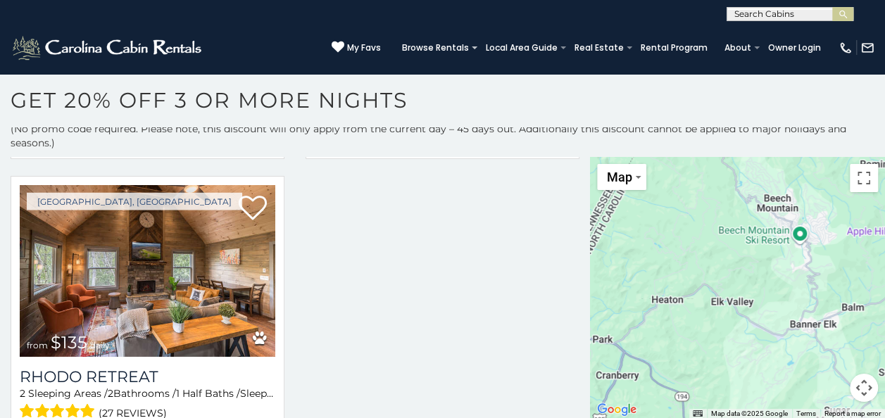
click at [707, 303] on div at bounding box center [737, 288] width 295 height 262
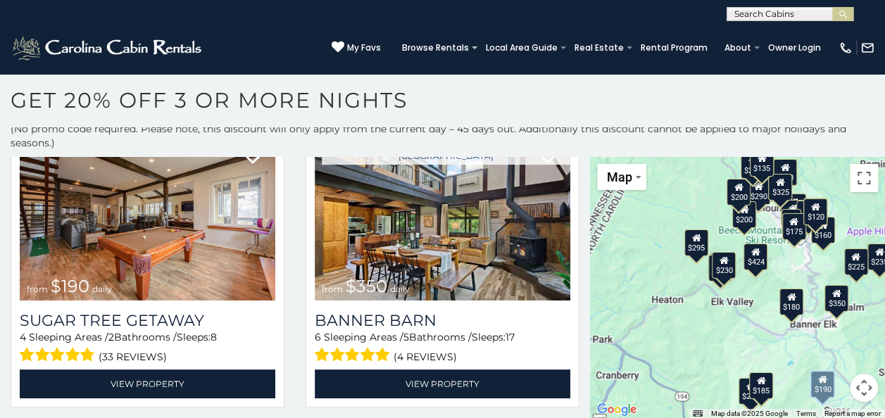
scroll to position [2503, 0]
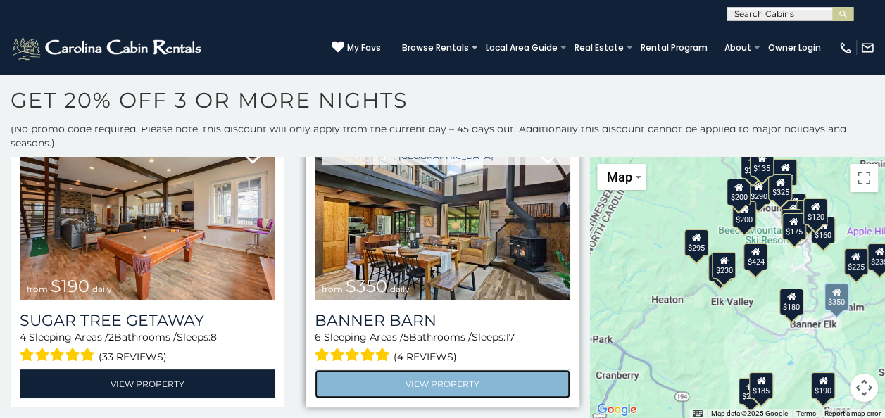
click at [417, 370] on link "View Property" at bounding box center [443, 384] width 256 height 29
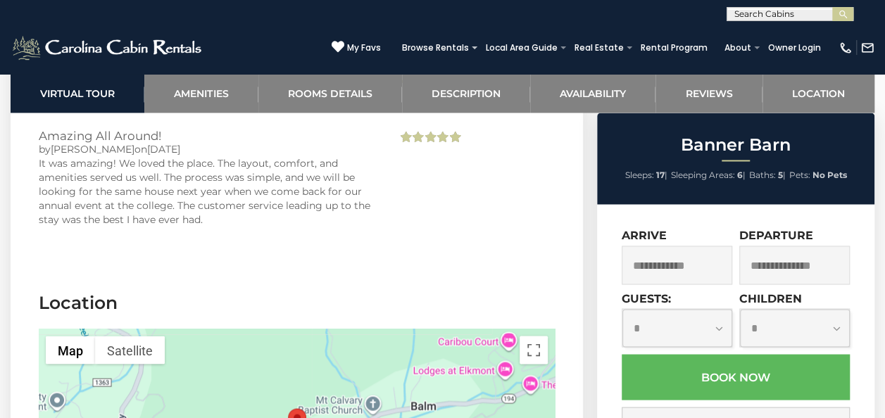
scroll to position [3701, 0]
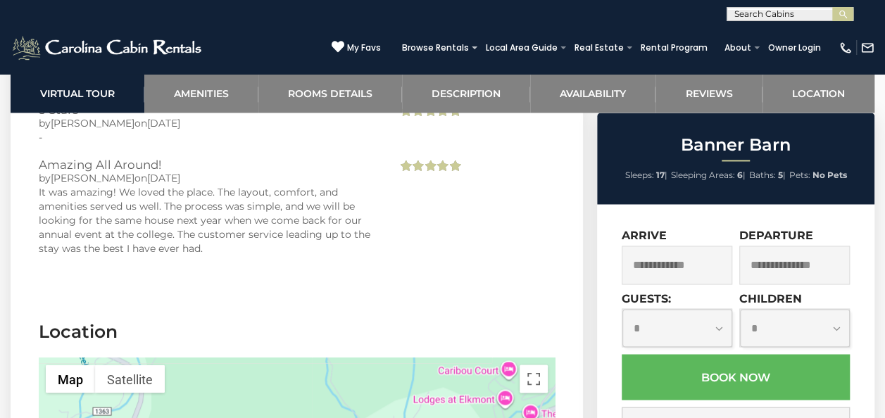
click at [695, 258] on input "text" at bounding box center [677, 265] width 111 height 39
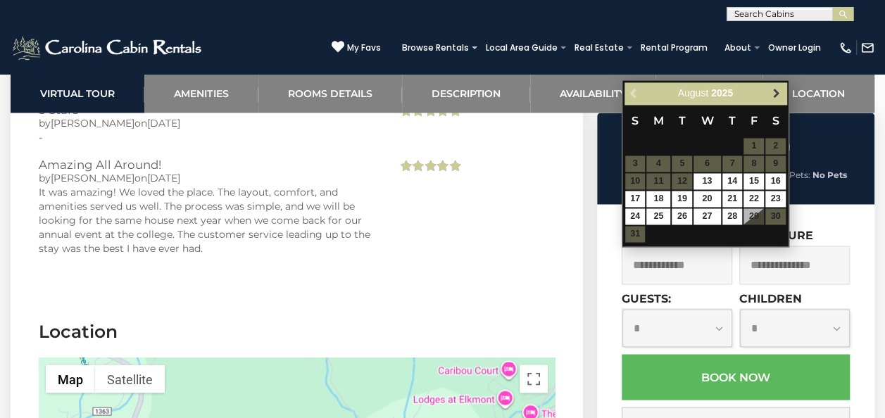
click at [777, 93] on span "Next" at bounding box center [775, 92] width 11 height 11
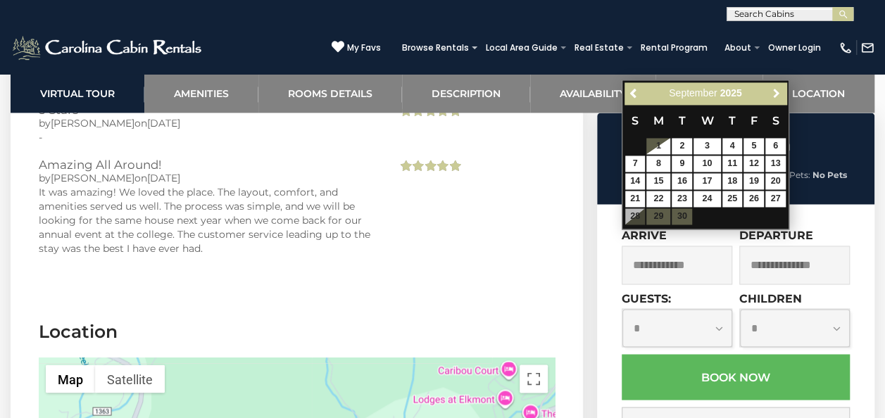
click at [777, 93] on span "Next" at bounding box center [775, 92] width 11 height 11
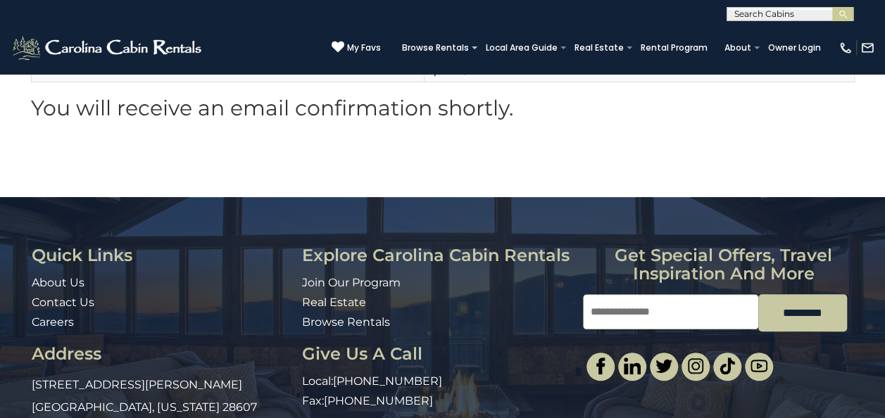
scroll to position [427, 0]
